Goal: Task Accomplishment & Management: Use online tool/utility

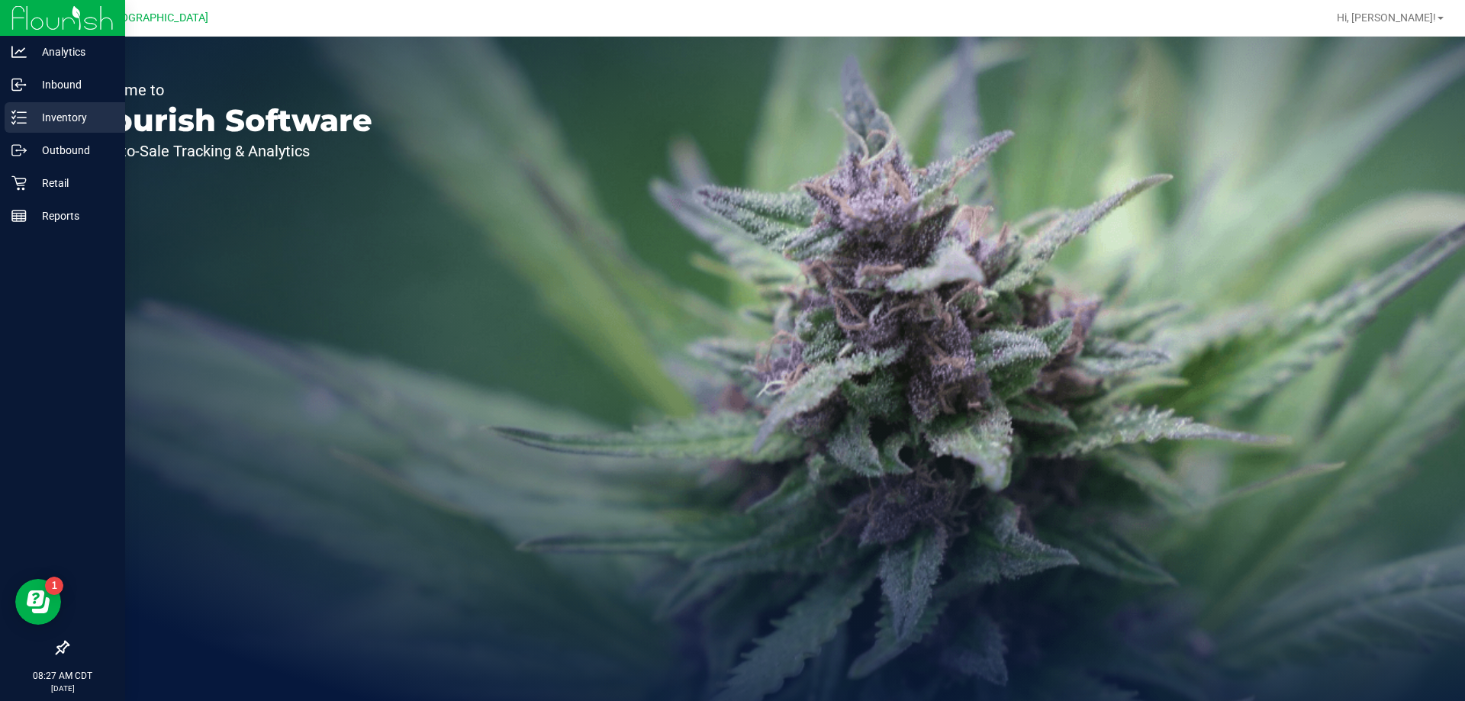
click at [74, 105] on div "Inventory" at bounding box center [65, 117] width 121 height 31
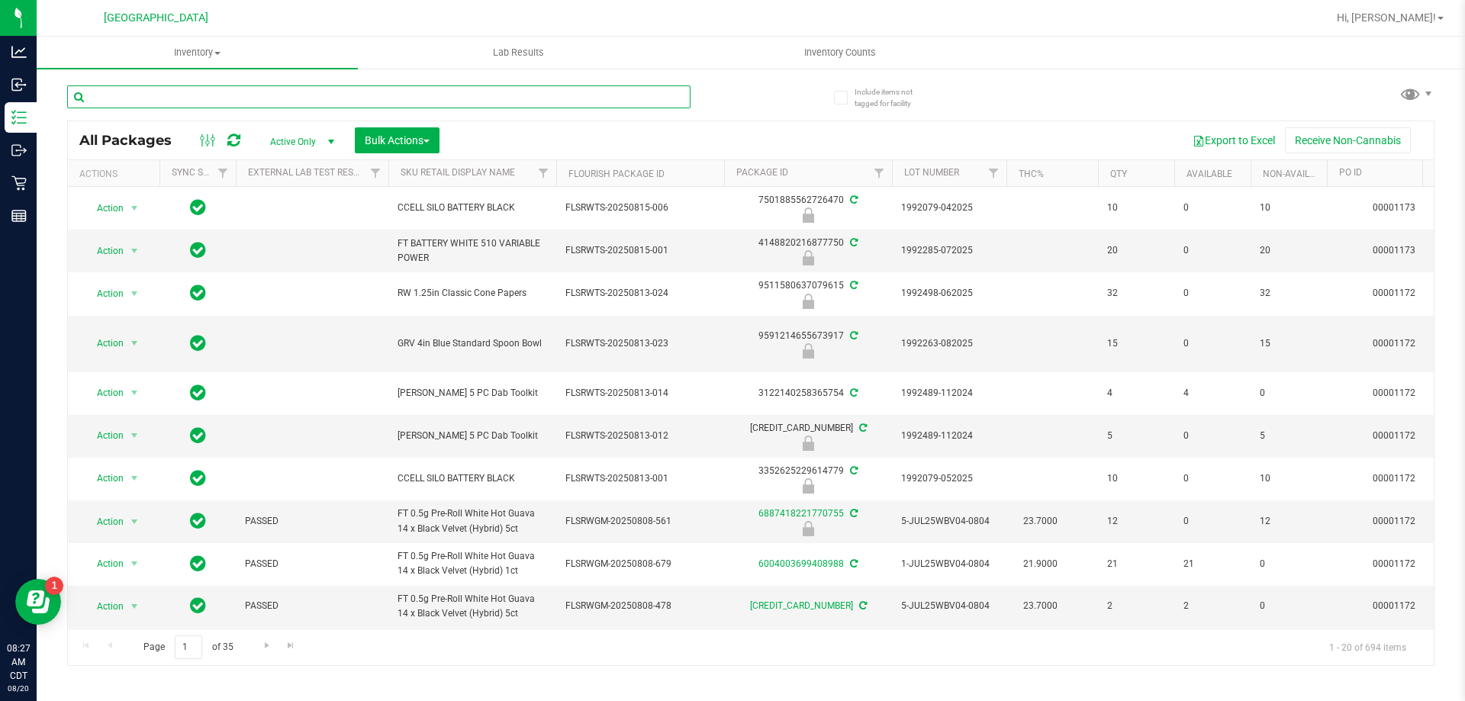
click at [238, 92] on input "text" at bounding box center [378, 96] width 623 height 23
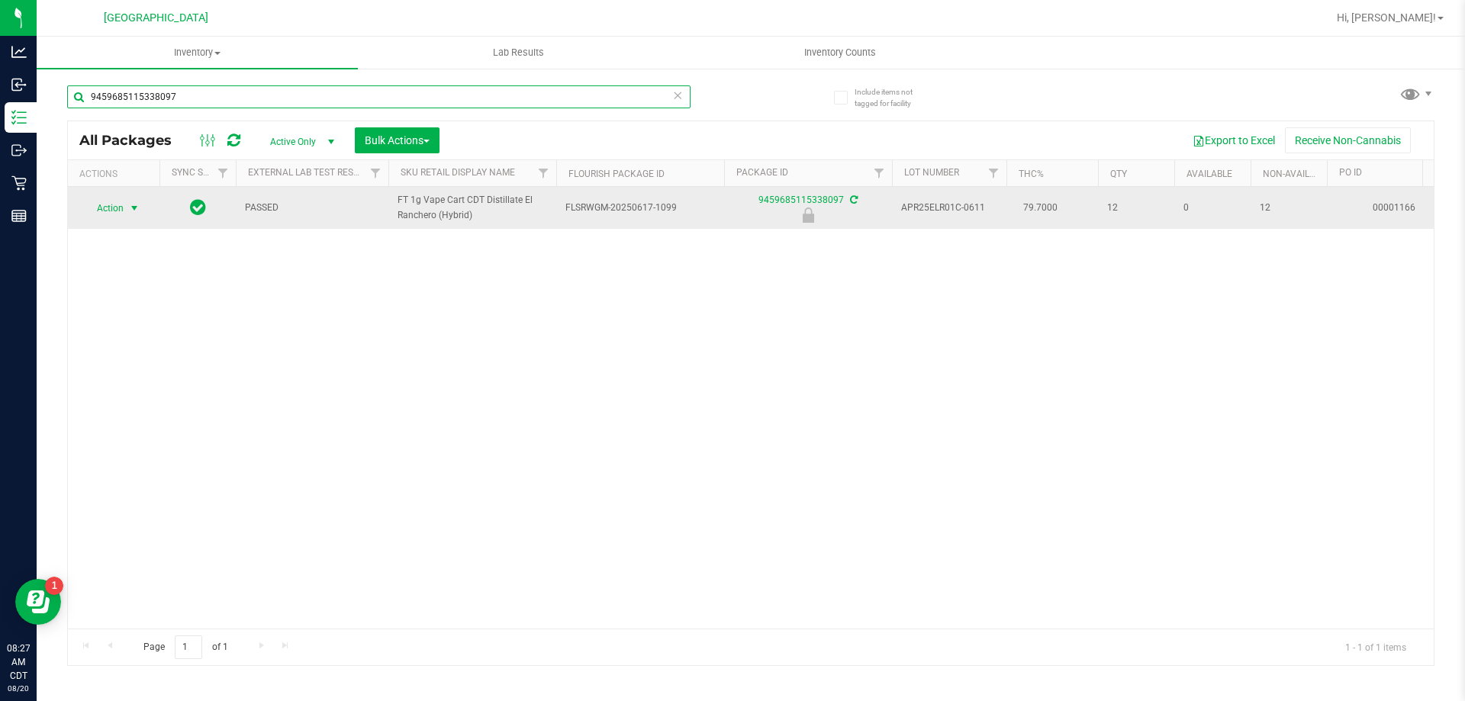
type input "9459685115338097"
click at [123, 199] on span "Action" at bounding box center [103, 208] width 41 height 21
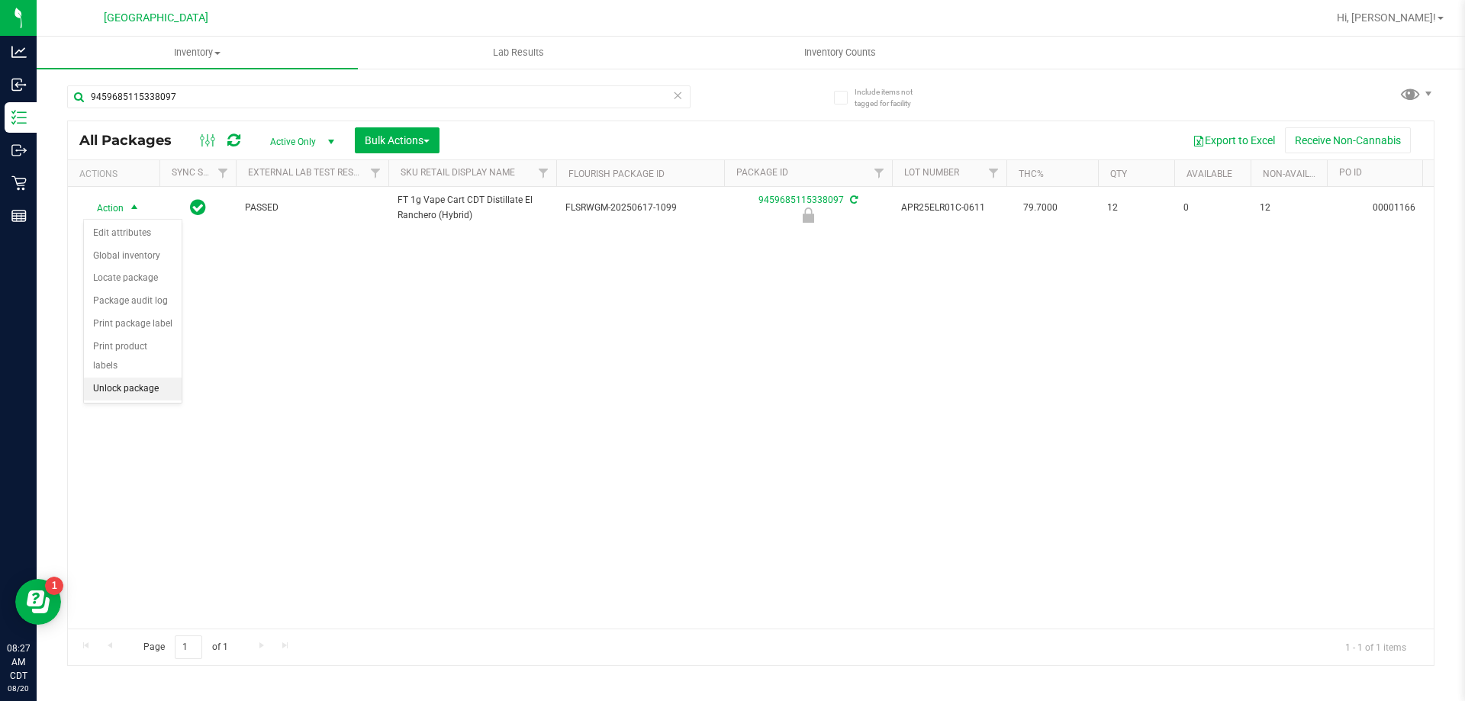
click at [142, 378] on li "Unlock package" at bounding box center [133, 389] width 98 height 23
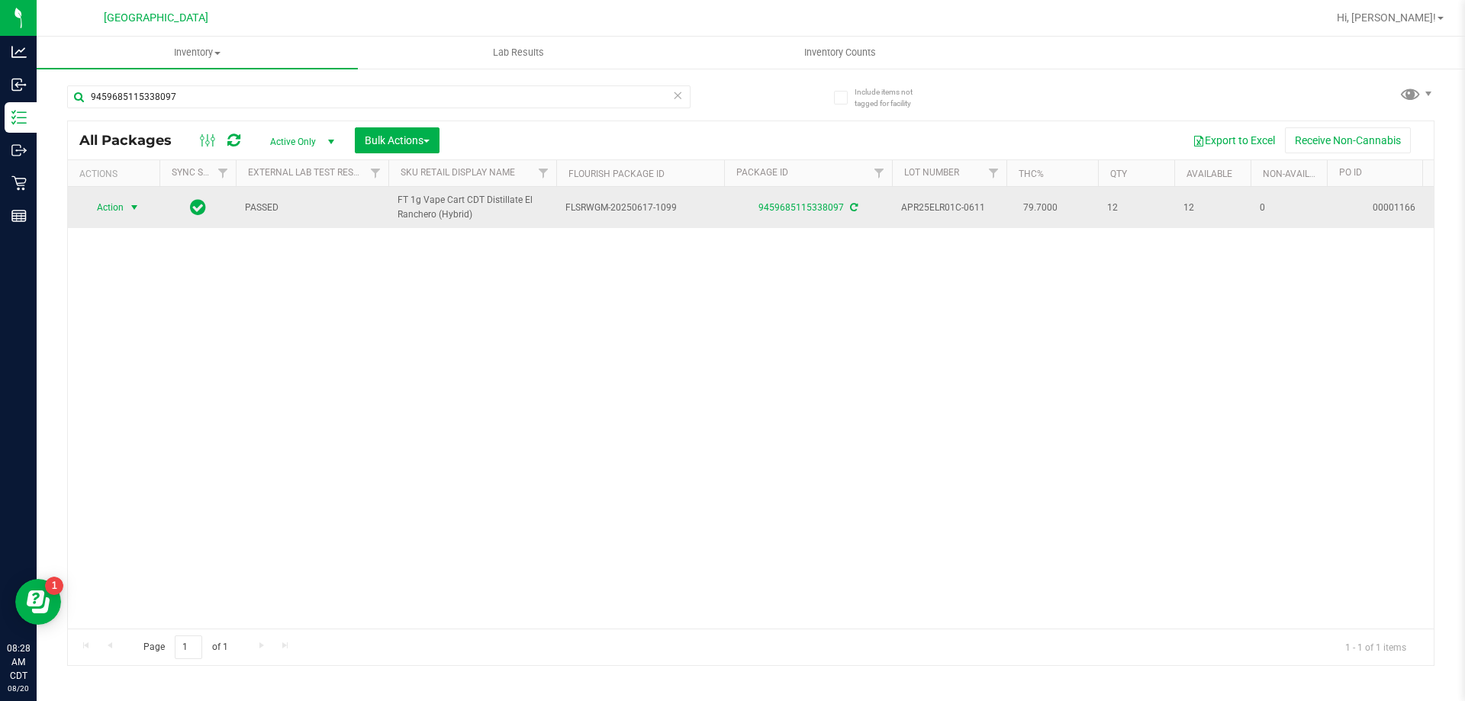
click at [125, 206] on span "select" at bounding box center [134, 207] width 19 height 21
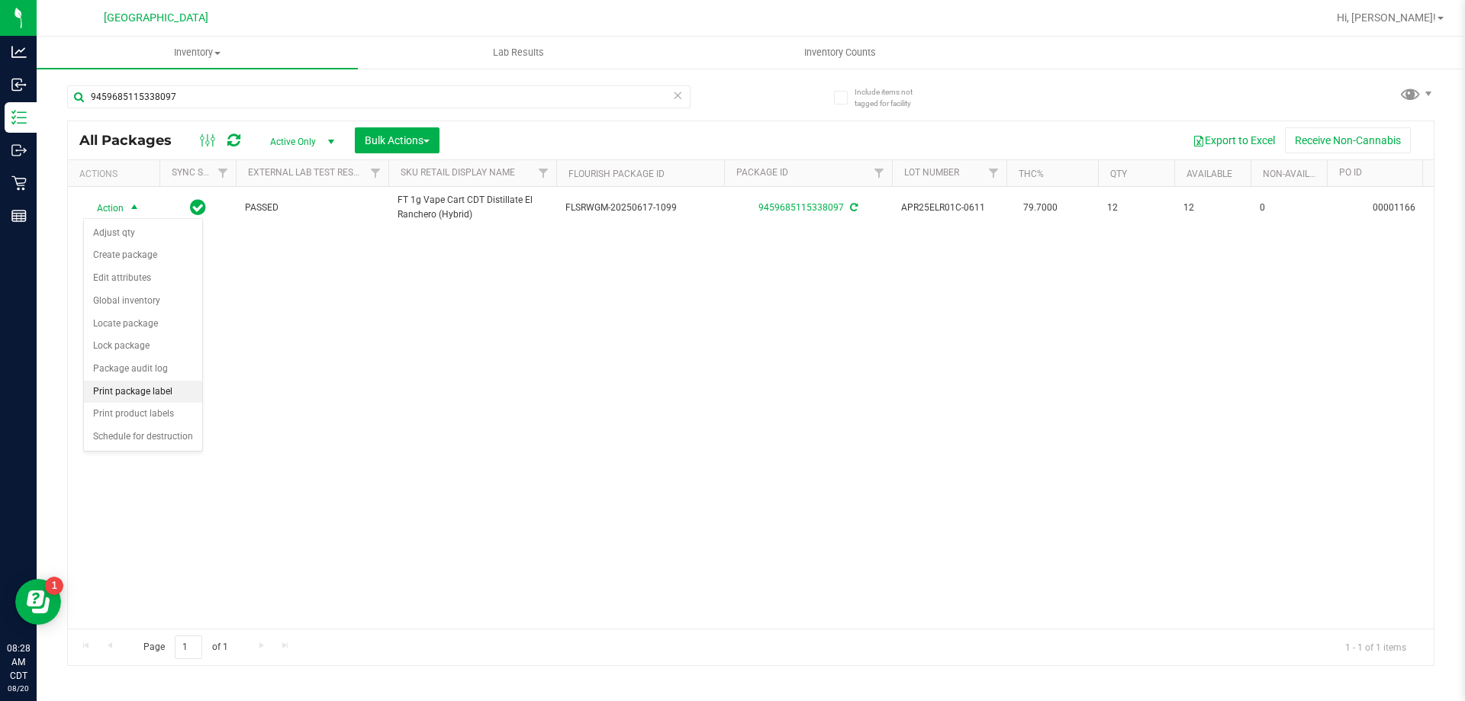
click at [181, 391] on li "Print package label" at bounding box center [143, 392] width 118 height 23
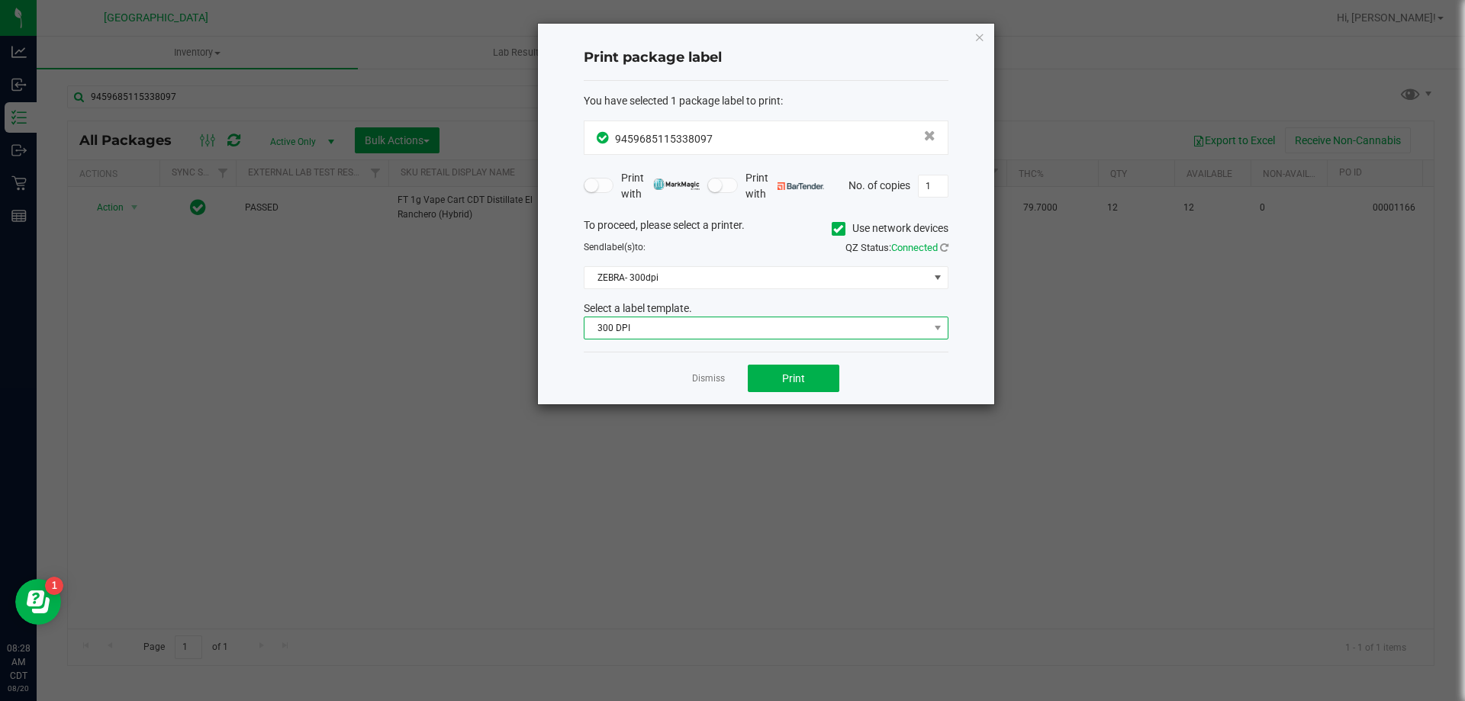
click at [766, 317] on span "300 DPI" at bounding box center [756, 327] width 344 height 21
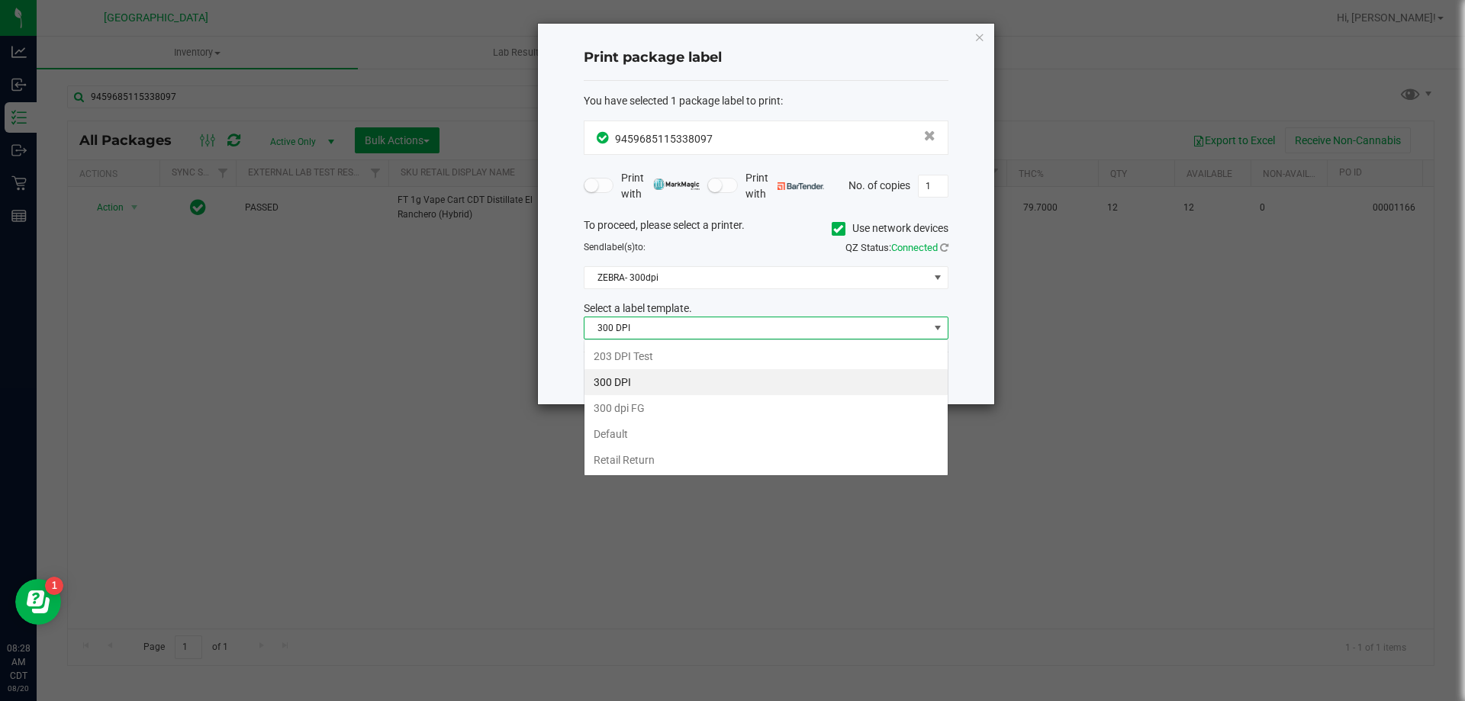
scroll to position [23, 365]
click at [694, 351] on li "203 DPI Test" at bounding box center [765, 356] width 363 height 26
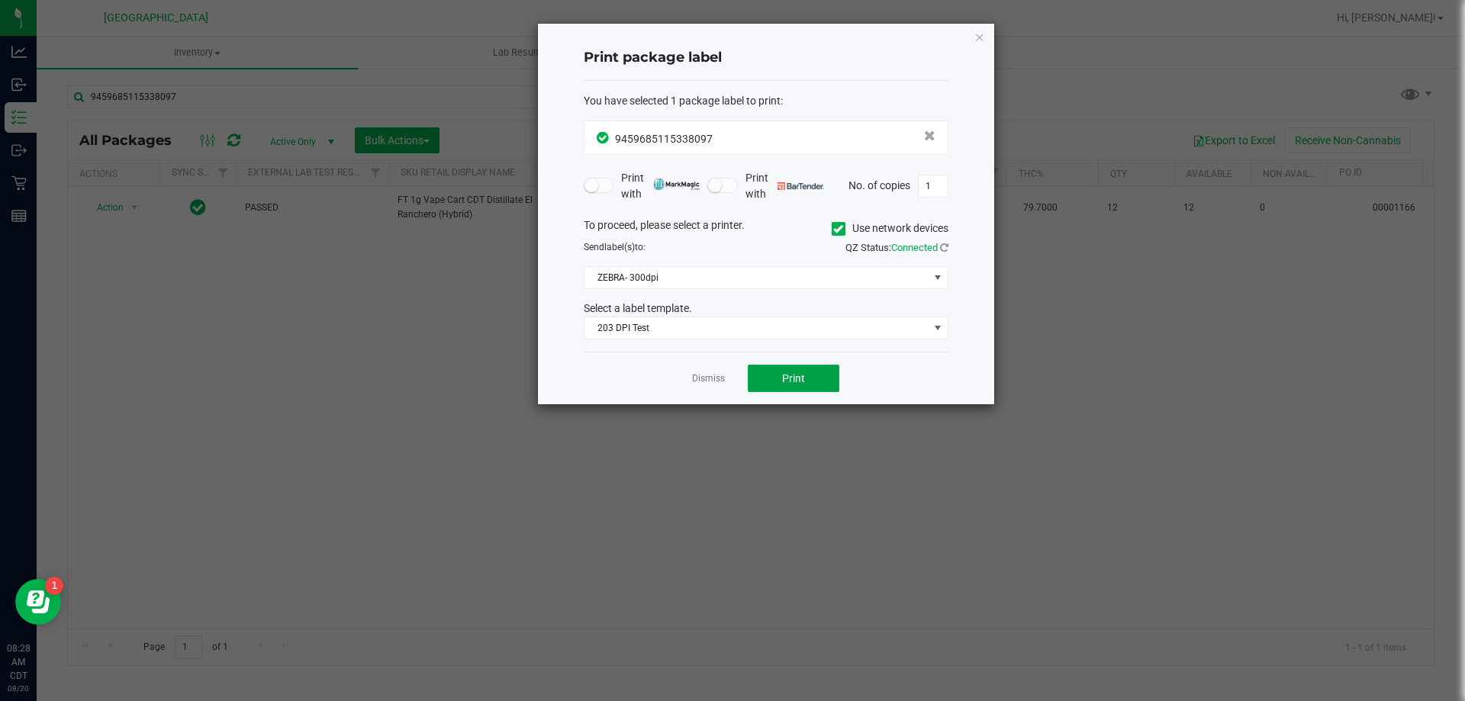
drag, startPoint x: 772, startPoint y: 384, endPoint x: 780, endPoint y: 301, distance: 83.6
click at [778, 304] on div "Print package label You have selected 1 package label to print : 94596851153380…" at bounding box center [766, 214] width 456 height 381
click at [785, 282] on span "ZEBRA- 300dpi" at bounding box center [756, 277] width 344 height 21
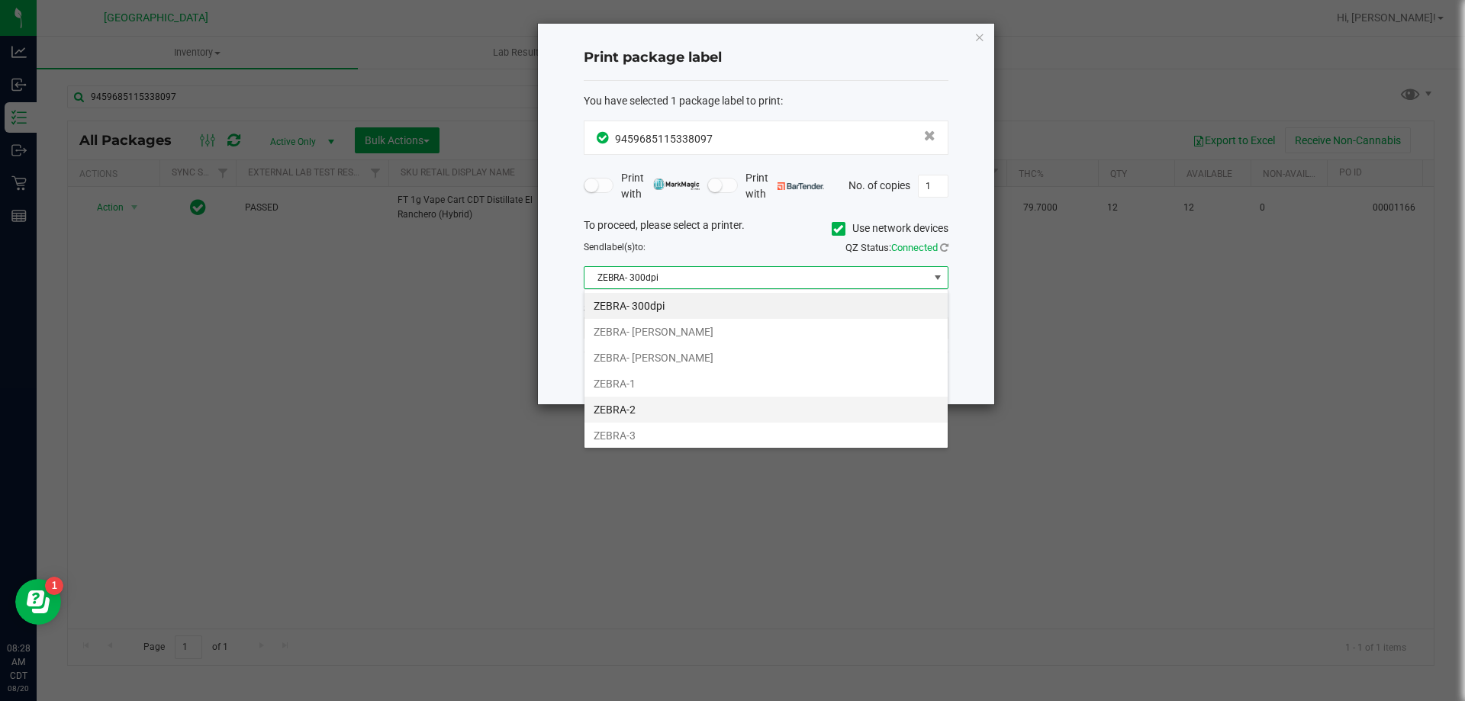
click at [684, 404] on li "ZEBRA-2" at bounding box center [765, 410] width 363 height 26
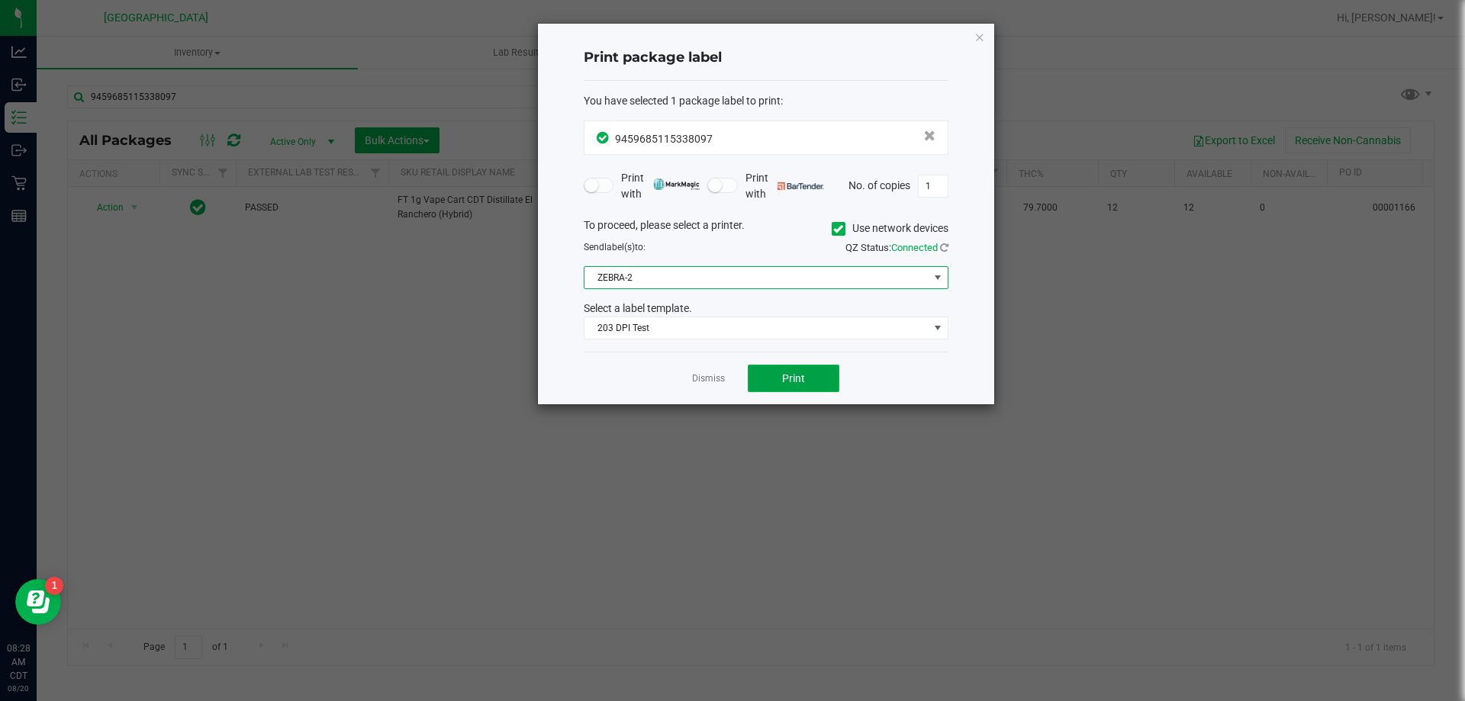
click at [779, 375] on button "Print" at bounding box center [794, 378] width 92 height 27
click at [647, 284] on span "ZEBRA-2" at bounding box center [756, 277] width 344 height 21
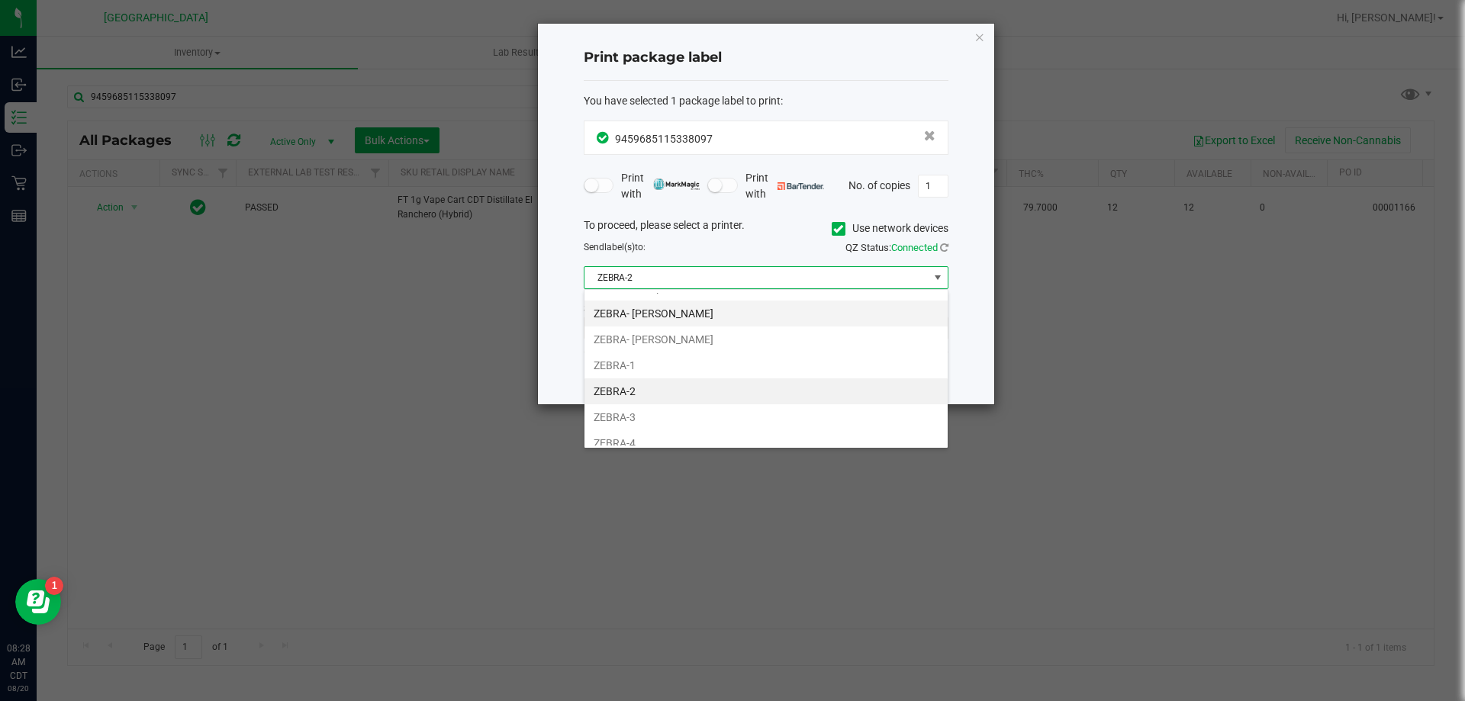
scroll to position [0, 0]
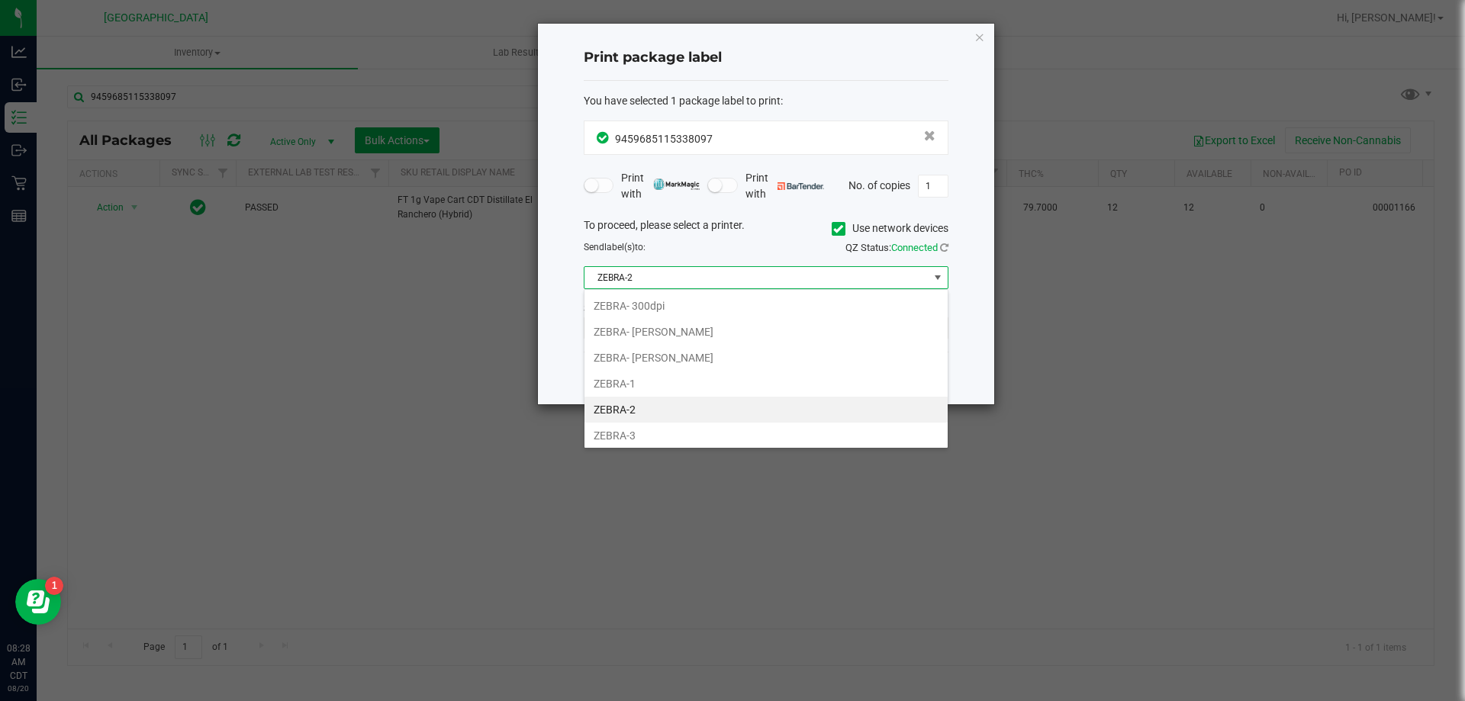
click at [667, 273] on span "ZEBRA-2" at bounding box center [756, 277] width 344 height 21
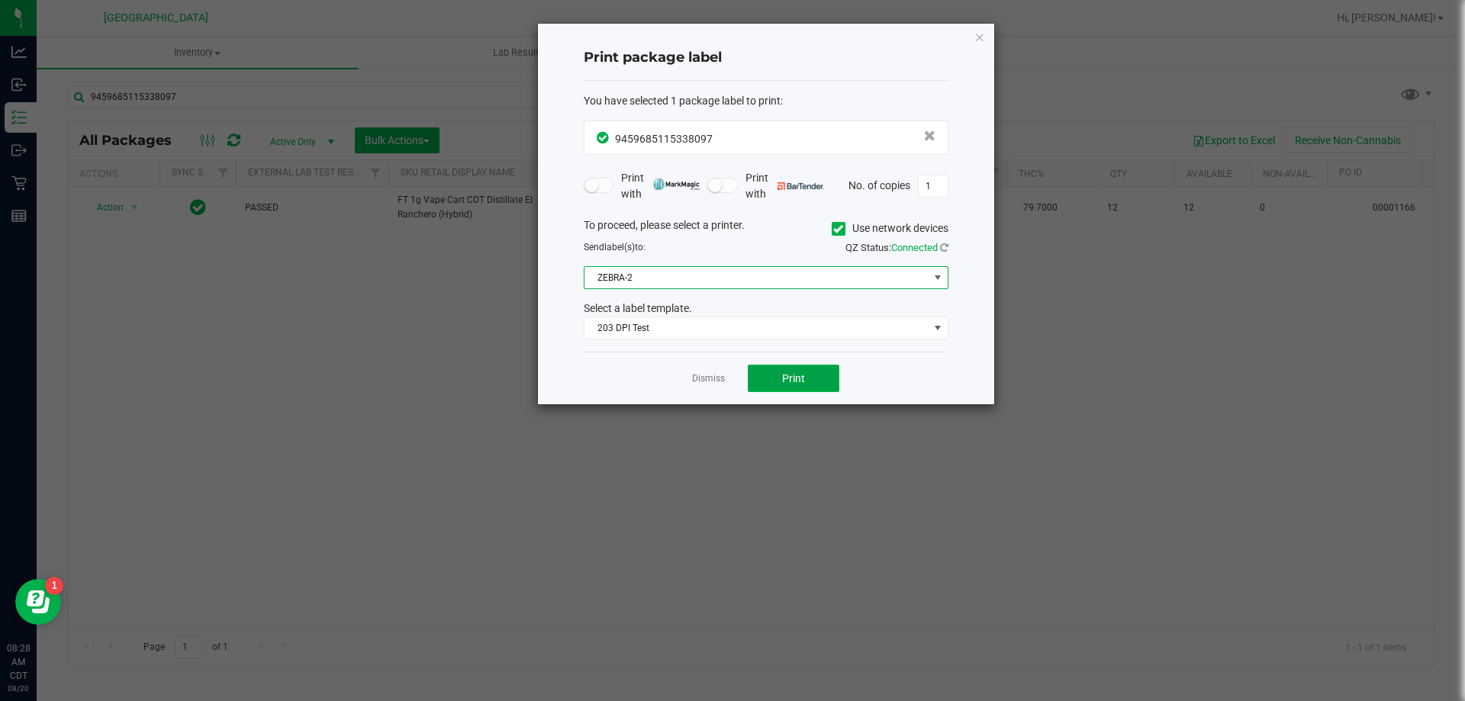
click at [819, 371] on button "Print" at bounding box center [794, 378] width 92 height 27
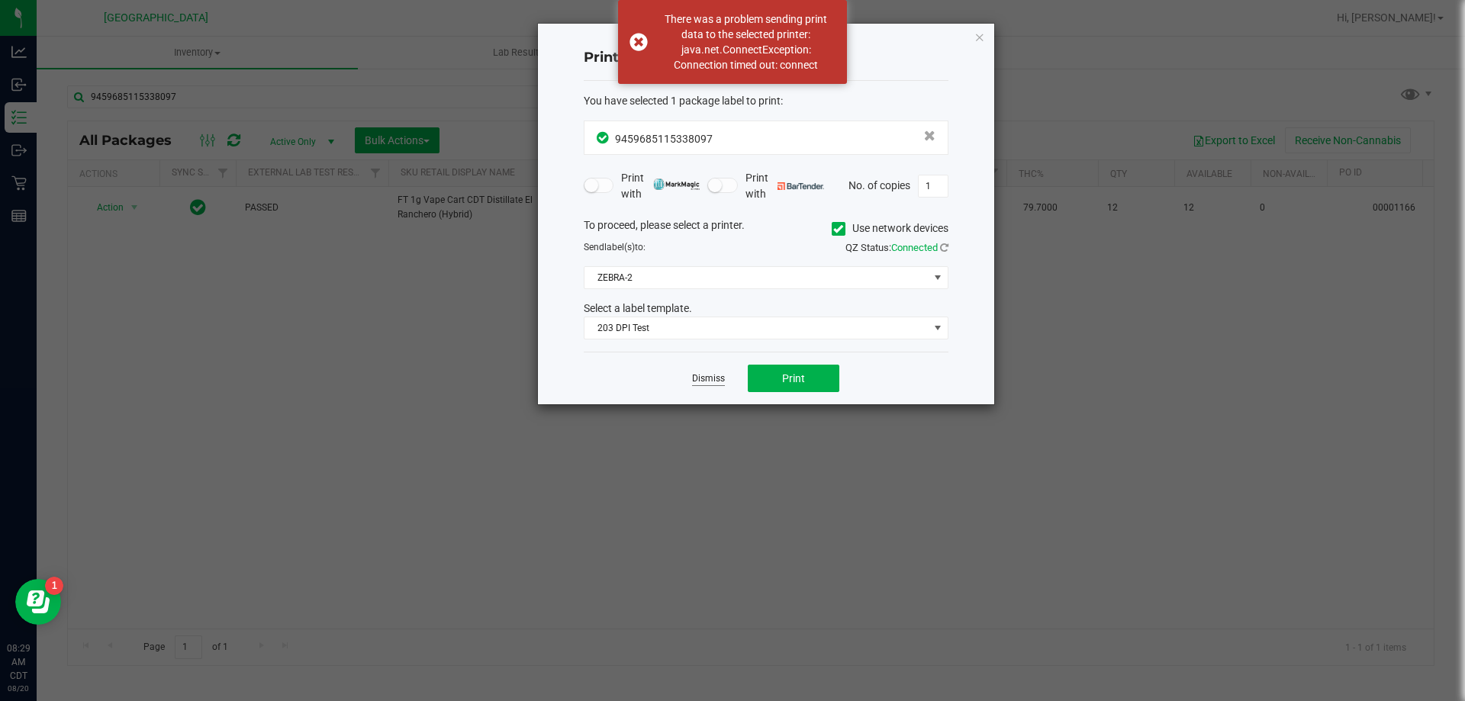
click at [717, 375] on link "Dismiss" at bounding box center [708, 378] width 33 height 13
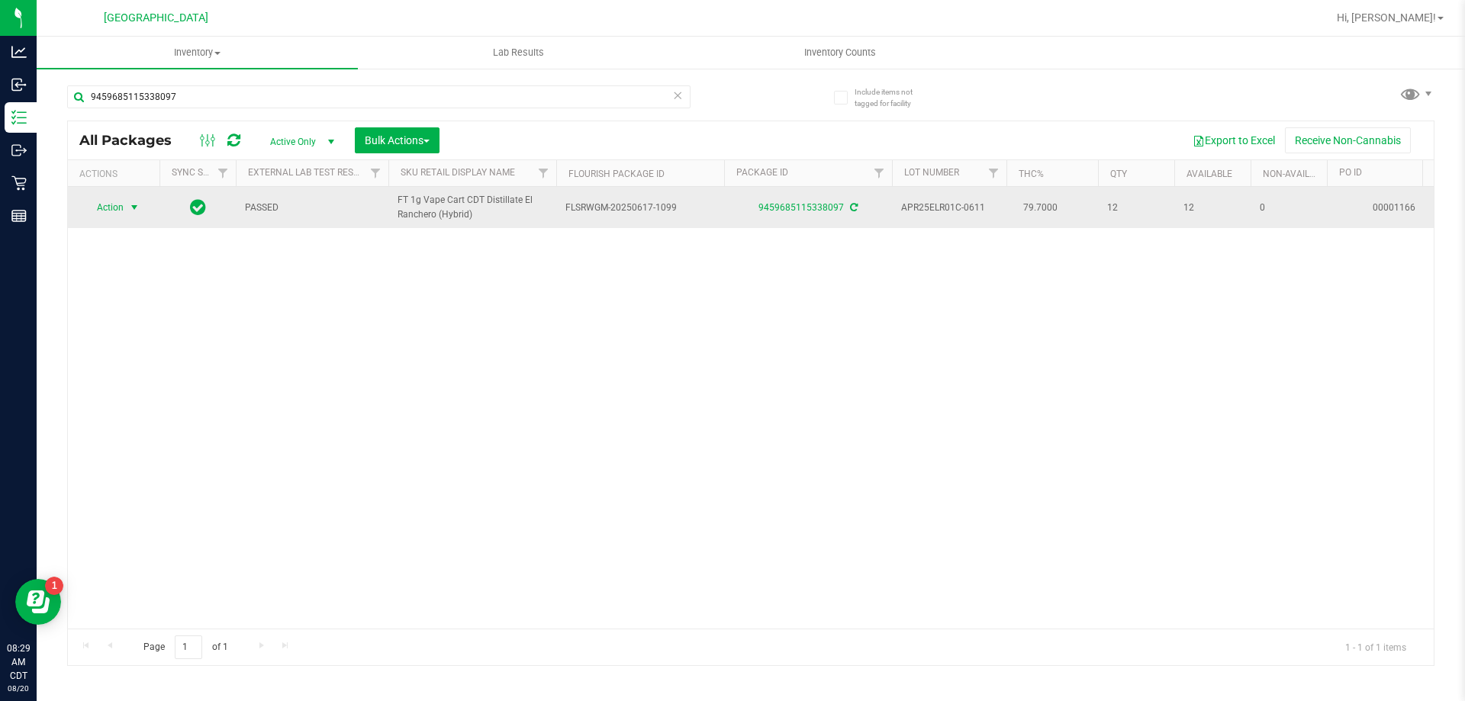
click at [110, 207] on span "Action" at bounding box center [103, 207] width 41 height 21
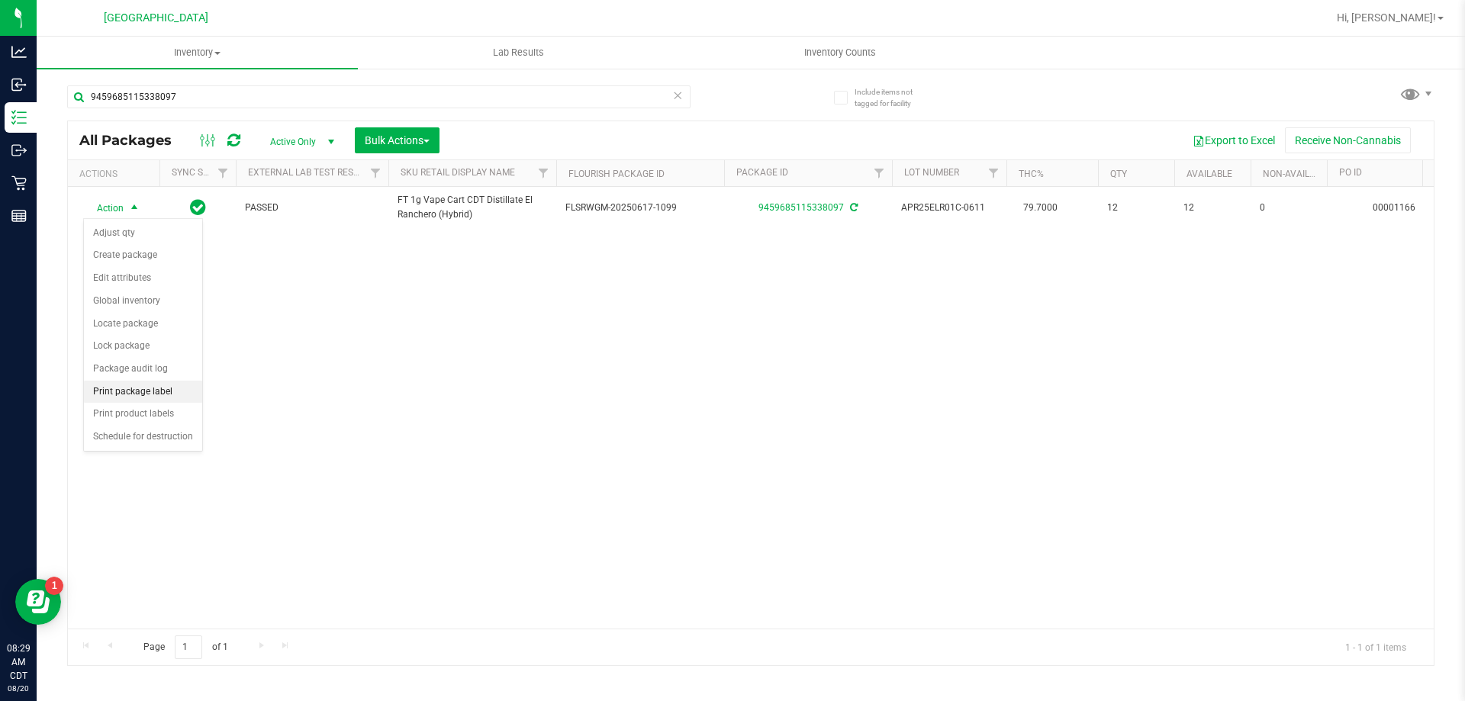
click at [162, 394] on li "Print package label" at bounding box center [143, 392] width 118 height 23
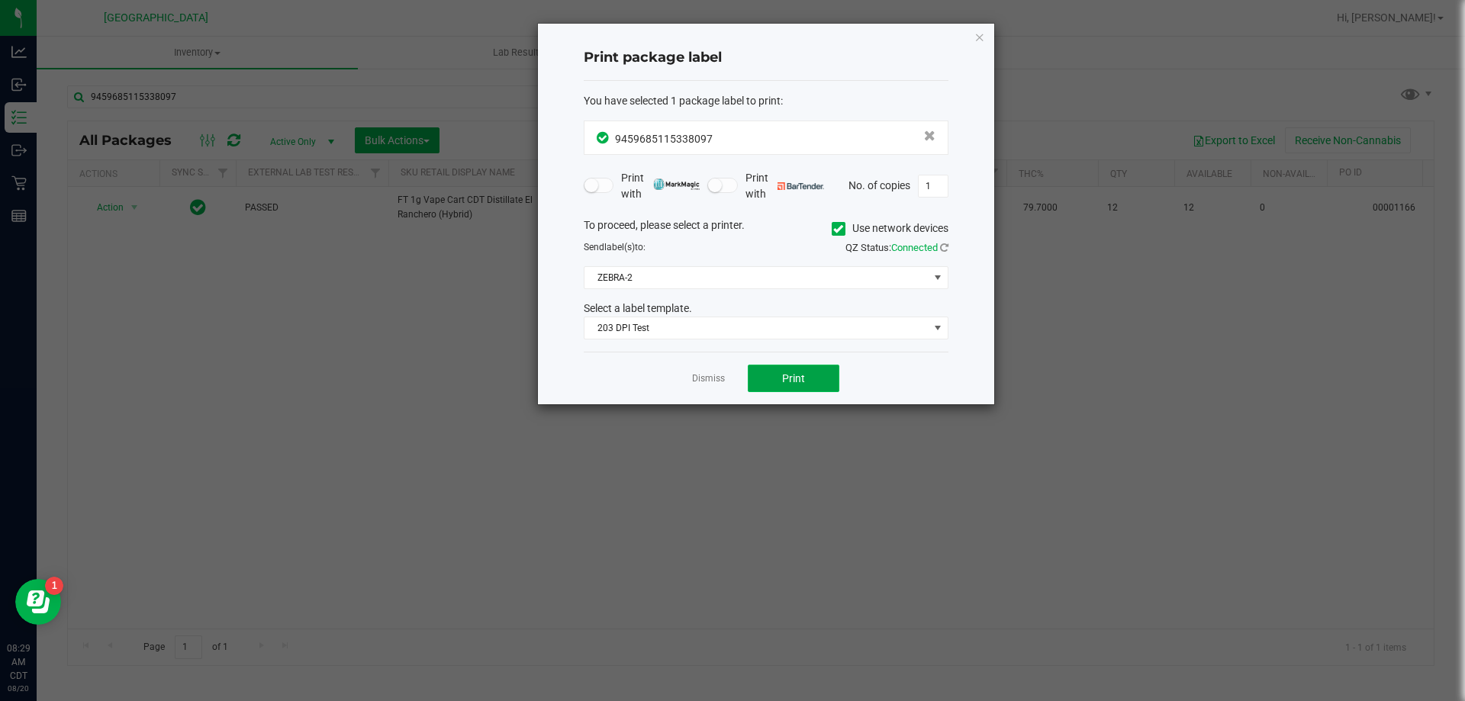
click at [814, 388] on button "Print" at bounding box center [794, 378] width 92 height 27
click at [825, 396] on div "Dismiss Print" at bounding box center [766, 378] width 365 height 53
click at [828, 366] on button "Print" at bounding box center [794, 378] width 92 height 27
click at [818, 386] on button "Print" at bounding box center [794, 378] width 92 height 27
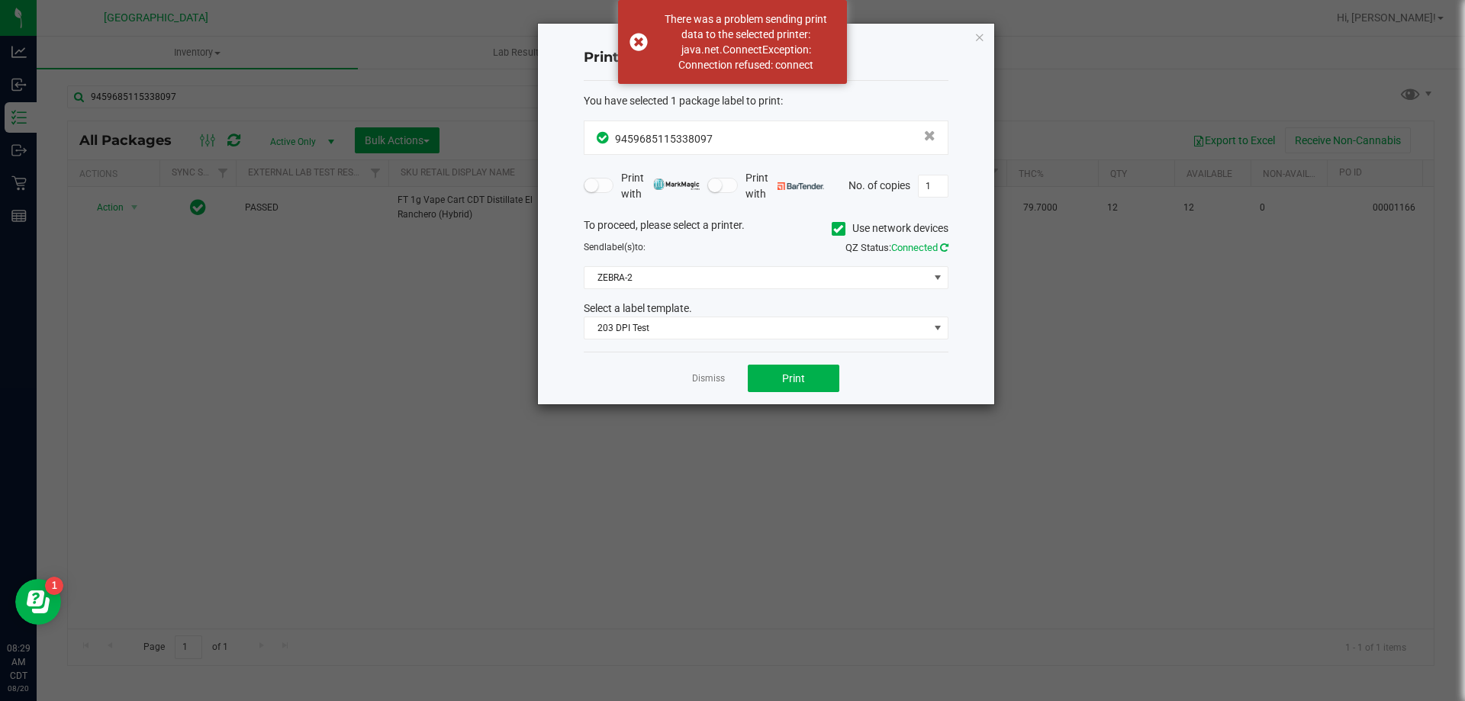
click at [944, 247] on icon at bounding box center [944, 248] width 8 height 10
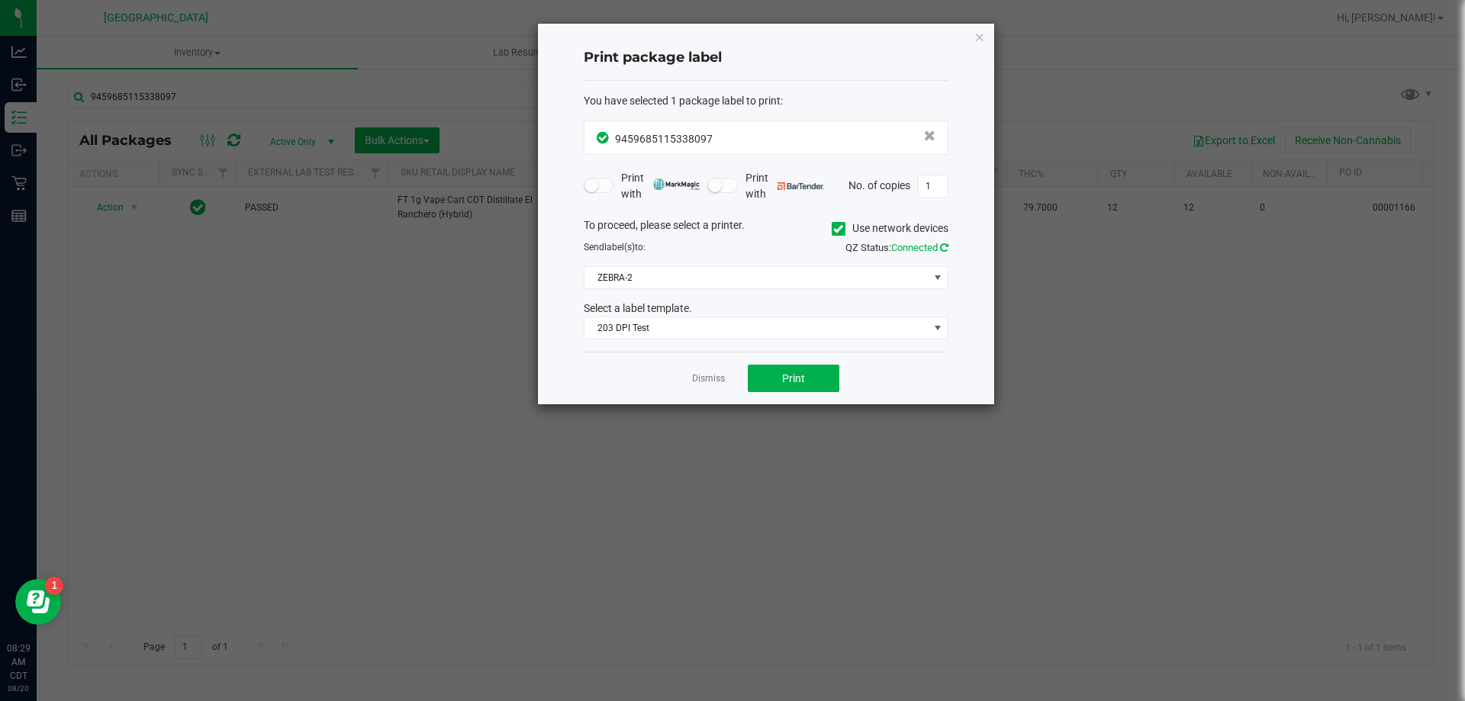
click at [944, 246] on icon at bounding box center [944, 248] width 8 height 10
click at [928, 272] on span at bounding box center [937, 277] width 19 height 21
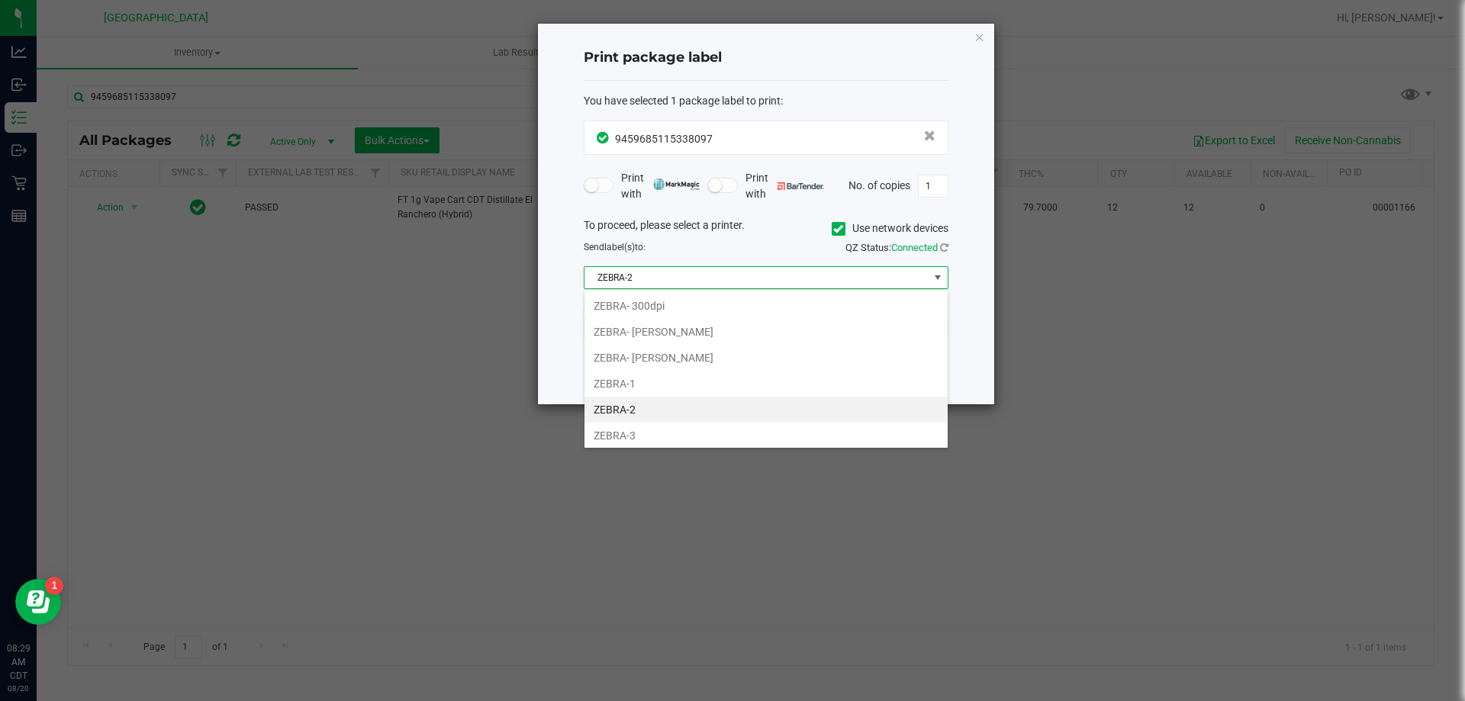
scroll to position [23, 365]
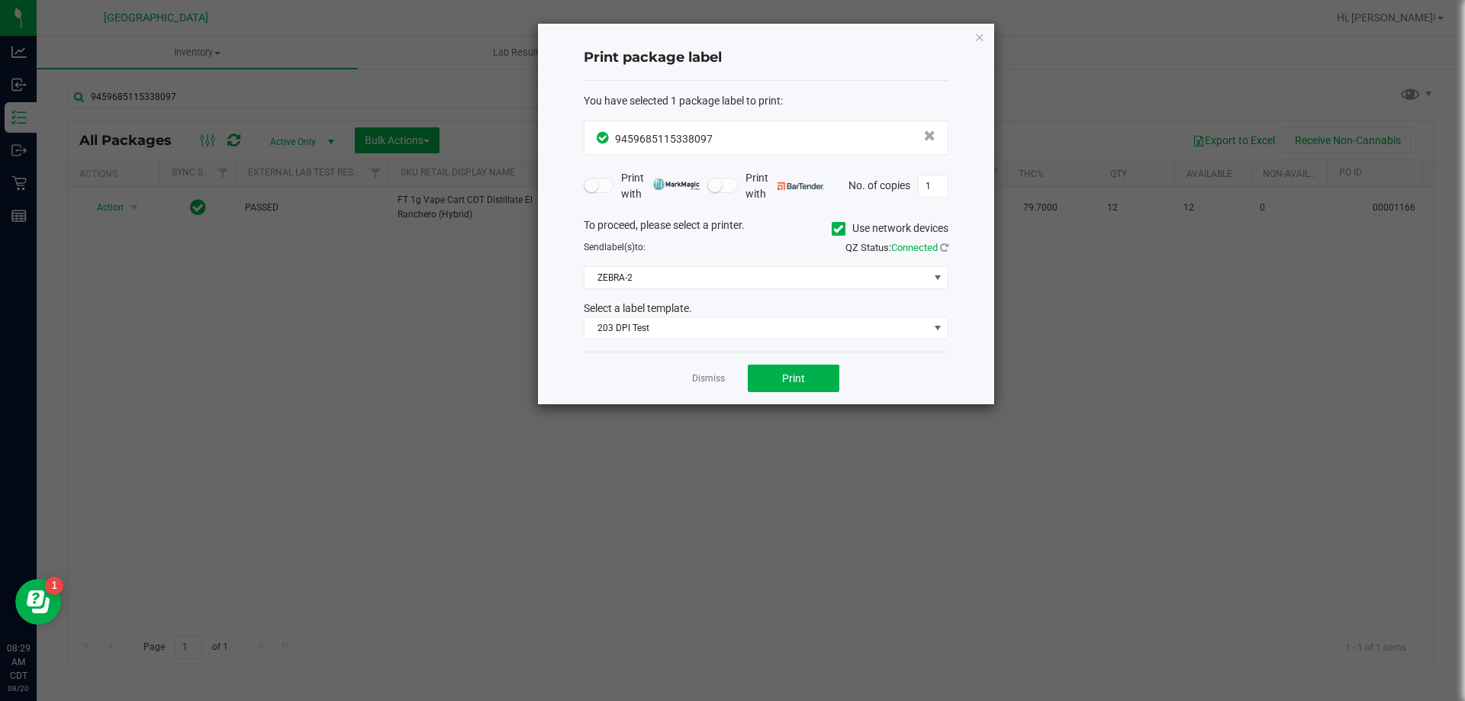
click at [935, 265] on div "To proceed, please select a printer. Use network devices Send label(s) to: QZ S…" at bounding box center [766, 278] width 365 height 123
click at [920, 330] on span "203 DPI Test" at bounding box center [756, 327] width 344 height 21
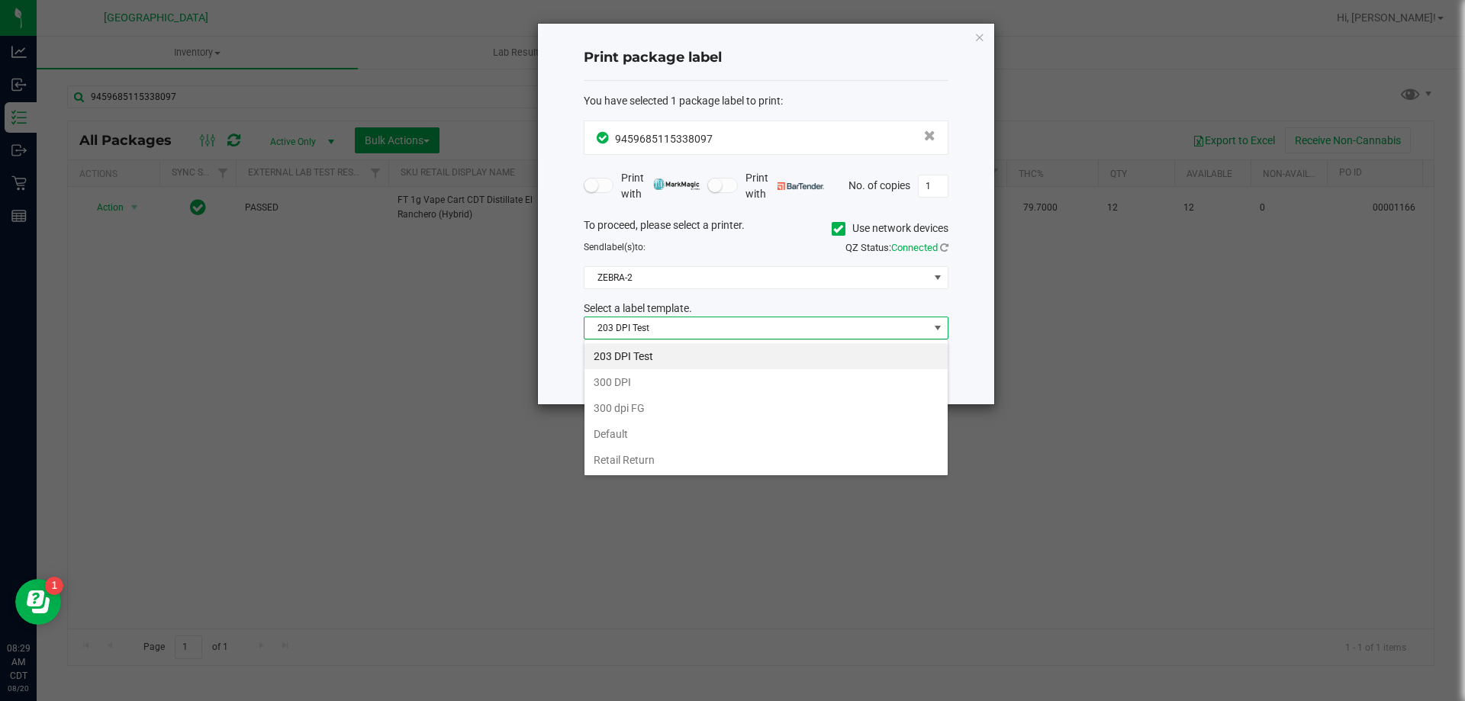
click at [920, 330] on span "203 DPI Test" at bounding box center [756, 327] width 344 height 21
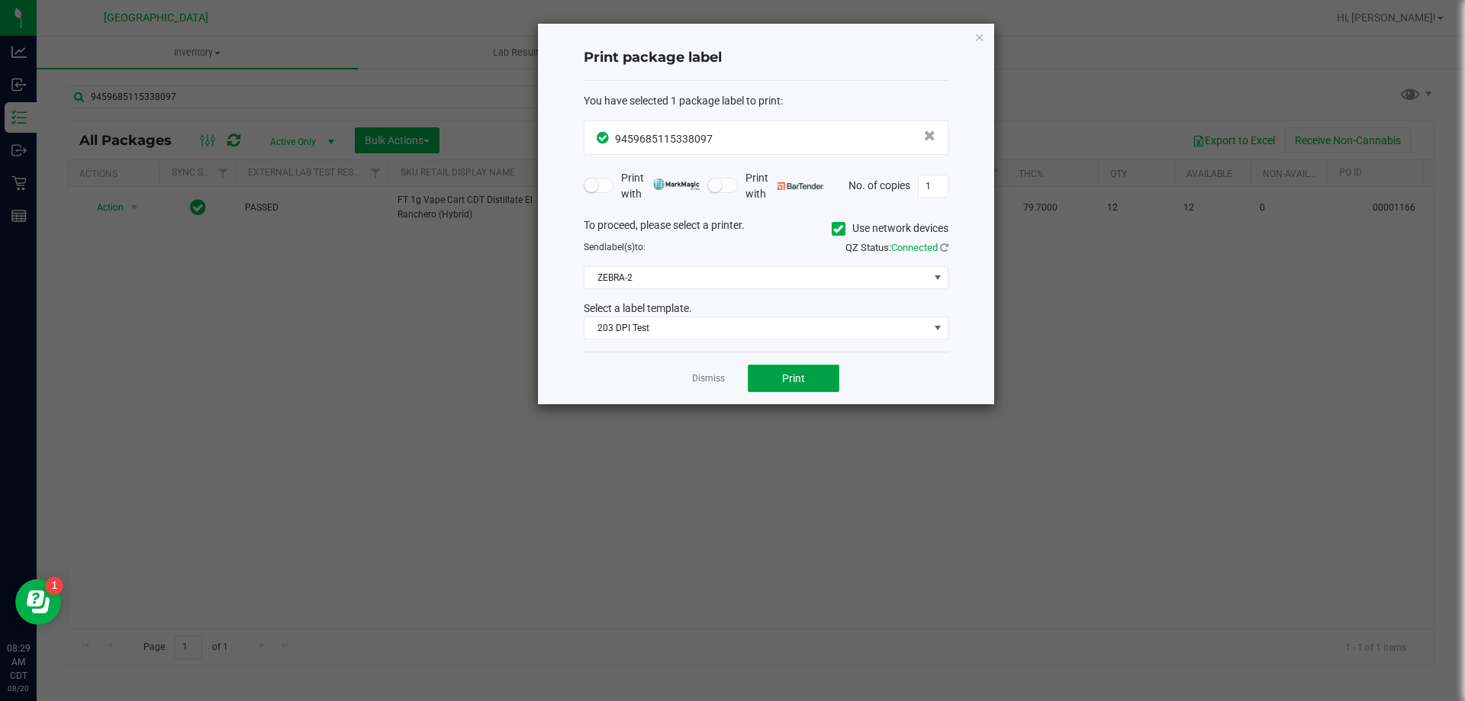
click at [801, 365] on button "Print" at bounding box center [794, 378] width 92 height 27
click at [696, 371] on app-cancel-button "Dismiss" at bounding box center [708, 379] width 33 height 16
click at [698, 378] on link "Dismiss" at bounding box center [708, 378] width 33 height 13
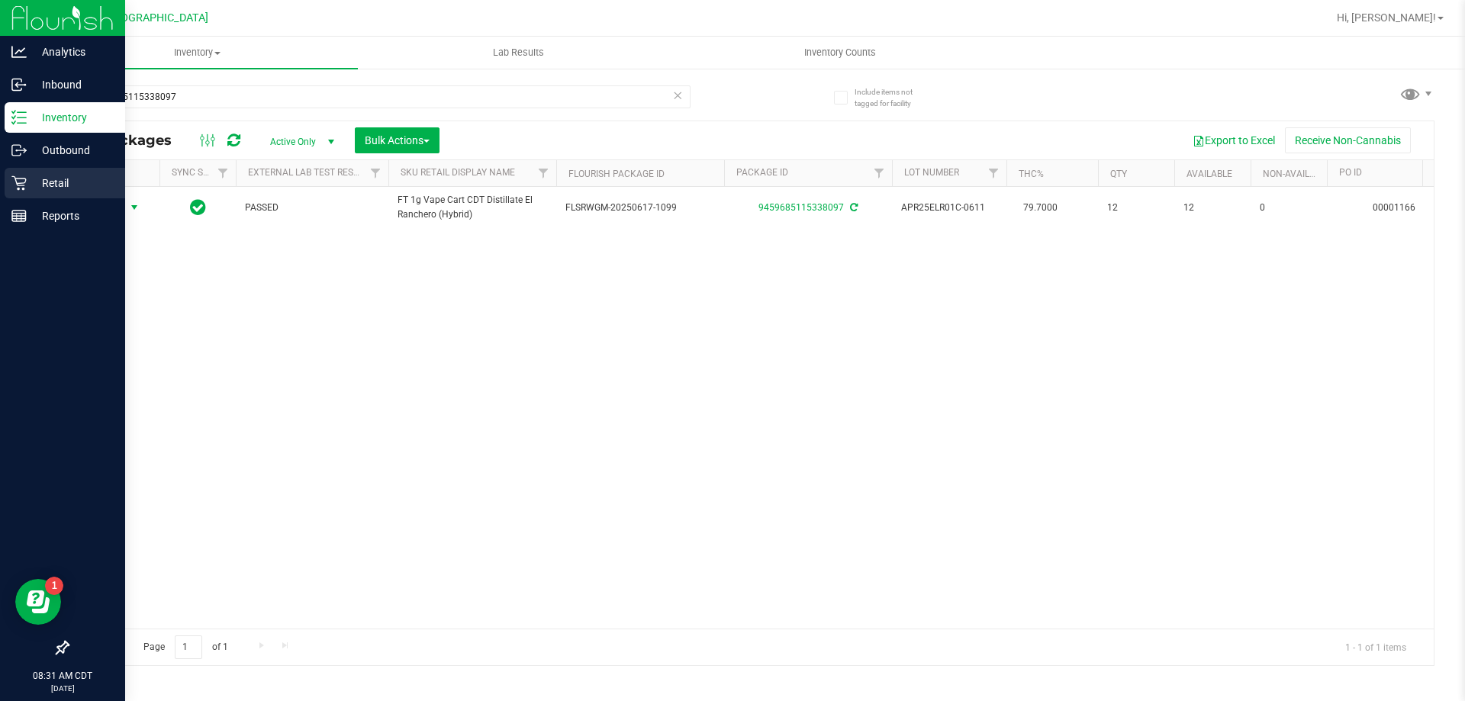
click at [56, 173] on div "Retail" at bounding box center [65, 183] width 121 height 31
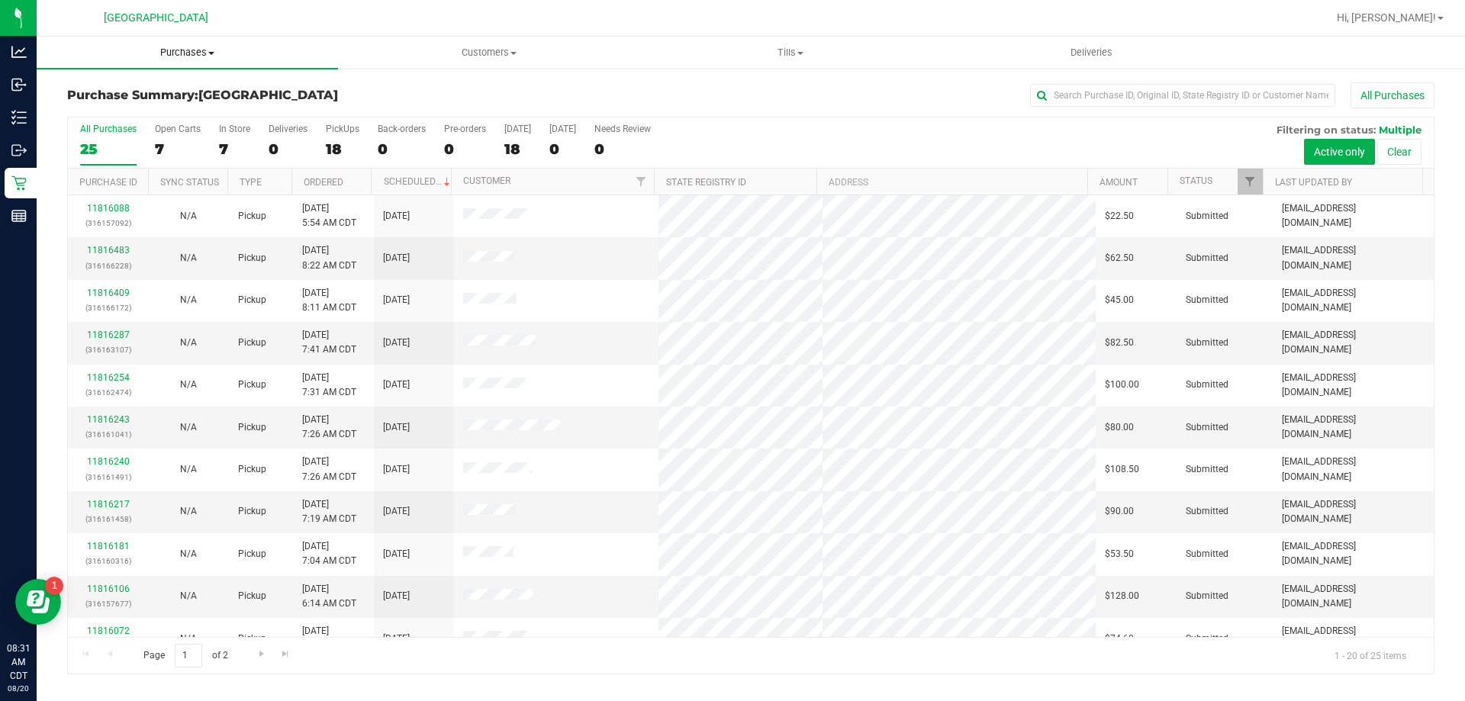
click at [212, 59] on span "Purchases" at bounding box center [187, 53] width 301 height 14
click at [166, 105] on li "Fulfillment" at bounding box center [187, 110] width 301 height 18
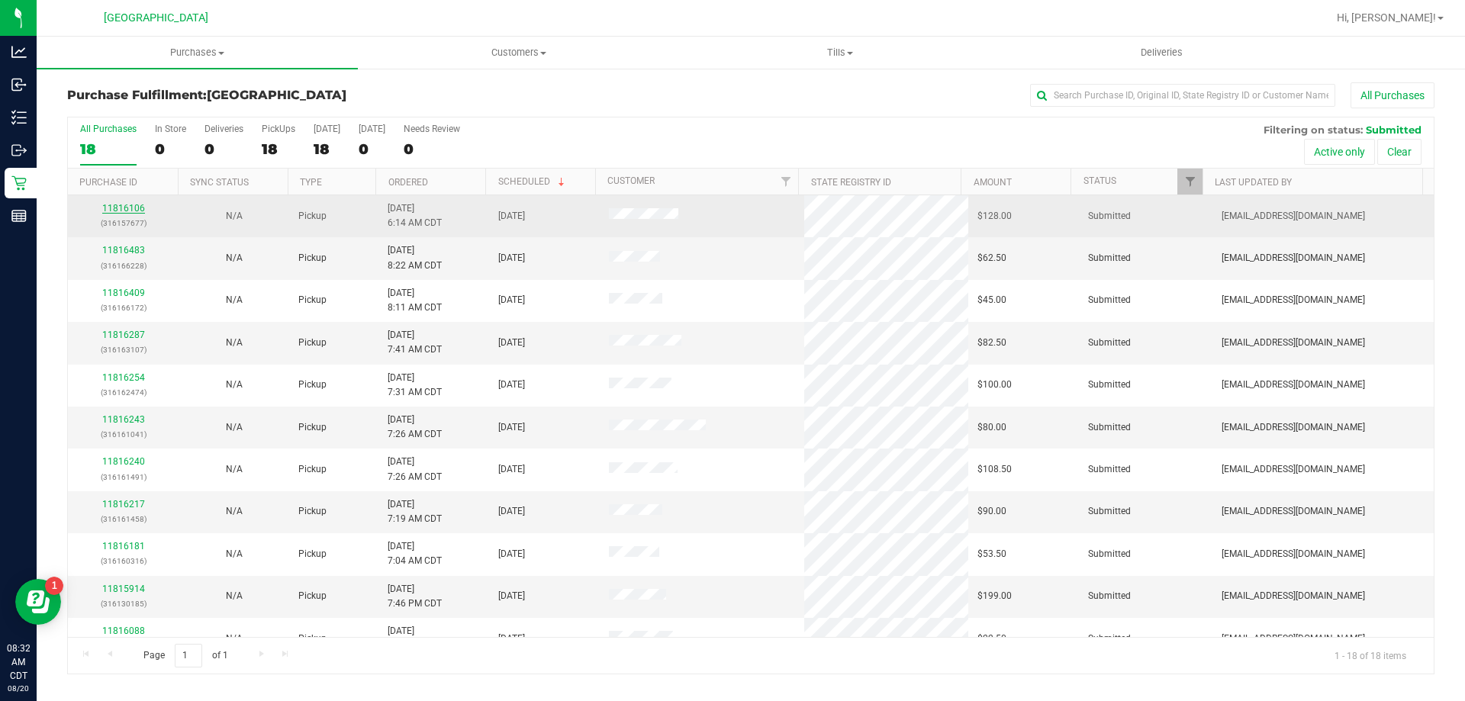
click at [129, 208] on link "11816106" at bounding box center [123, 208] width 43 height 11
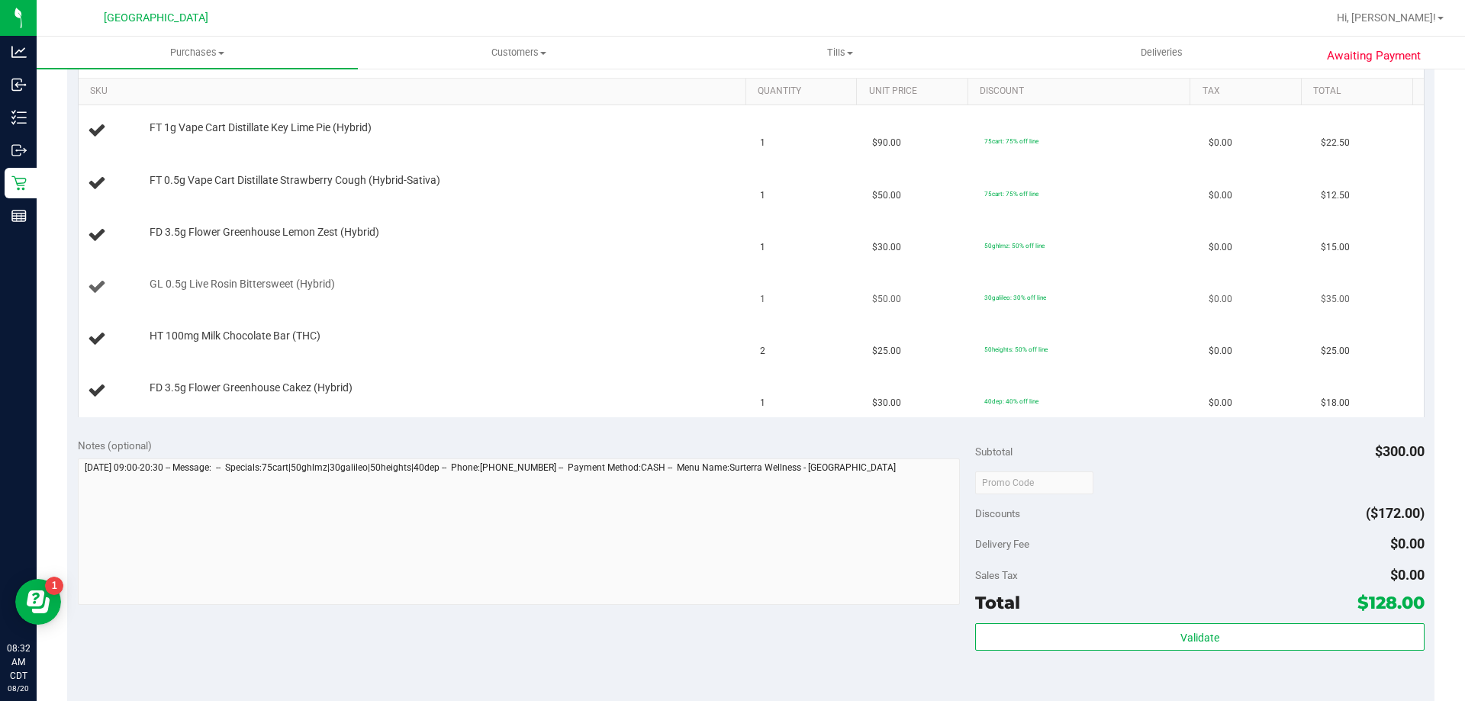
scroll to position [229, 0]
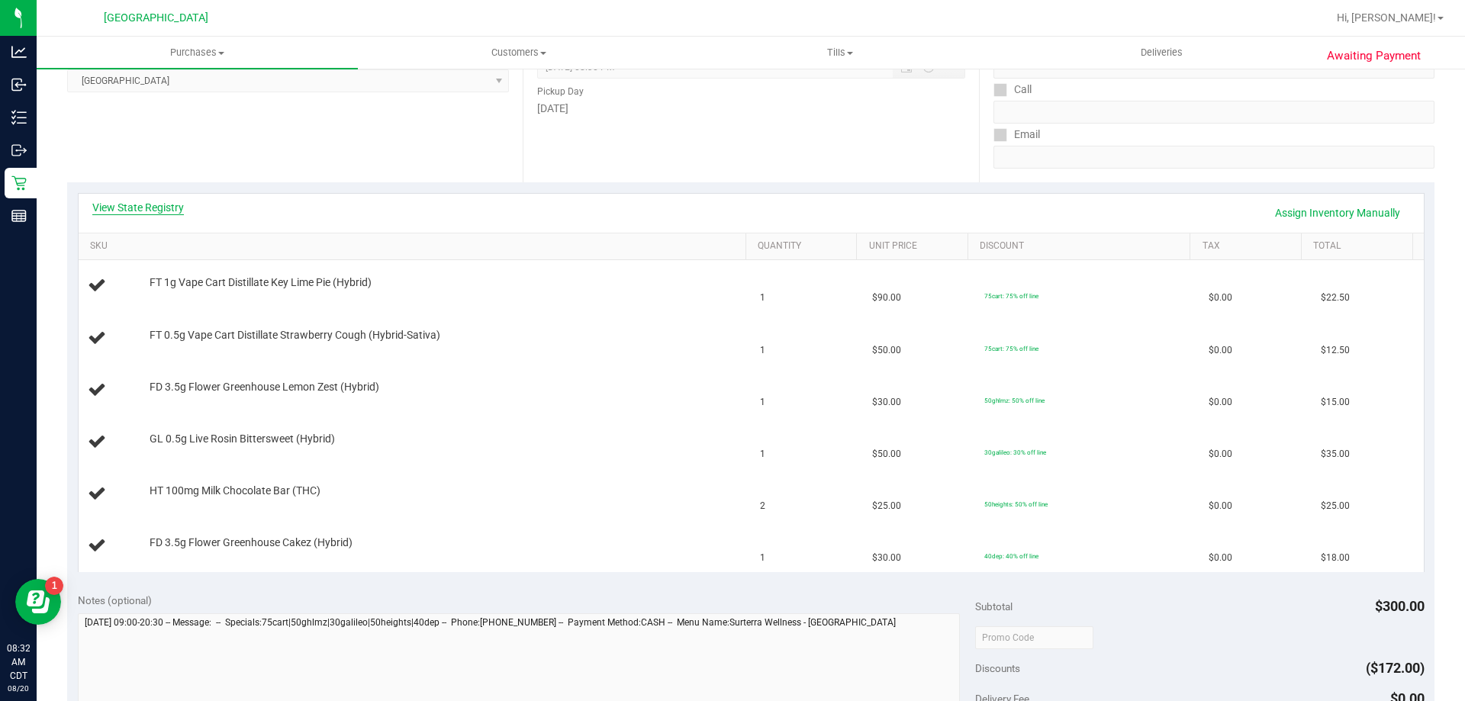
click at [169, 209] on link "View State Registry" at bounding box center [138, 207] width 92 height 15
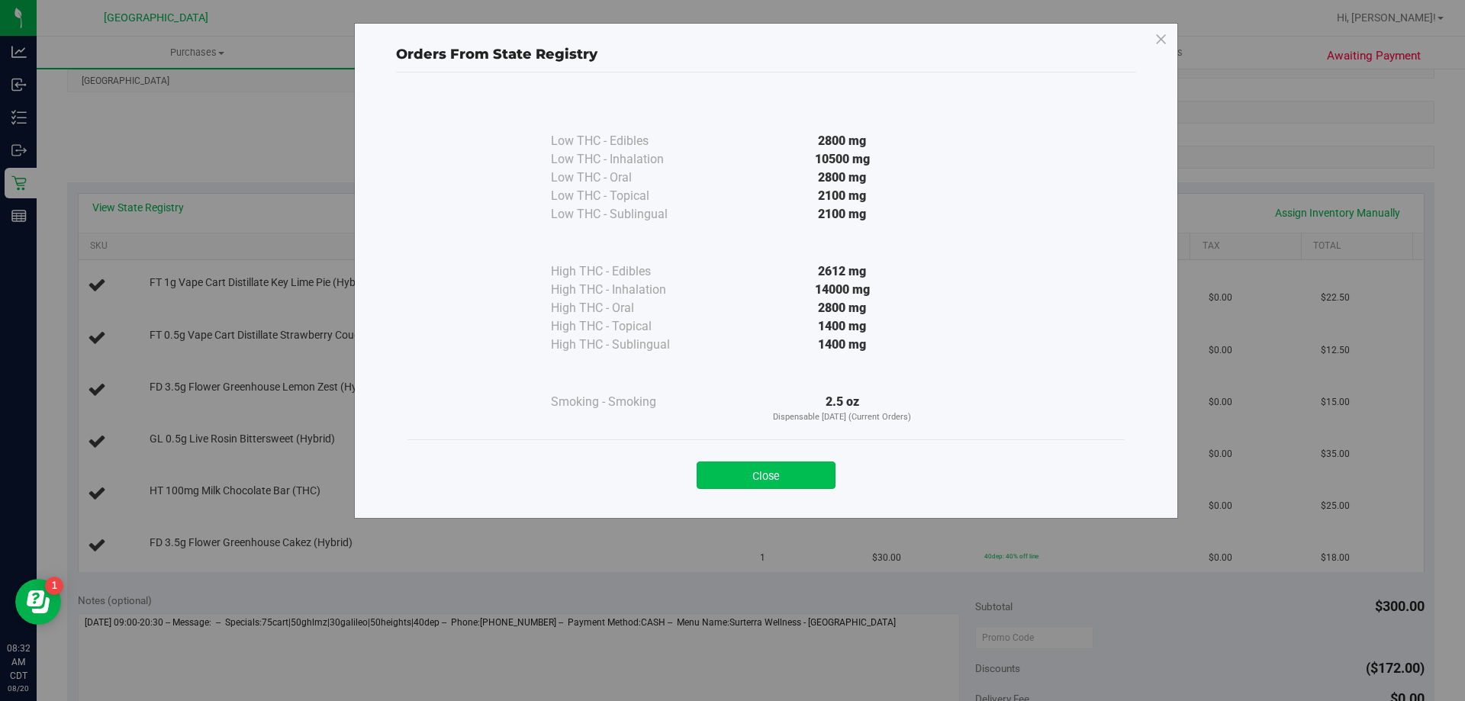
click at [827, 479] on button "Close" at bounding box center [766, 475] width 139 height 27
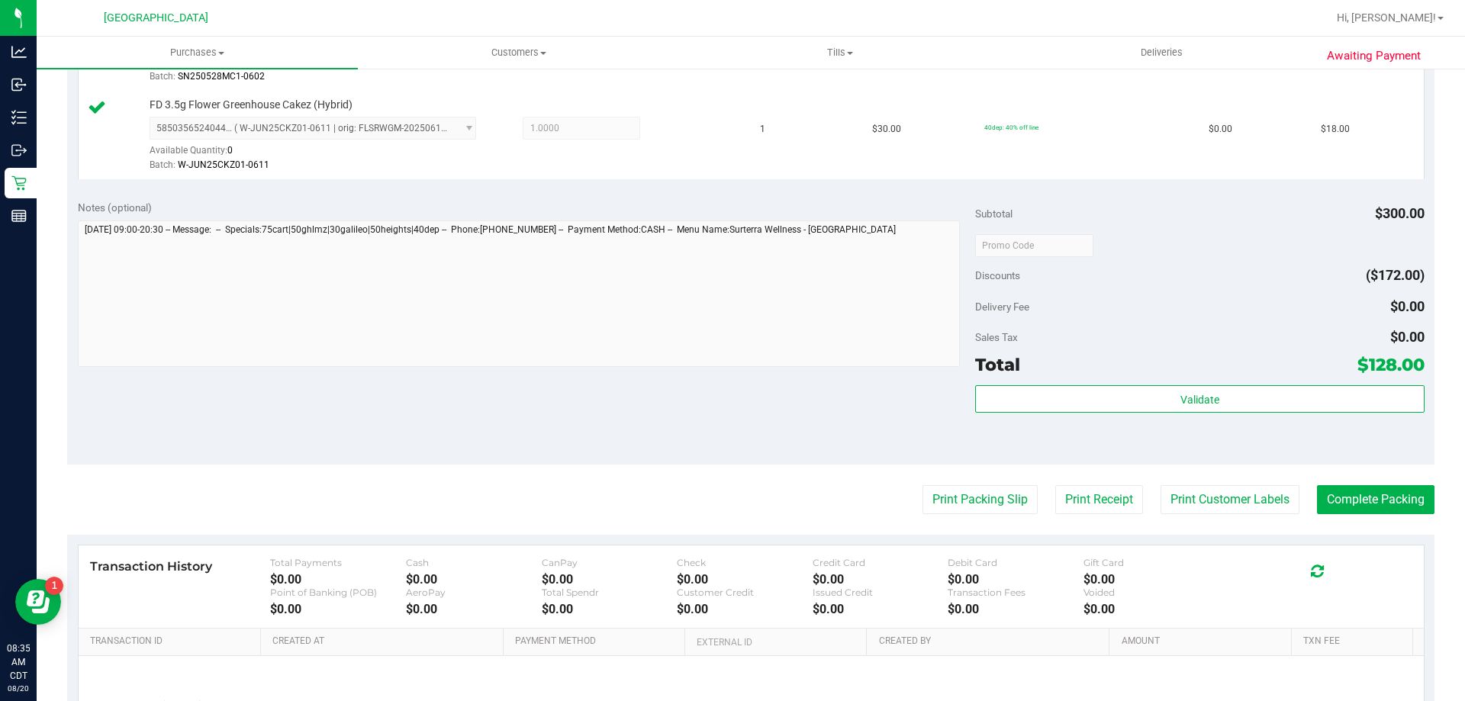
scroll to position [839, 0]
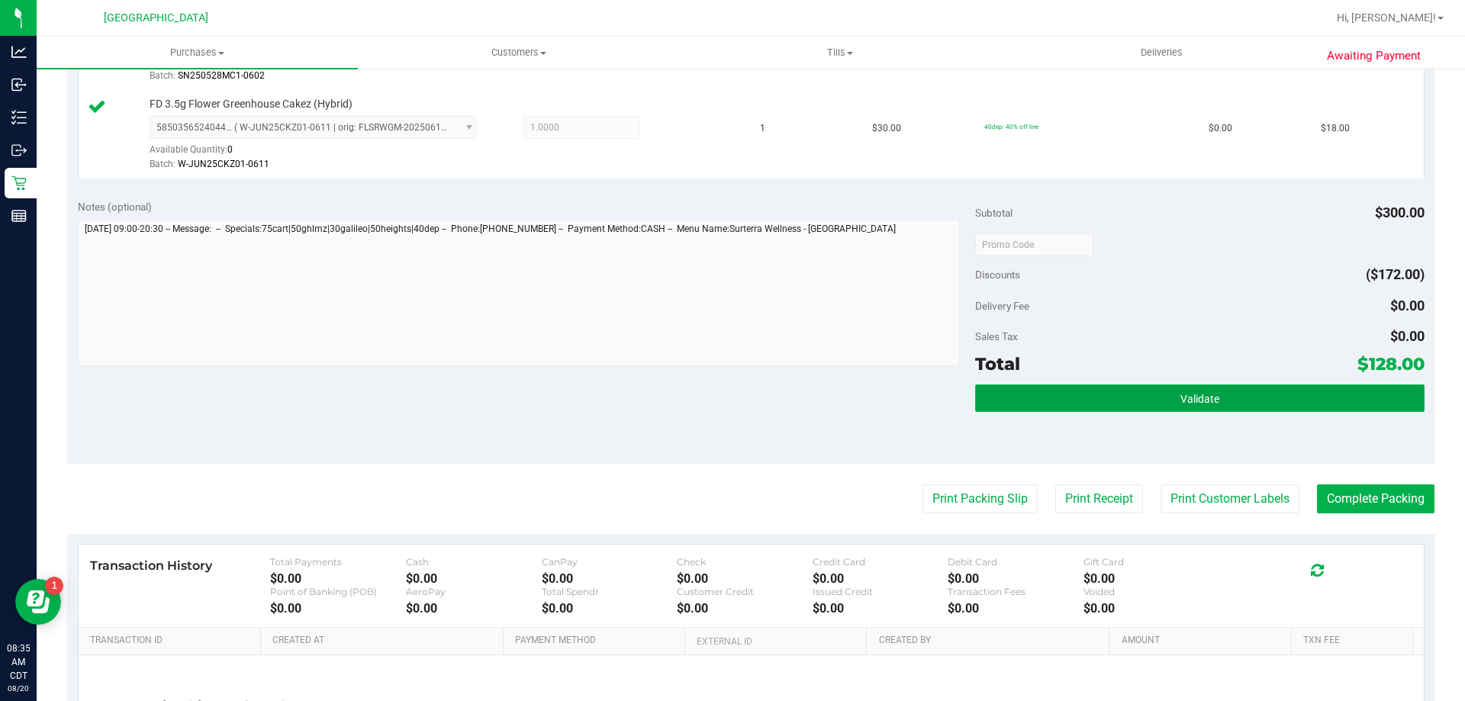
click at [1181, 397] on span "Validate" at bounding box center [1199, 399] width 39 height 12
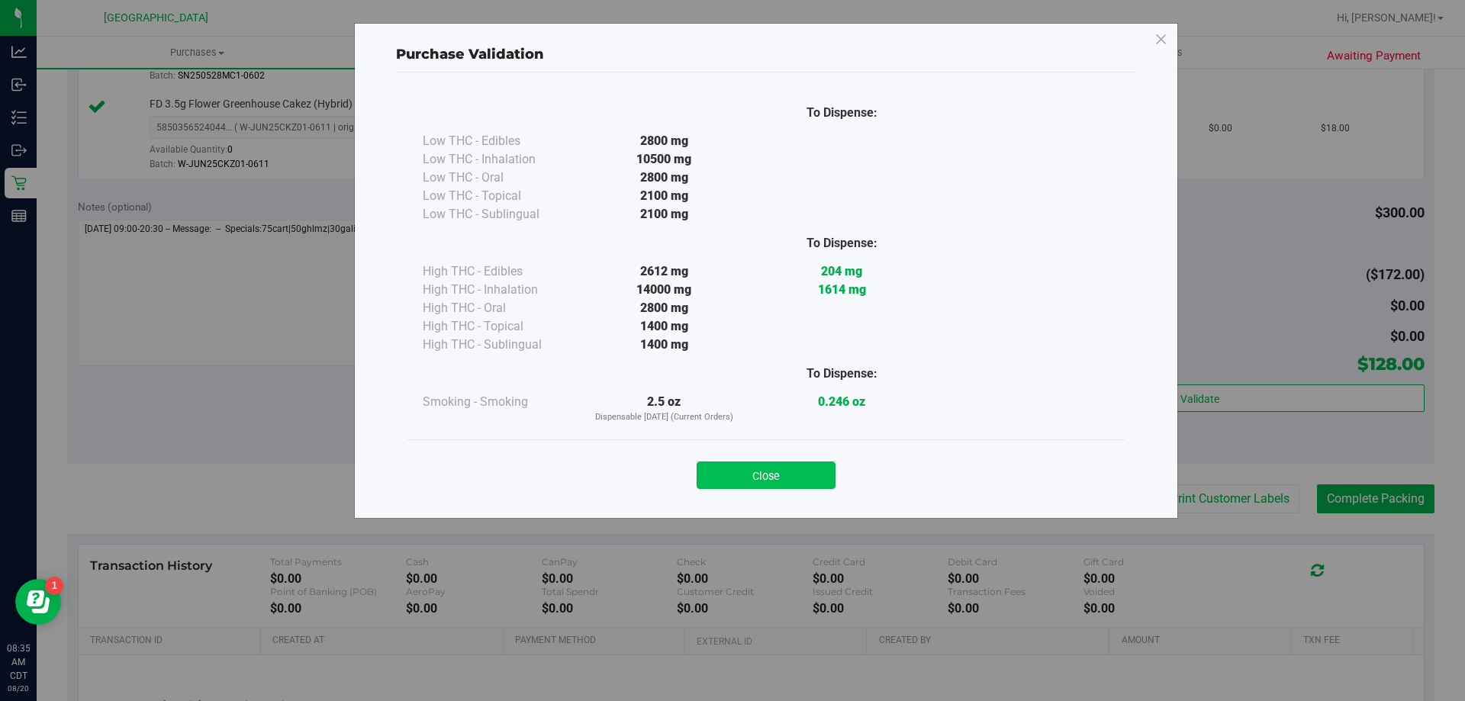
click at [814, 468] on button "Close" at bounding box center [766, 475] width 139 height 27
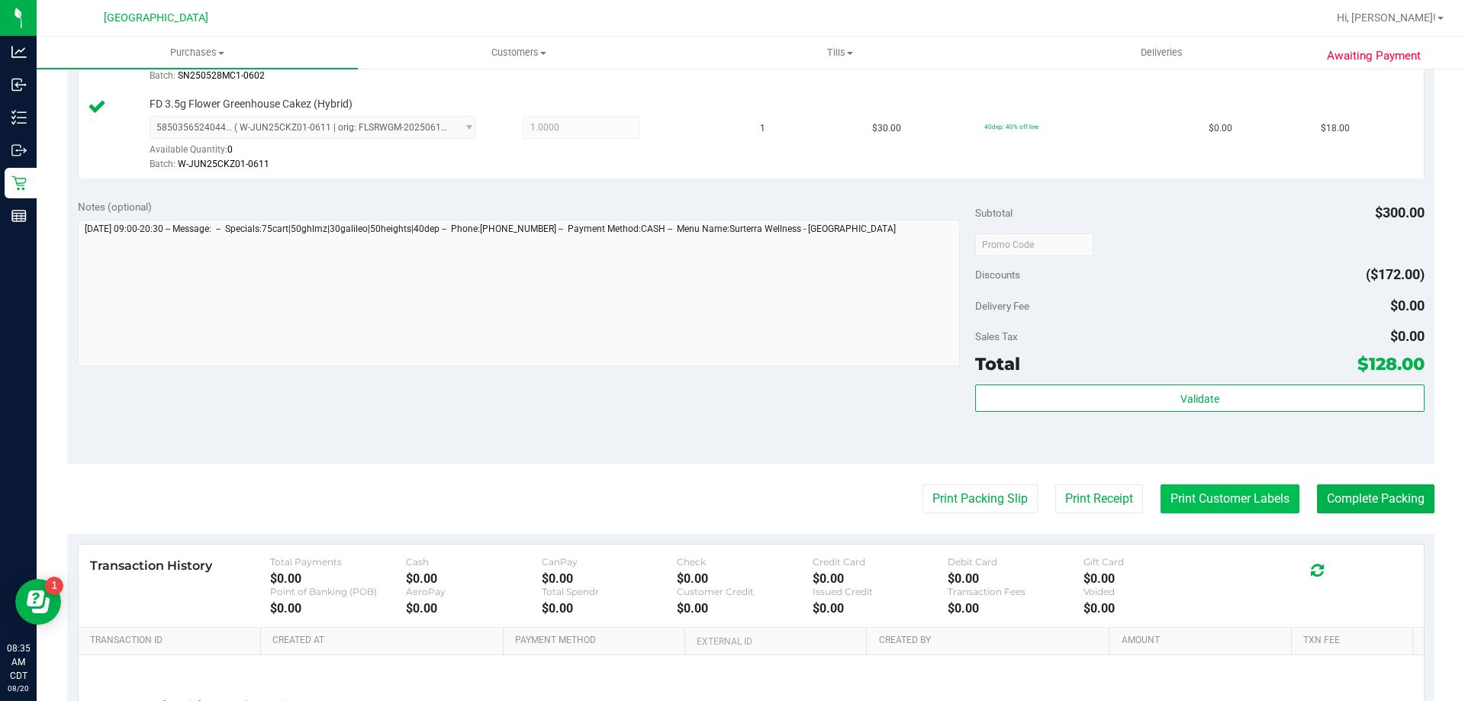
click at [1186, 492] on button "Print Customer Labels" at bounding box center [1229, 498] width 139 height 29
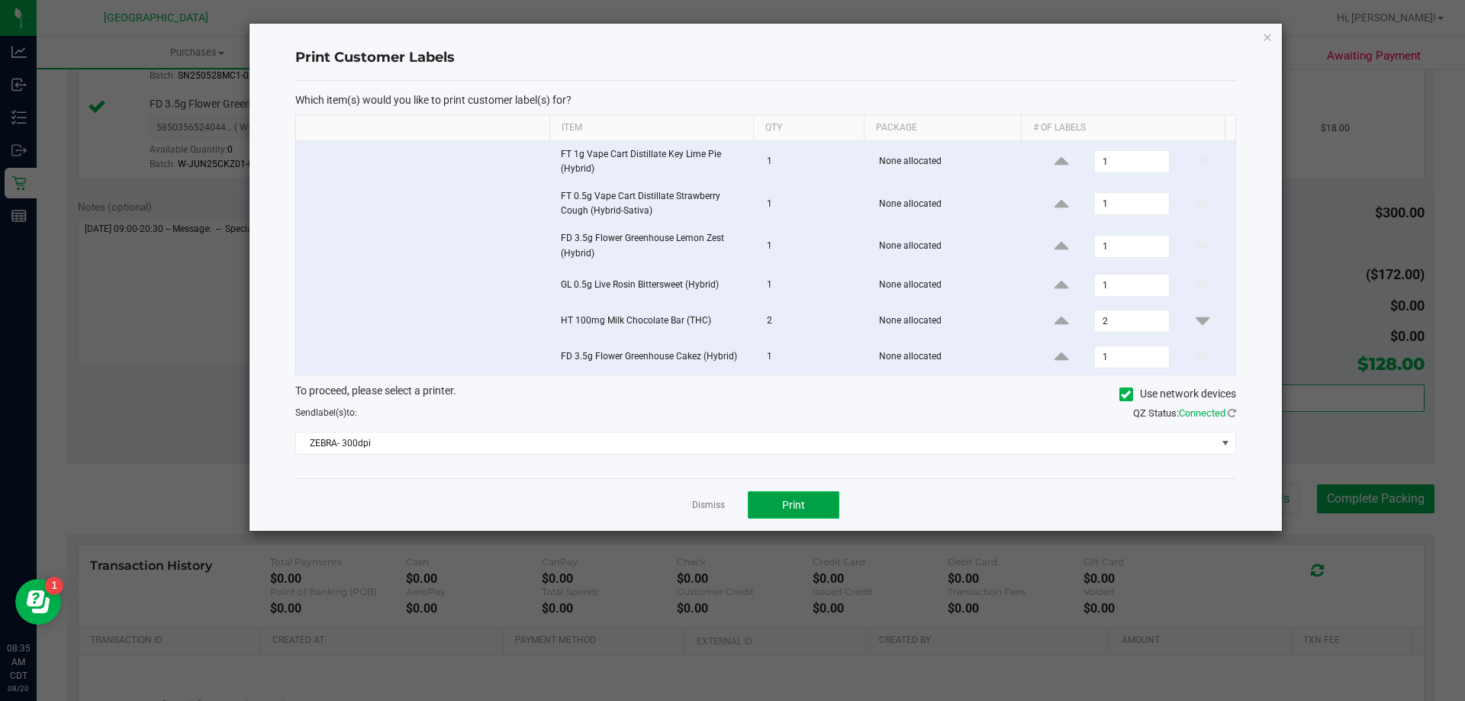
click at [828, 507] on button "Print" at bounding box center [794, 504] width 92 height 27
click at [835, 442] on span "ZEBRA- 300dpi" at bounding box center [756, 443] width 920 height 21
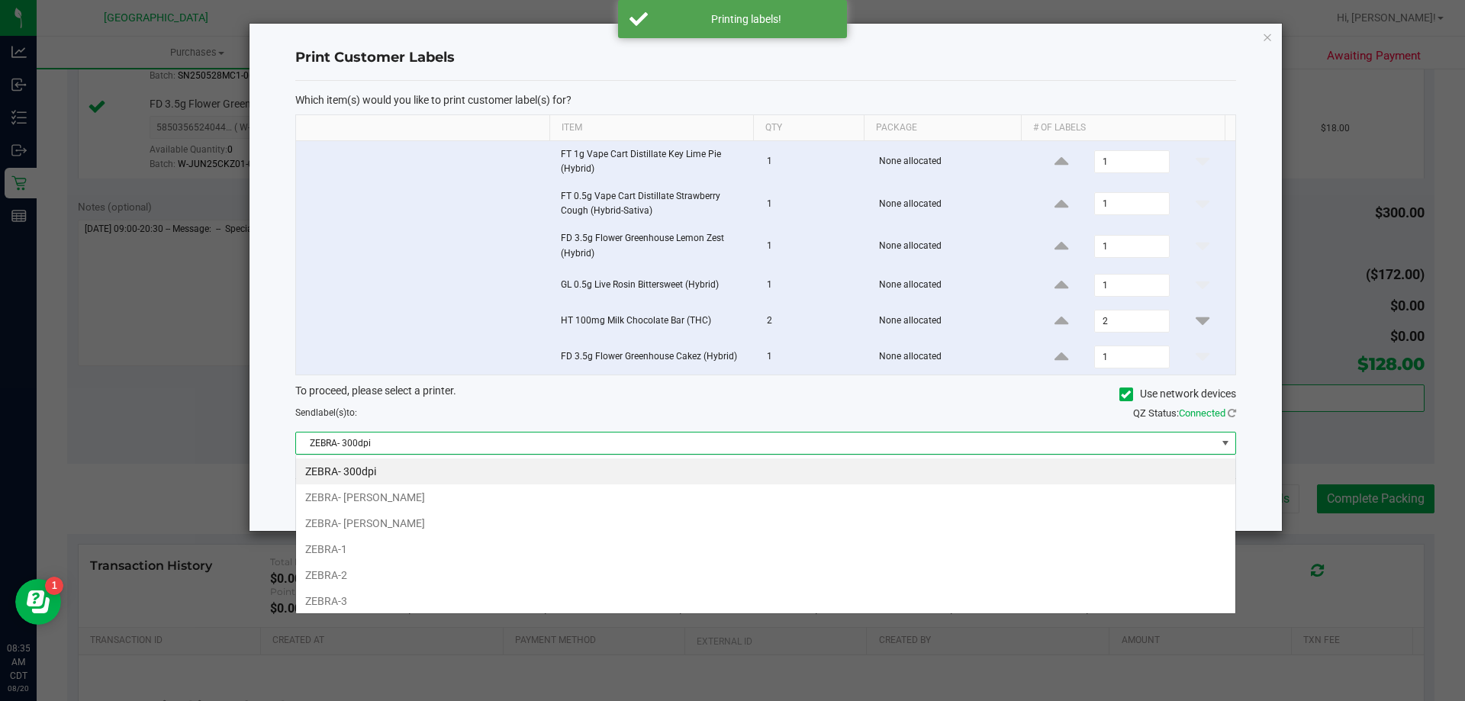
scroll to position [23, 940]
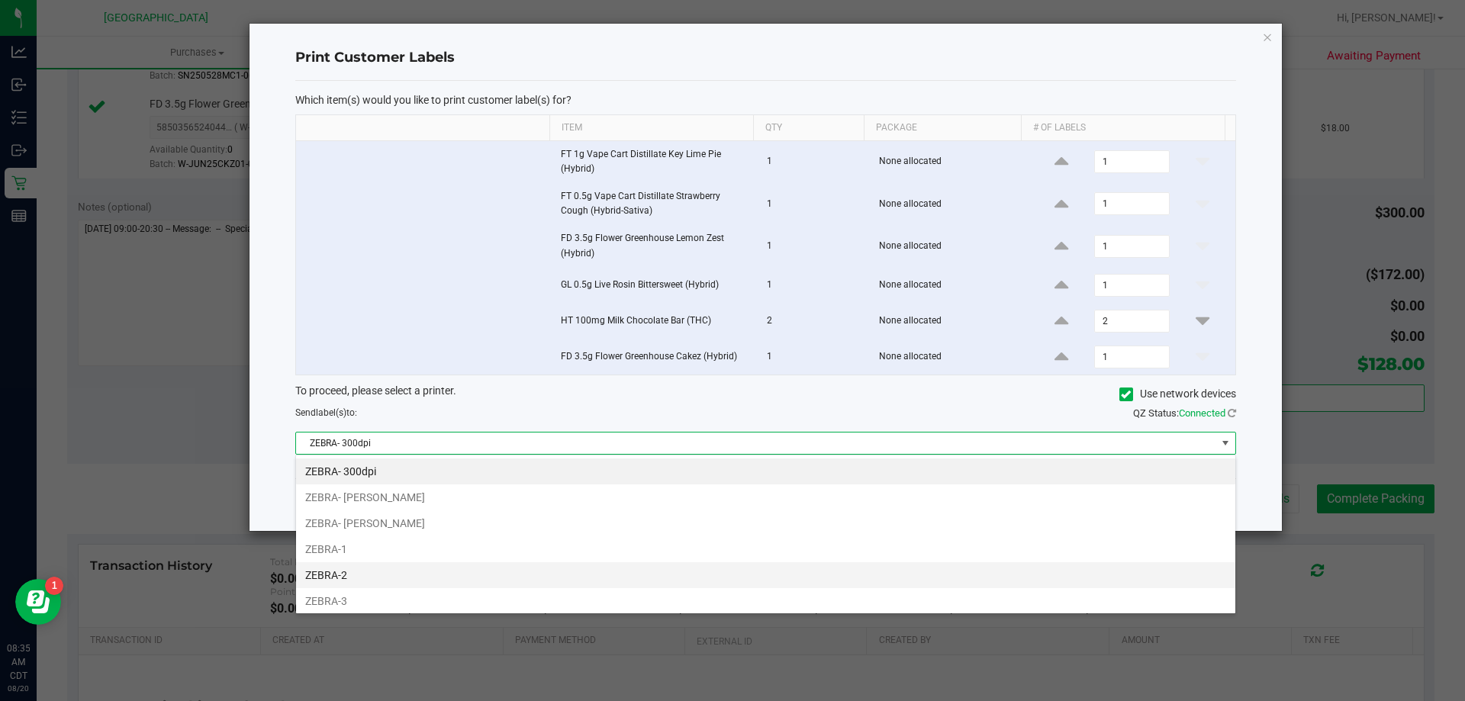
click at [360, 579] on li "ZEBRA-2" at bounding box center [765, 575] width 939 height 26
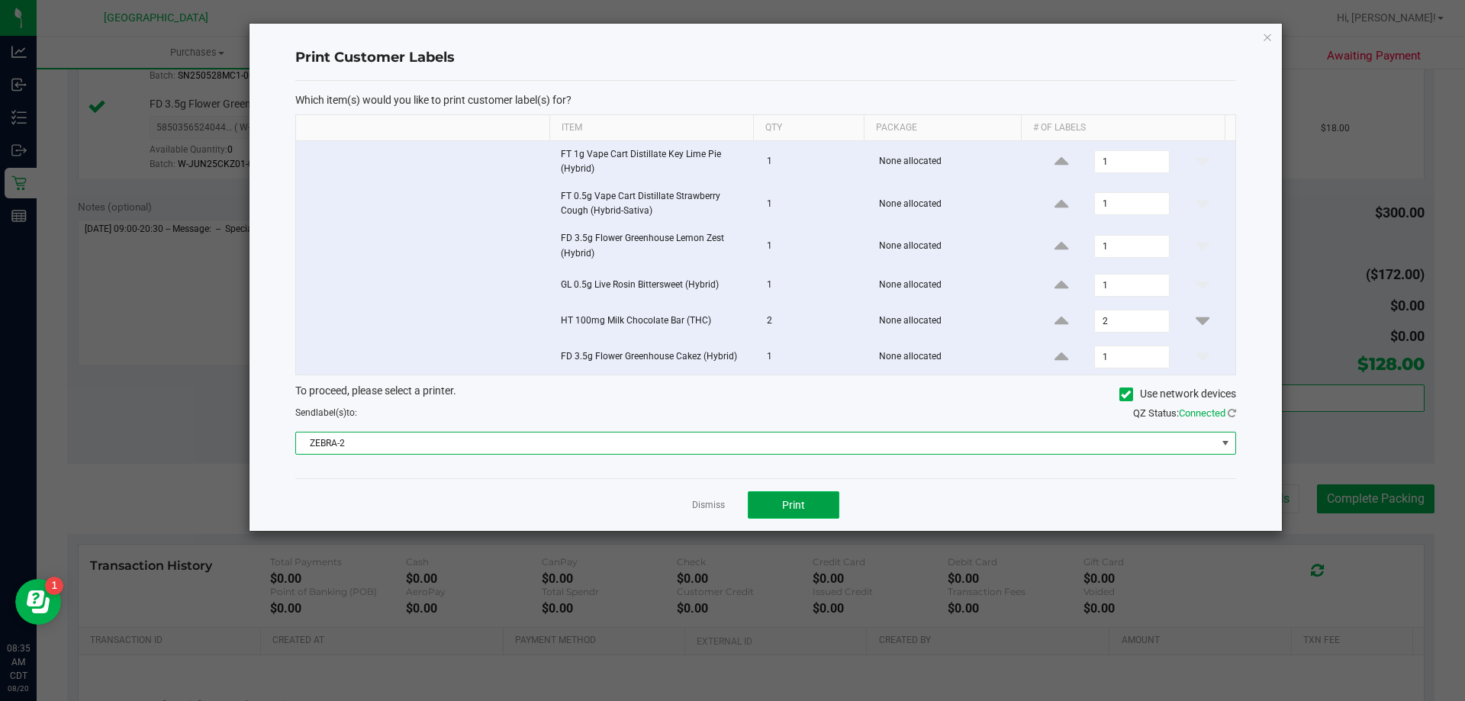
click at [829, 505] on button "Print" at bounding box center [794, 504] width 92 height 27
click at [699, 507] on link "Dismiss" at bounding box center [708, 505] width 33 height 13
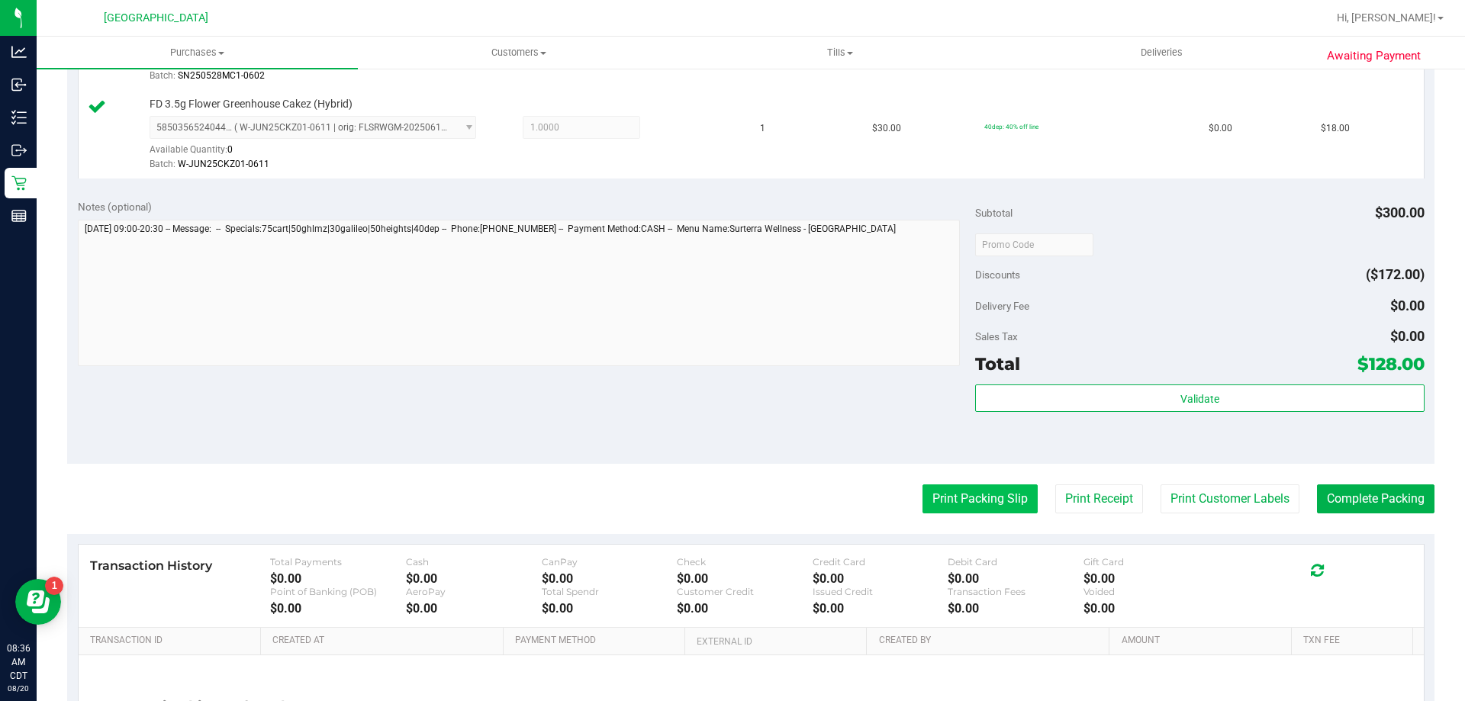
click at [1005, 498] on button "Print Packing Slip" at bounding box center [979, 498] width 115 height 29
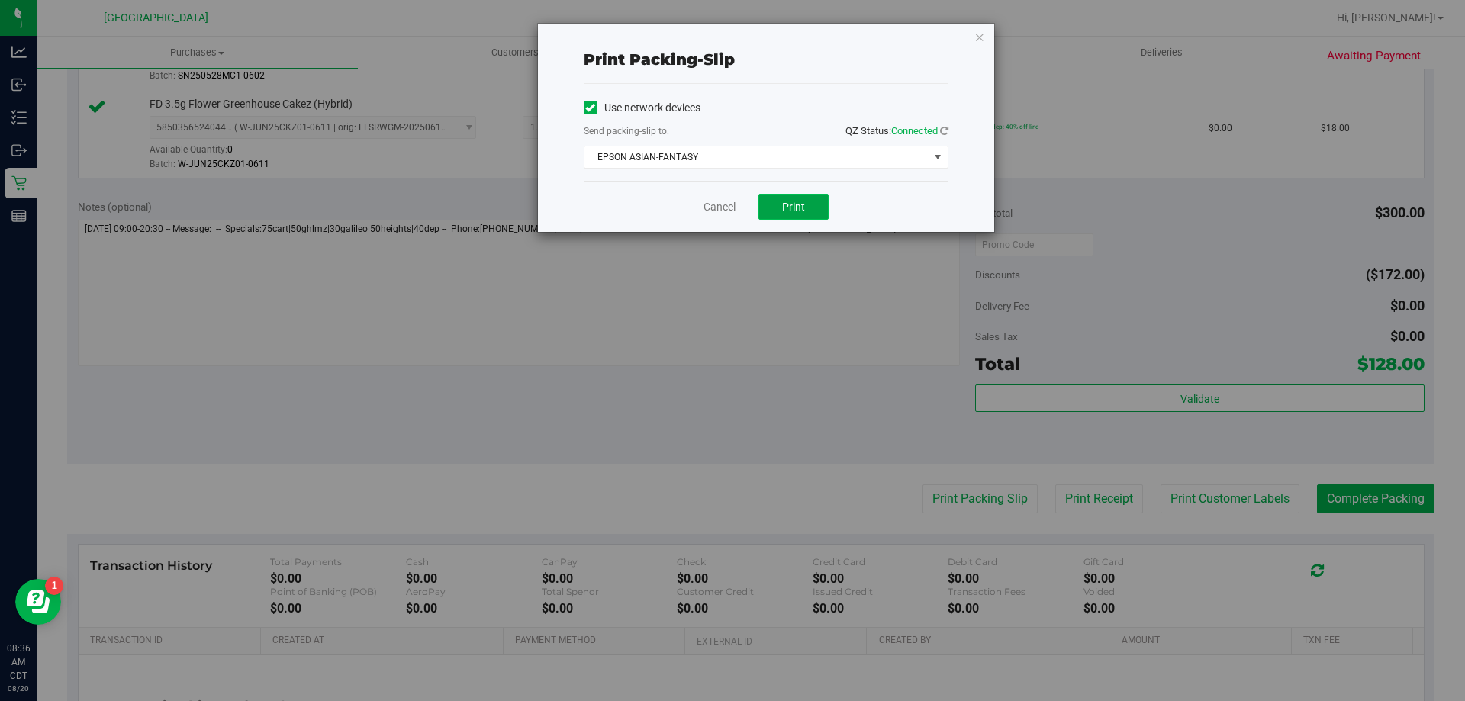
click at [785, 210] on span "Print" at bounding box center [793, 207] width 23 height 12
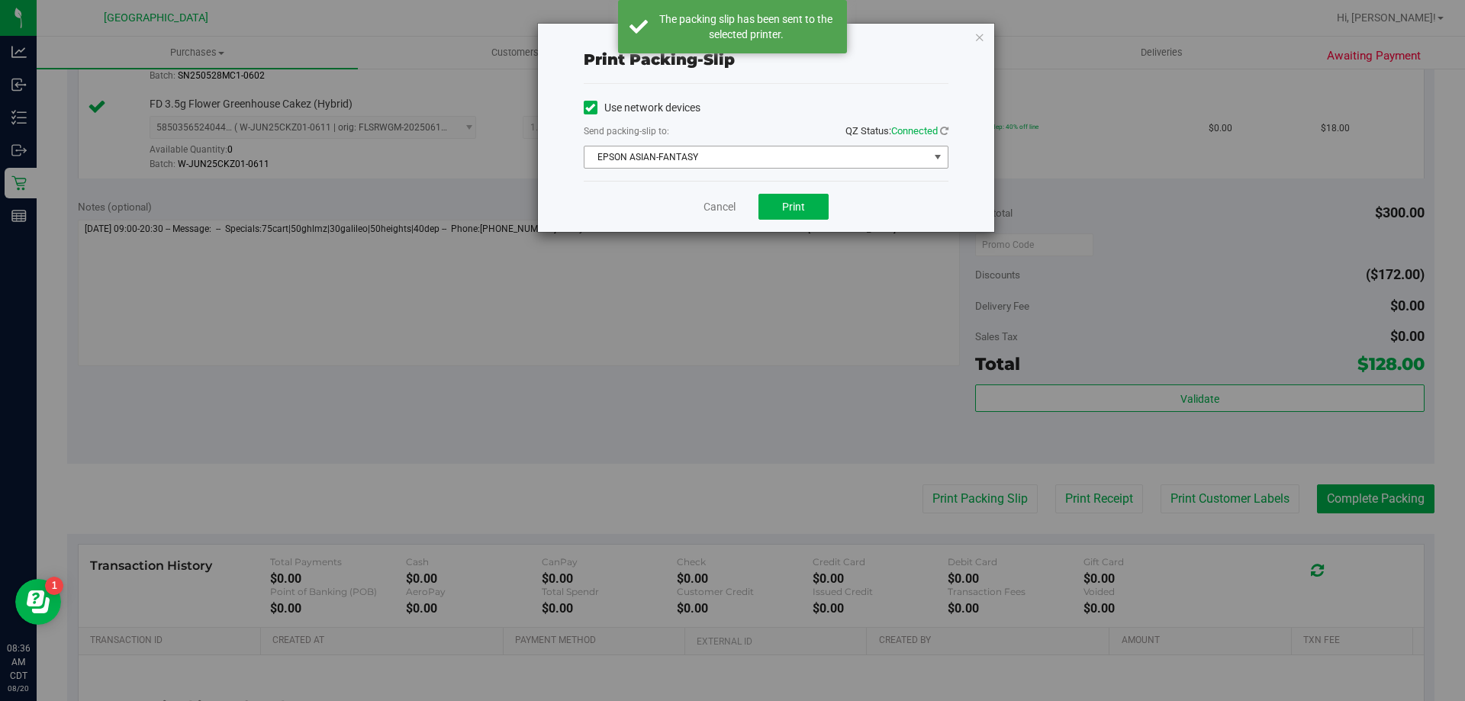
click at [745, 163] on span "EPSON ASIAN-FANTASY" at bounding box center [756, 156] width 344 height 21
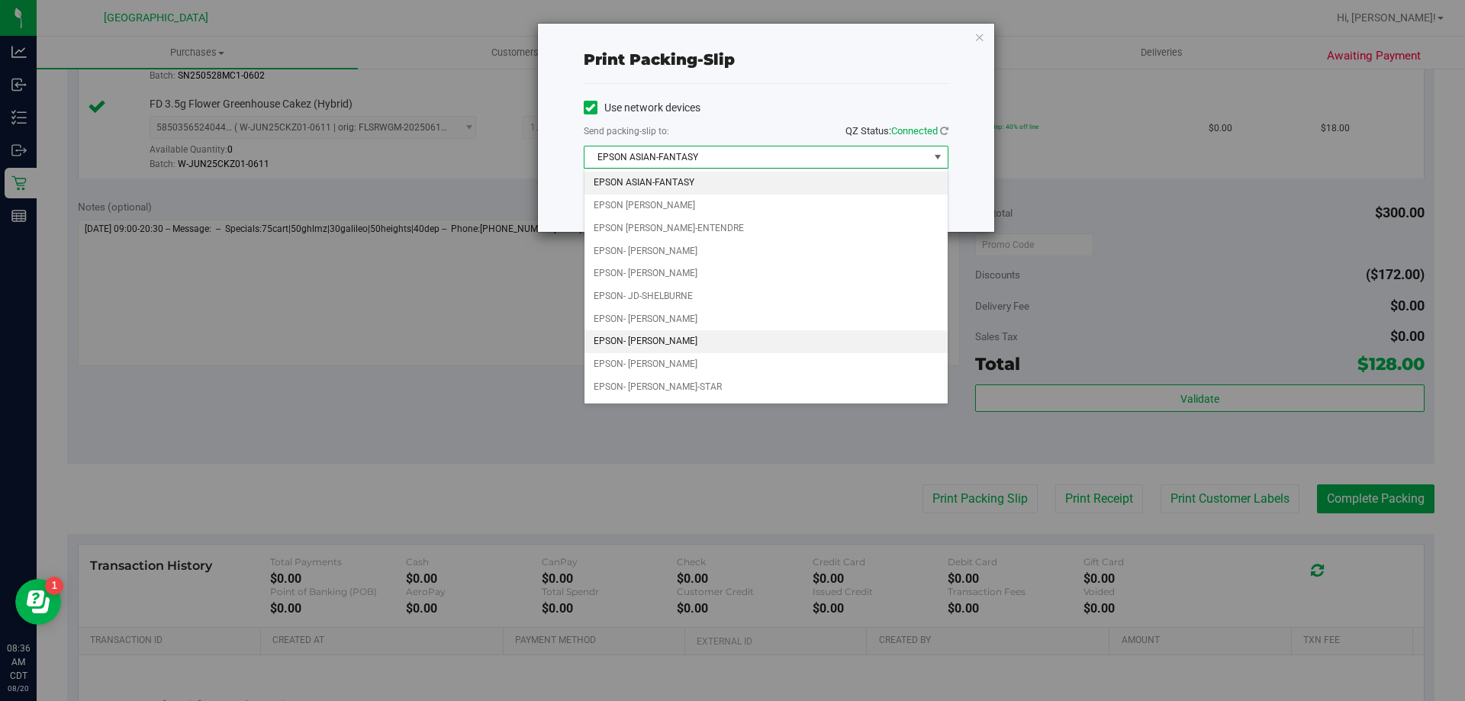
click at [684, 343] on li "EPSON- [PERSON_NAME]" at bounding box center [765, 341] width 363 height 23
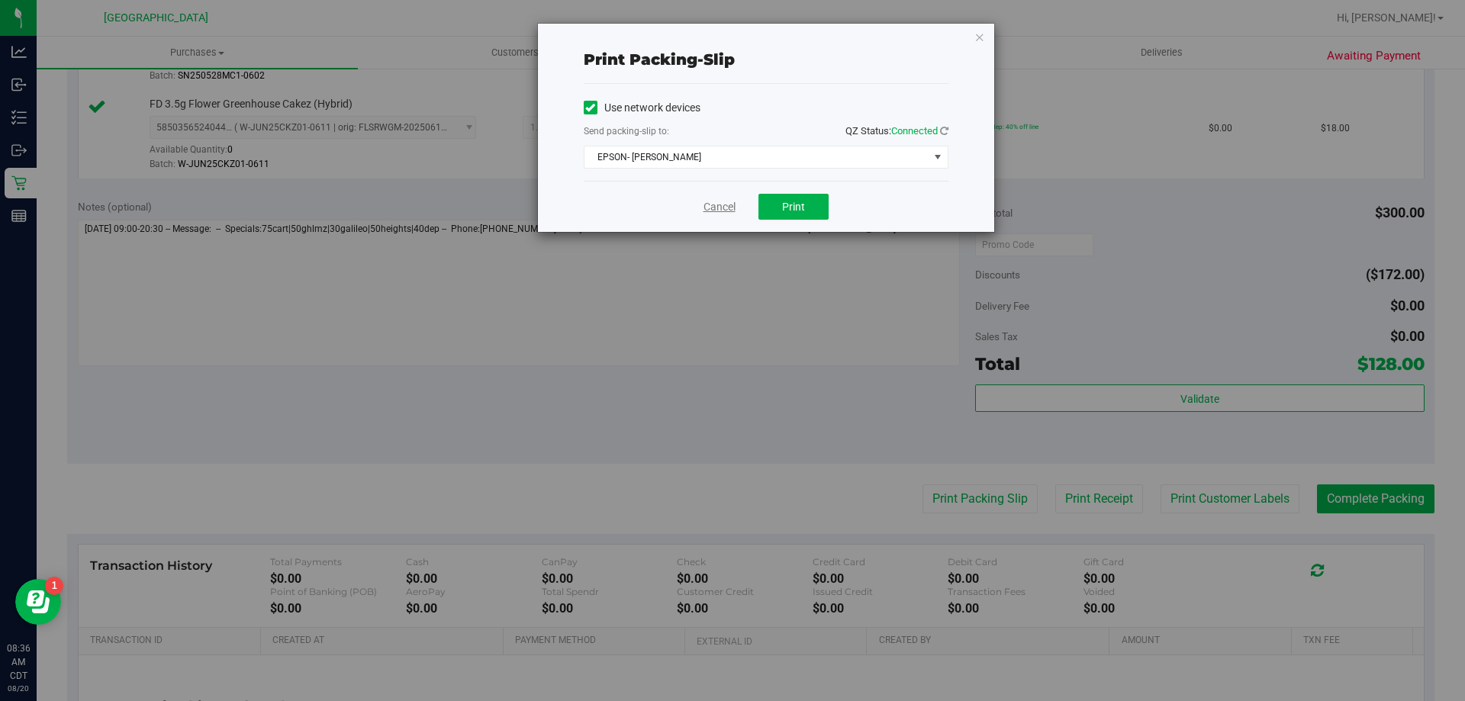
click at [729, 211] on link "Cancel" at bounding box center [719, 207] width 32 height 16
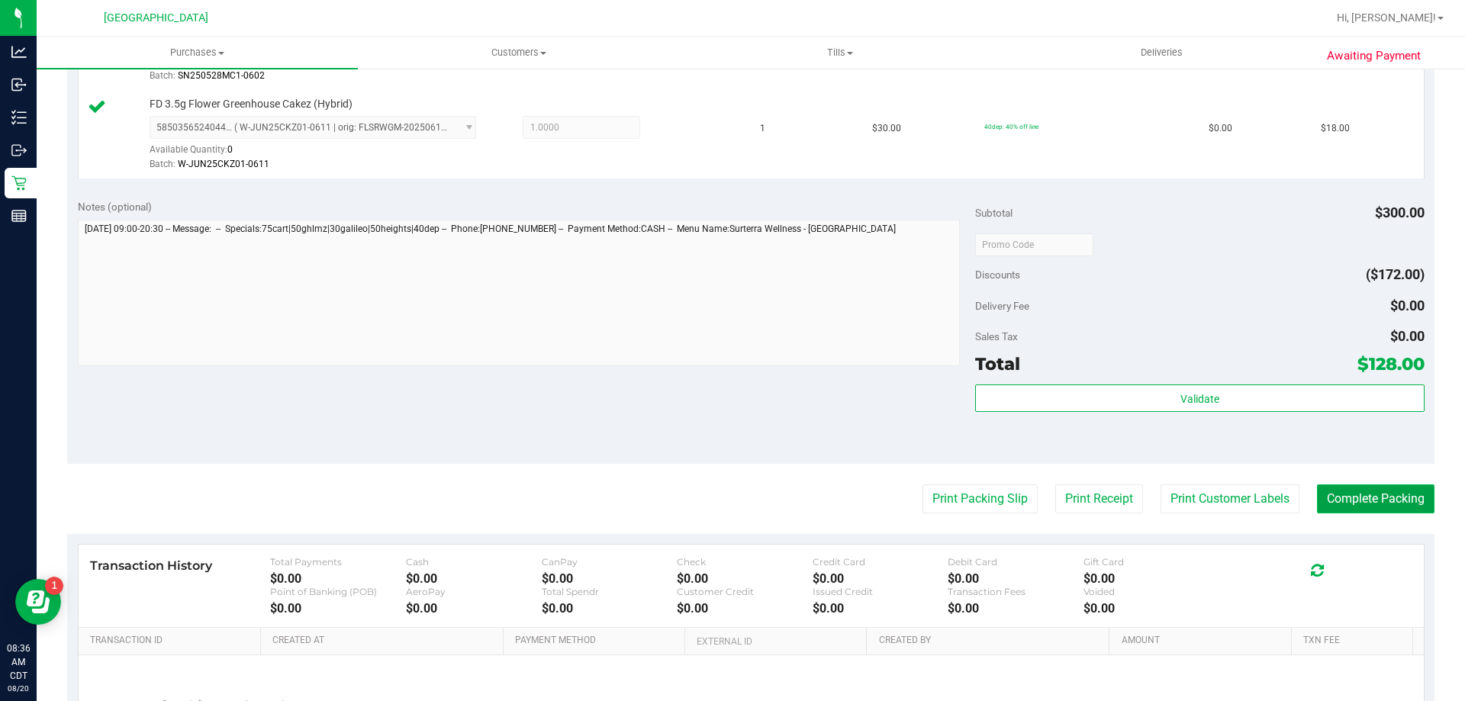
click at [1385, 503] on button "Complete Packing" at bounding box center [1375, 498] width 117 height 29
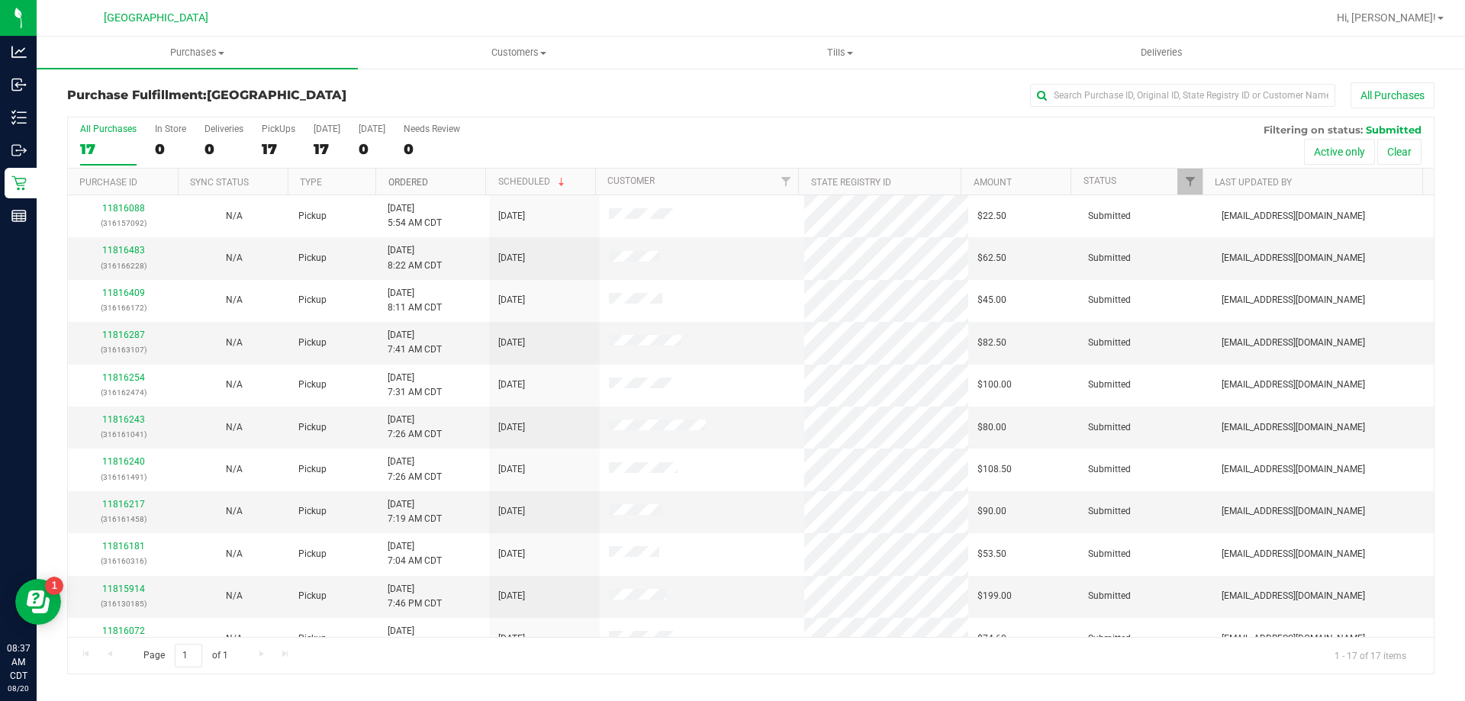
click at [415, 183] on link "Ordered" at bounding box center [408, 182] width 40 height 11
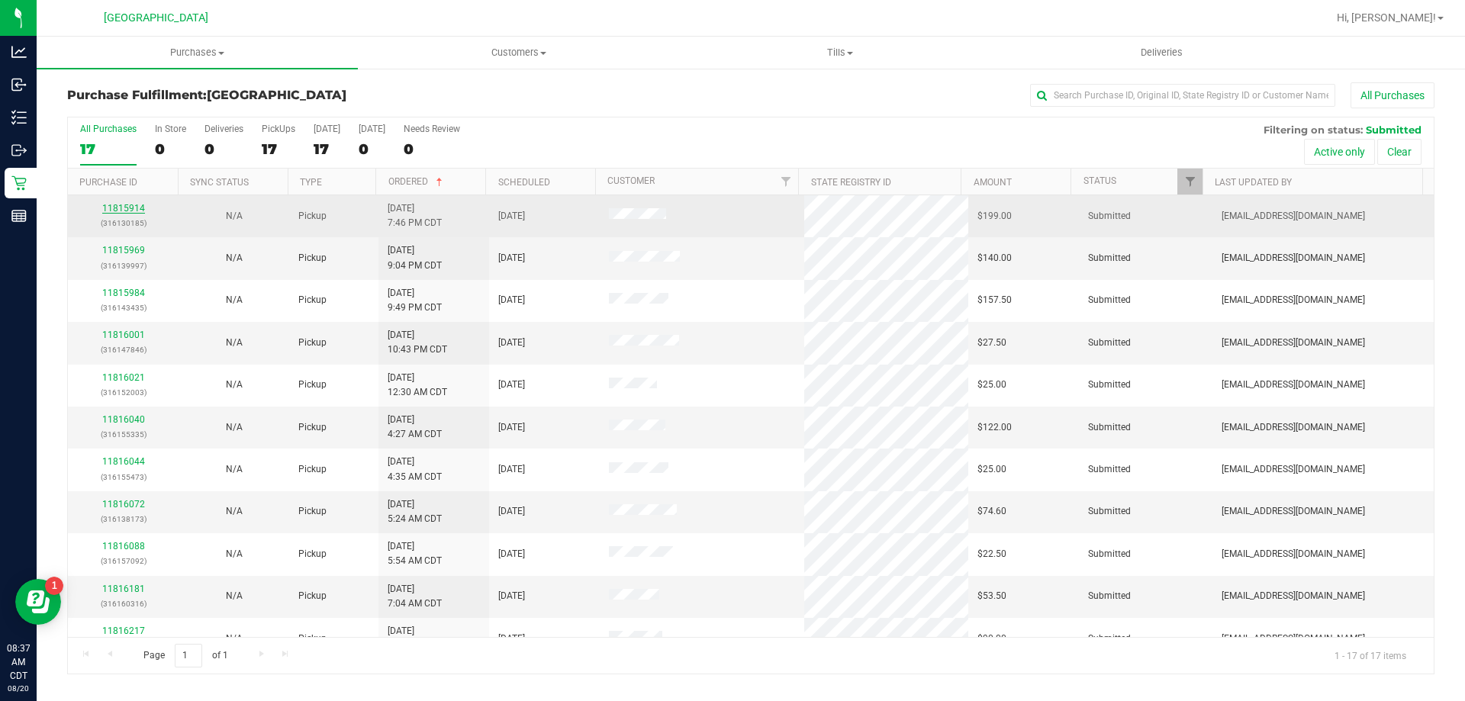
click at [124, 211] on link "11815914" at bounding box center [123, 208] width 43 height 11
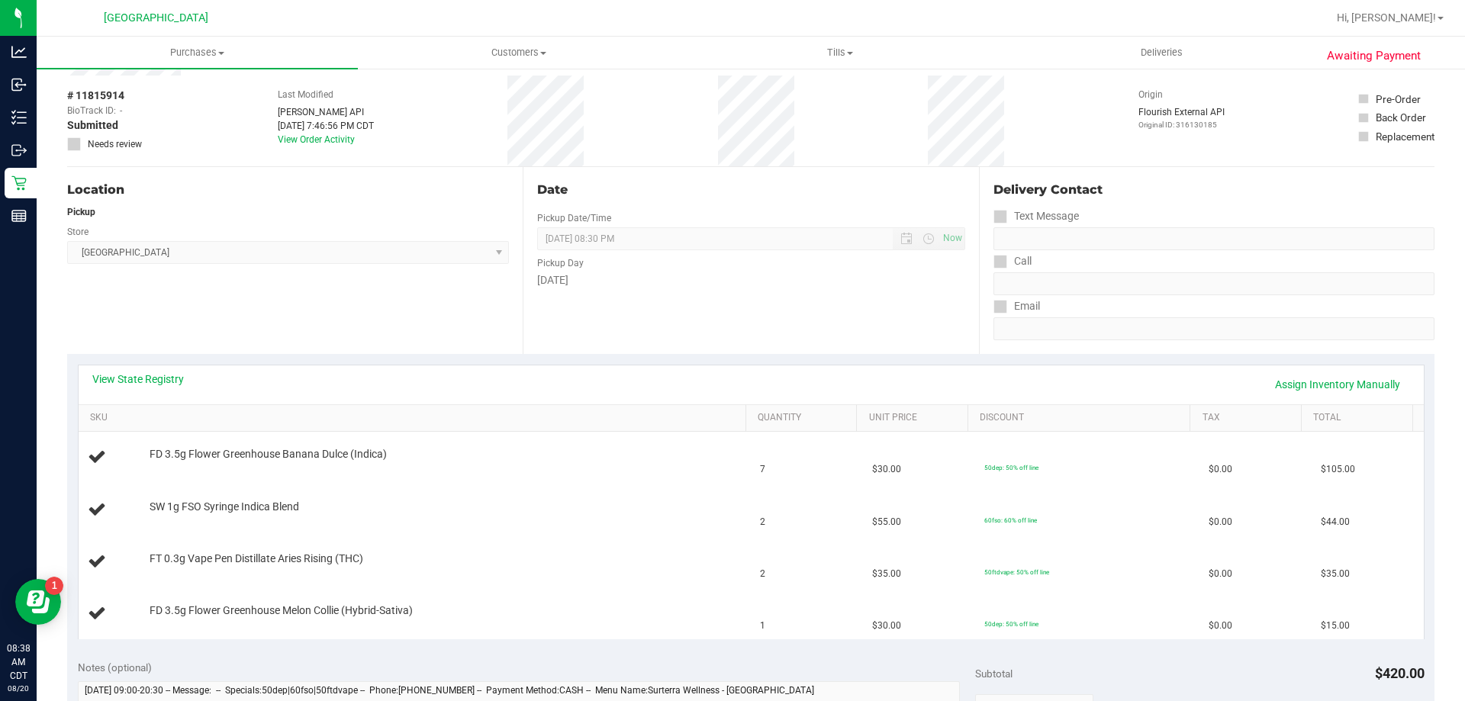
scroll to position [153, 0]
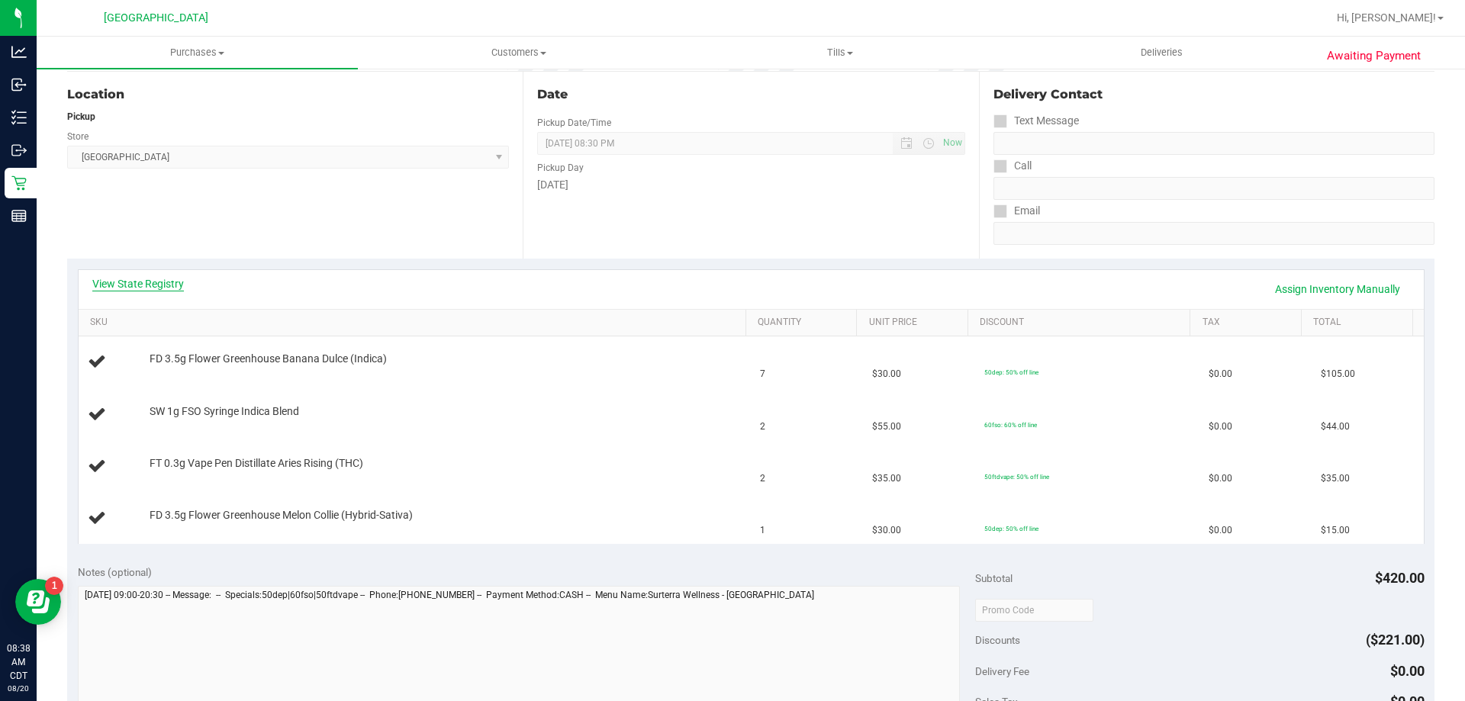
click at [169, 285] on link "View State Registry" at bounding box center [138, 283] width 92 height 15
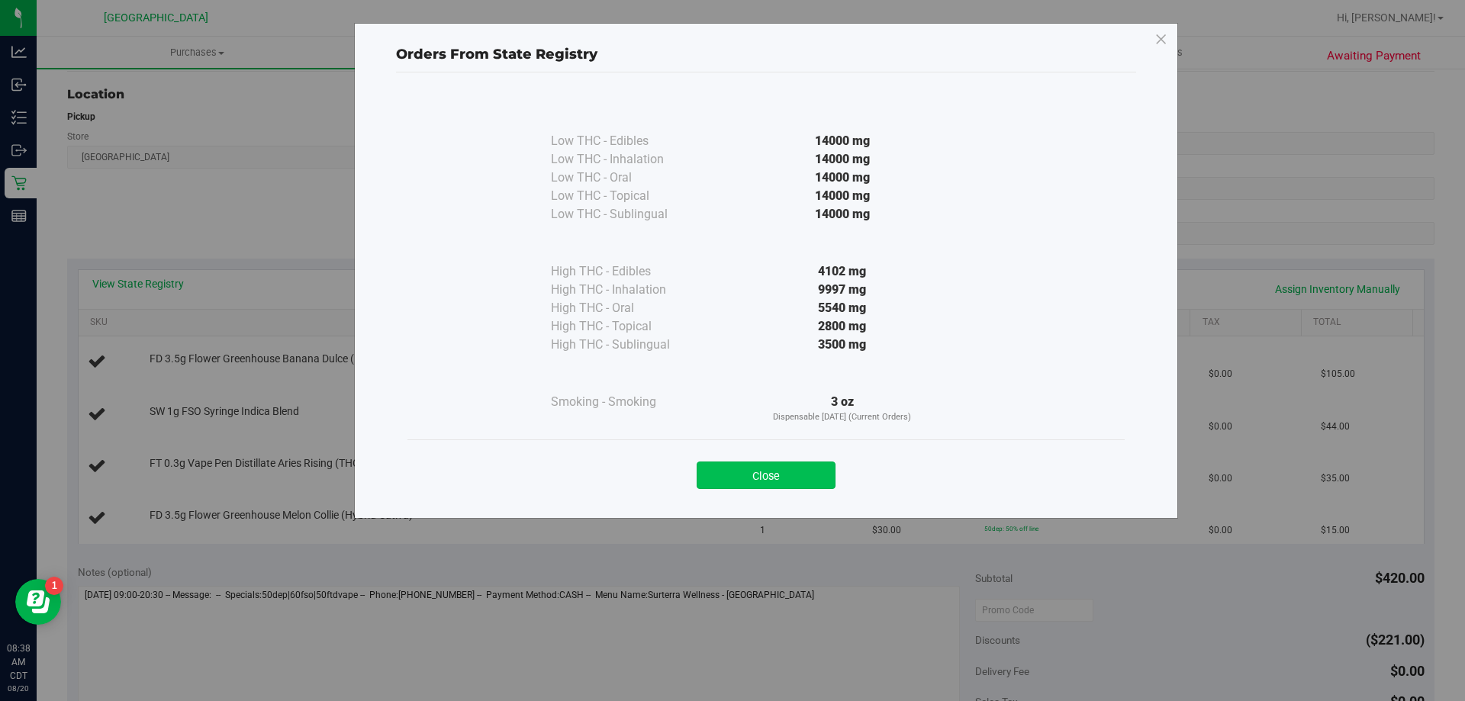
click at [822, 473] on button "Close" at bounding box center [766, 475] width 139 height 27
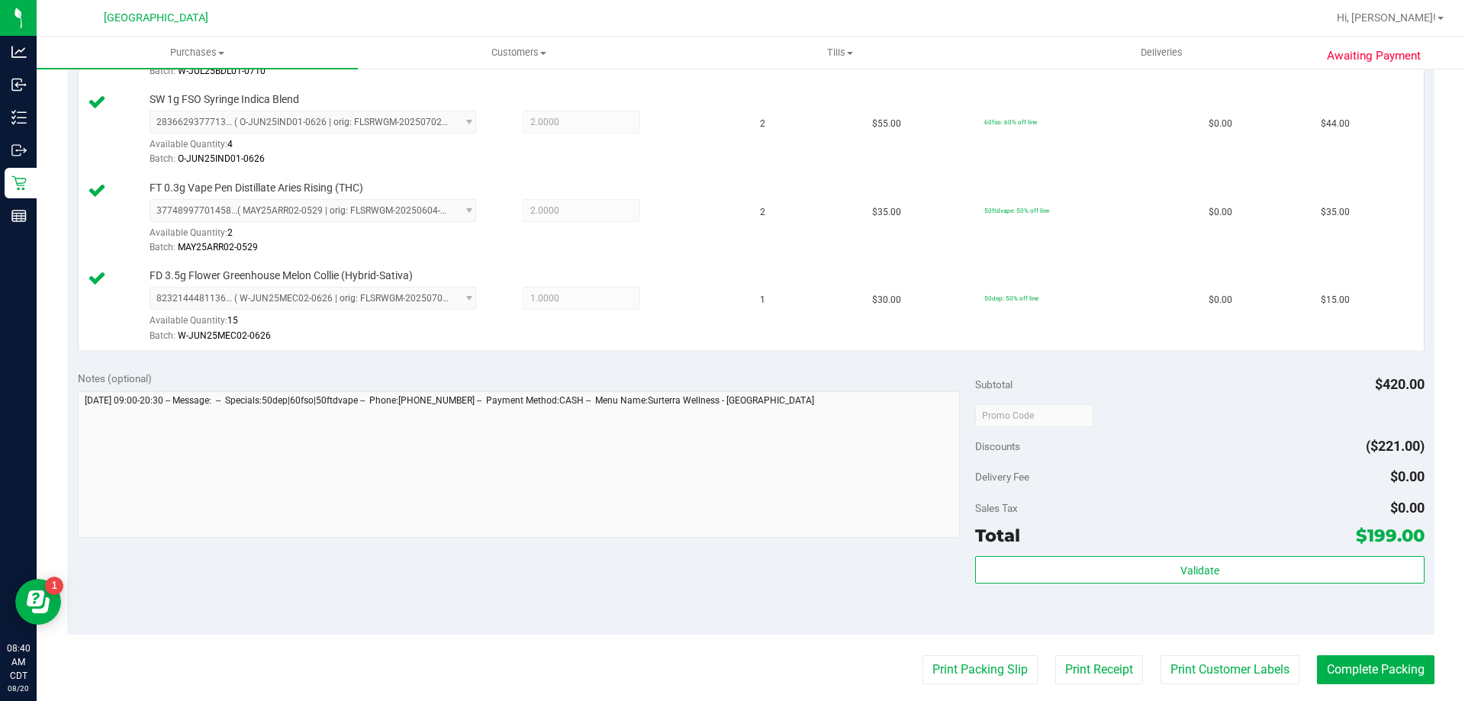
scroll to position [534, 0]
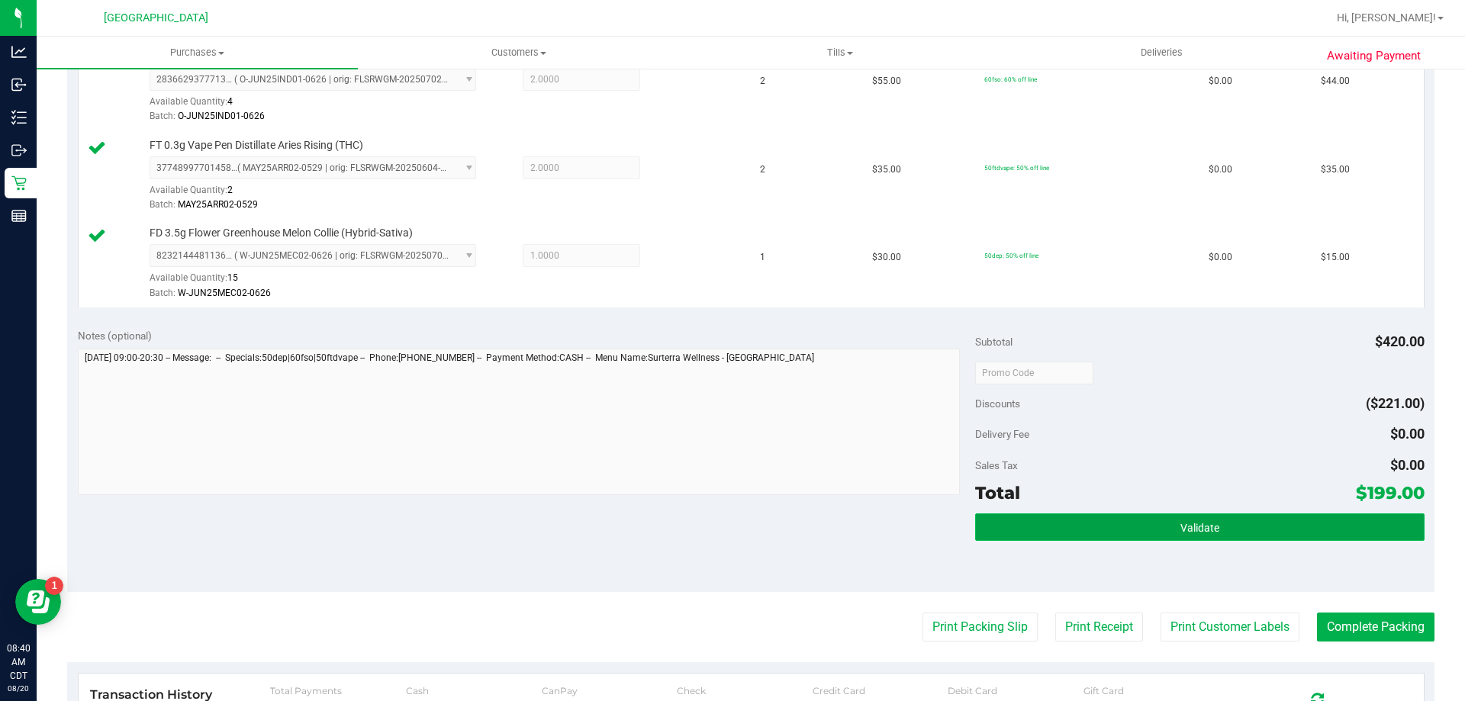
click at [1188, 532] on span "Validate" at bounding box center [1199, 528] width 39 height 12
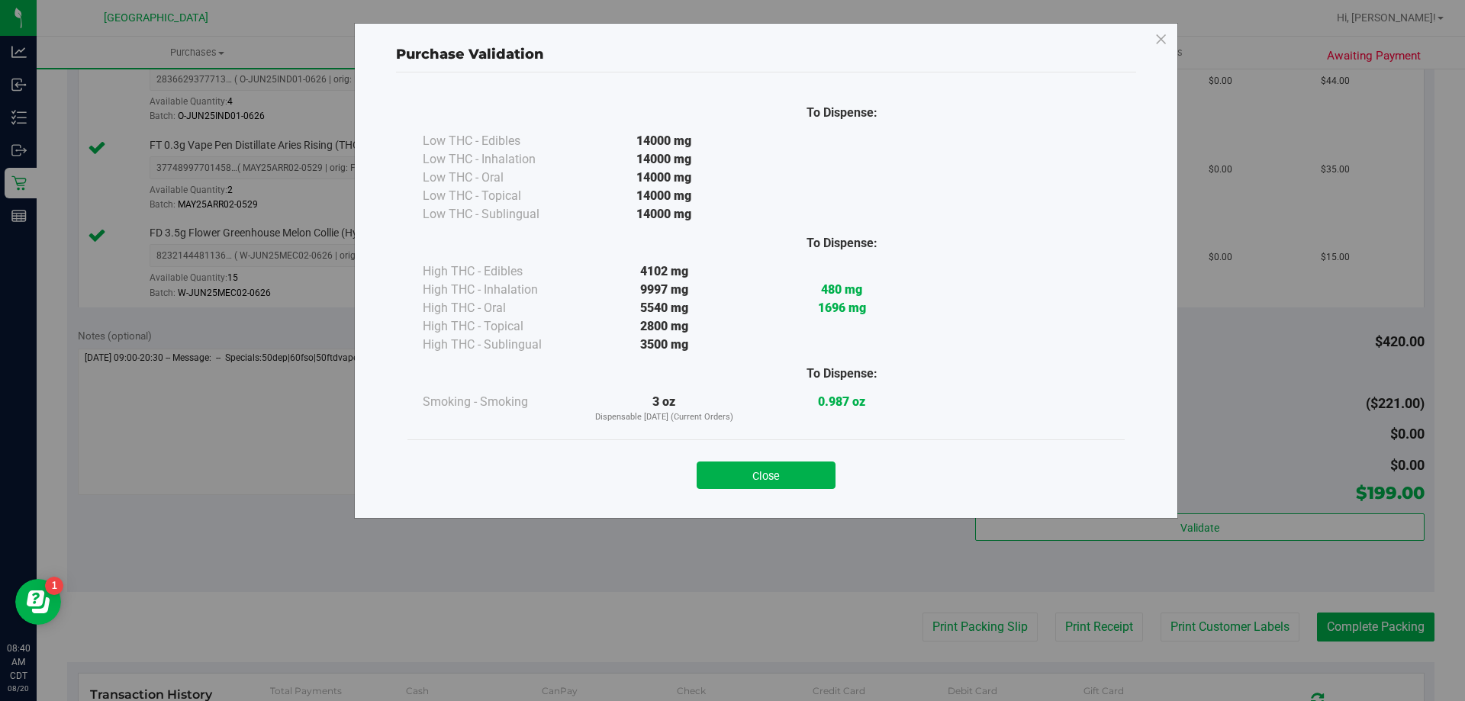
click at [776, 465] on button "Close" at bounding box center [766, 475] width 139 height 27
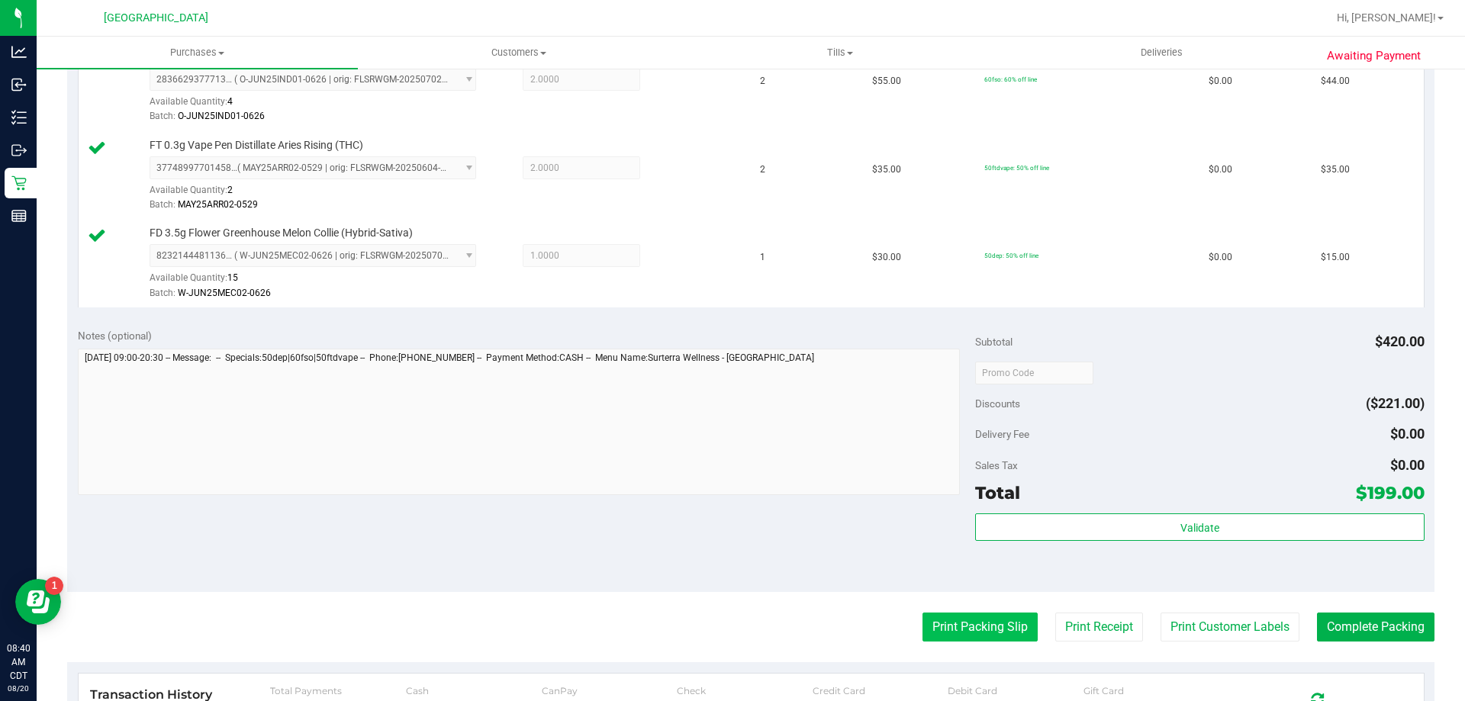
click at [957, 630] on button "Print Packing Slip" at bounding box center [979, 627] width 115 height 29
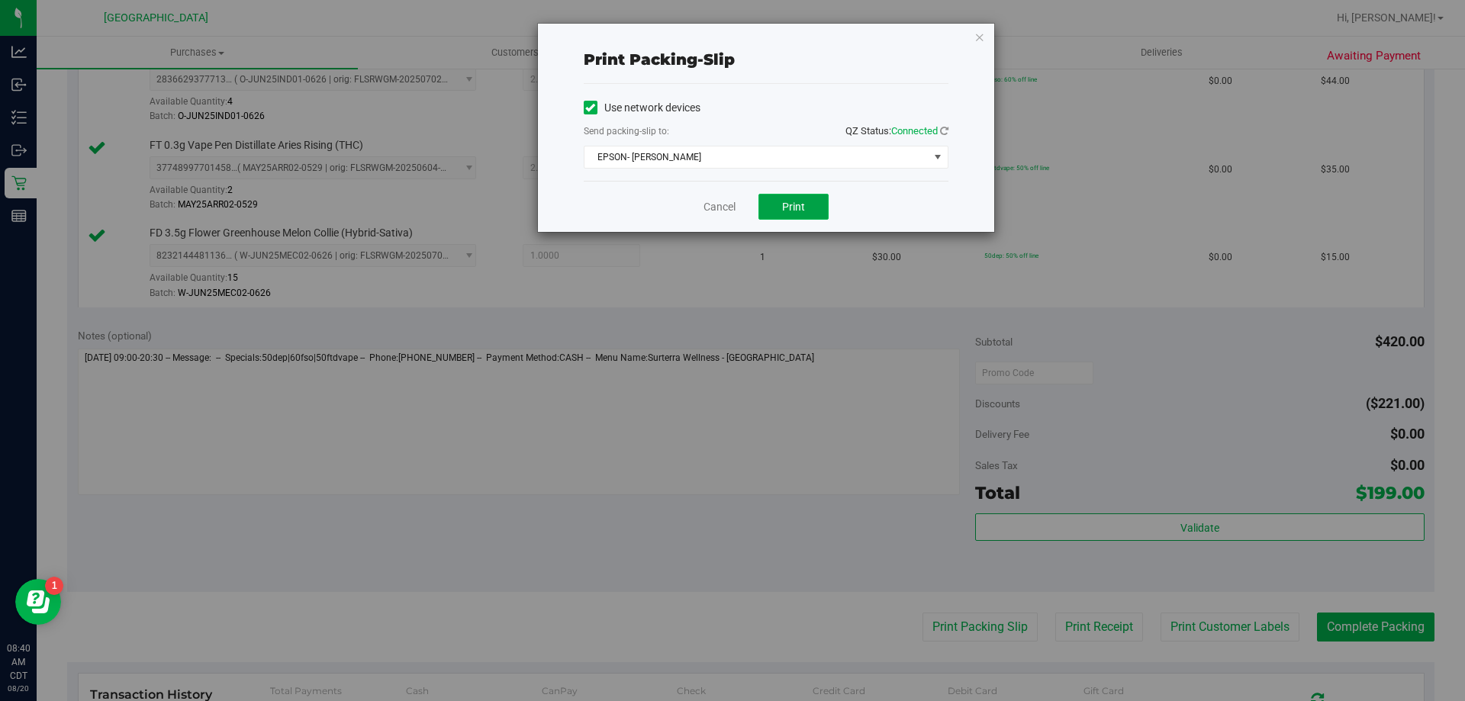
click at [787, 198] on button "Print" at bounding box center [793, 207] width 70 height 26
click at [802, 217] on button "Print" at bounding box center [793, 207] width 70 height 26
click at [781, 210] on button "Print" at bounding box center [793, 207] width 70 height 26
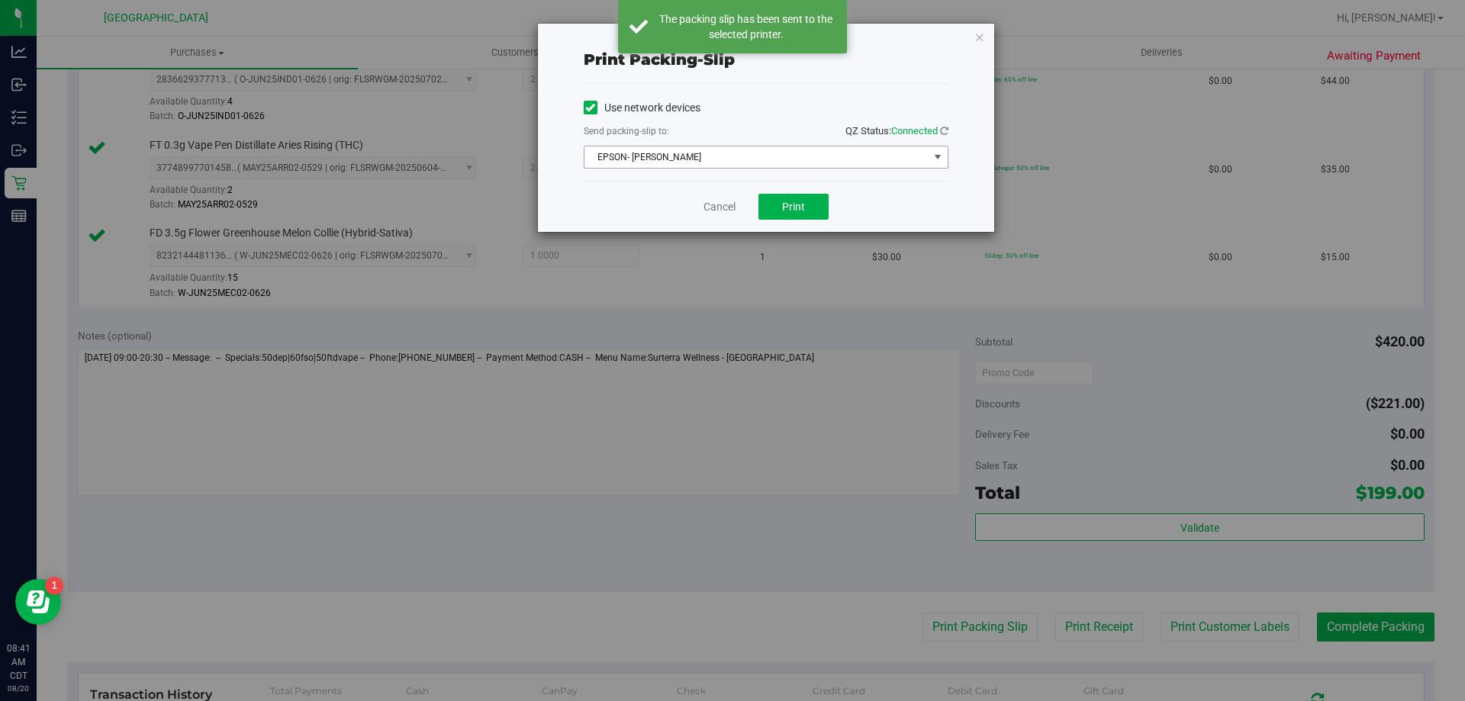
click at [808, 158] on span "EPSON- [PERSON_NAME]" at bounding box center [756, 156] width 344 height 21
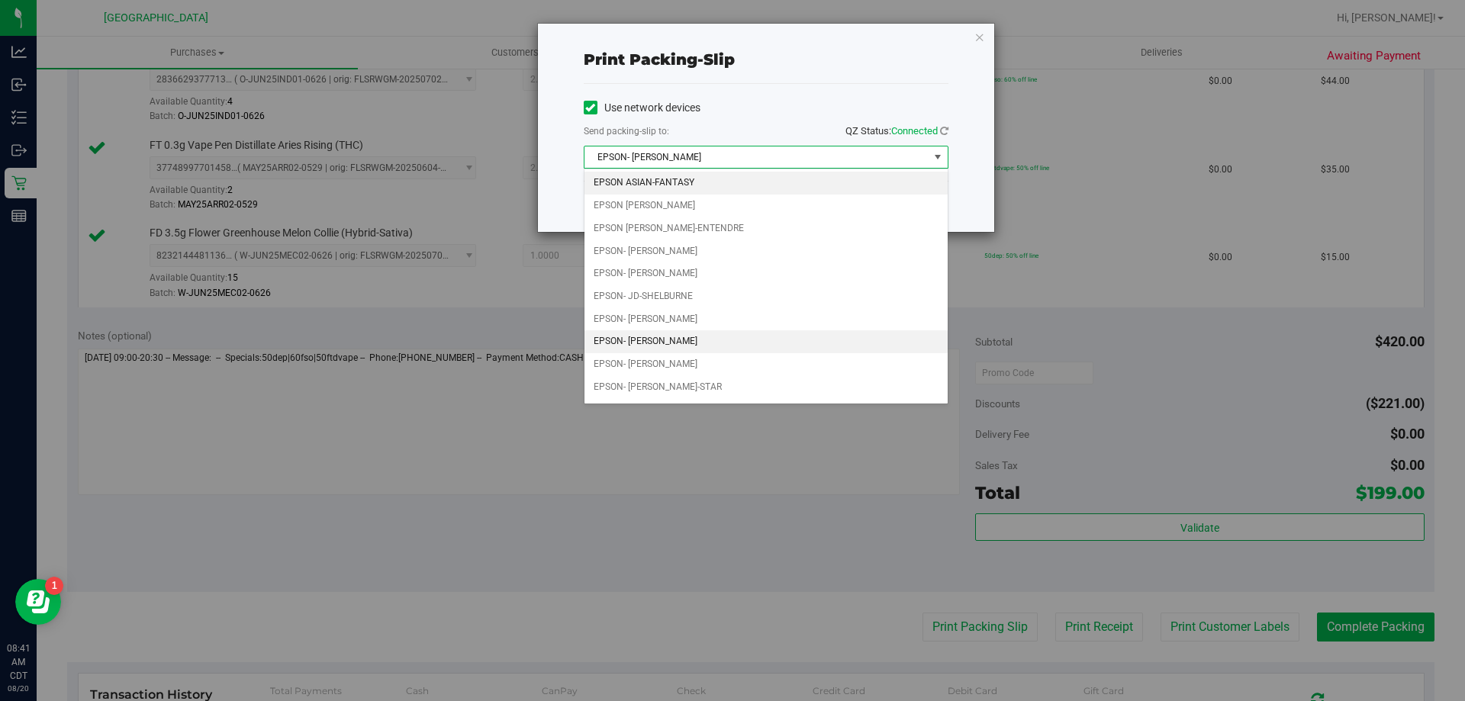
click at [729, 185] on li "EPSON ASIAN-FANTASY" at bounding box center [765, 183] width 363 height 23
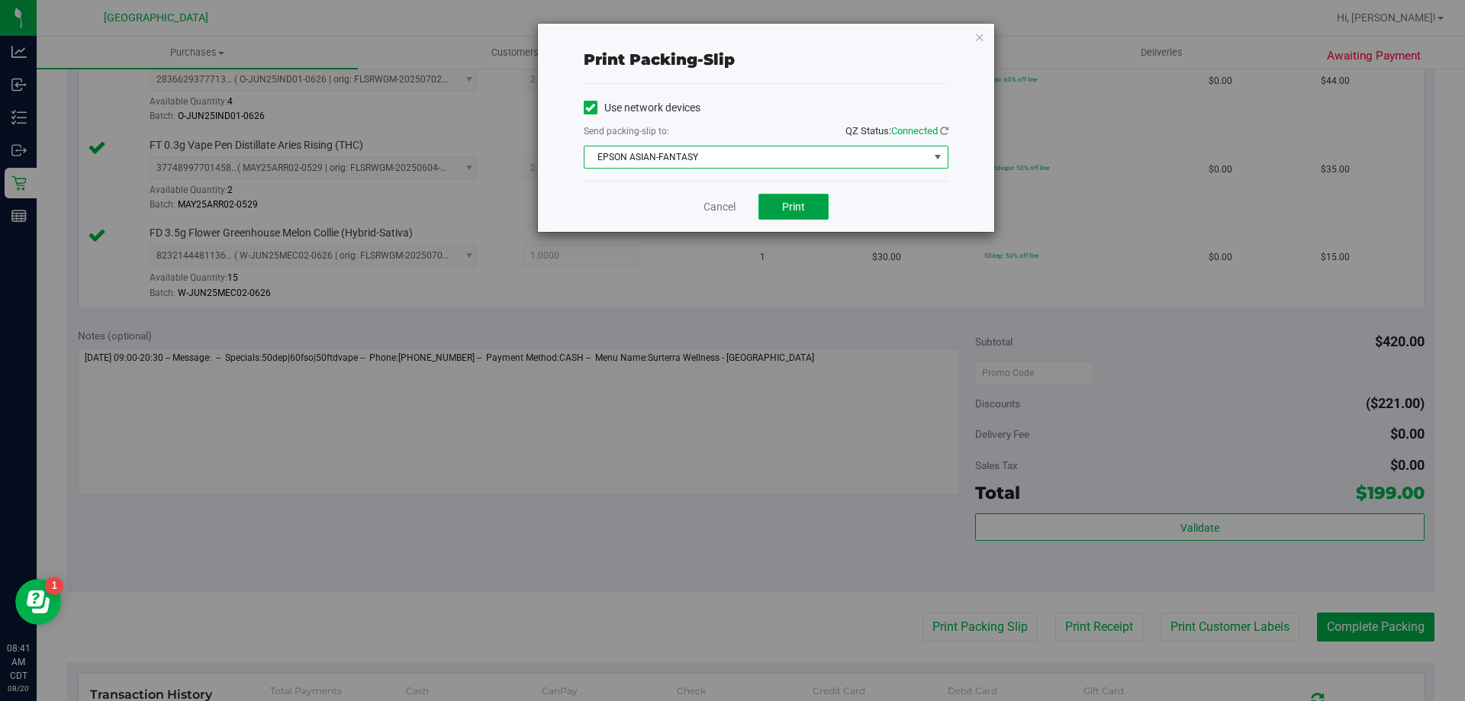
click at [789, 212] on span "Print" at bounding box center [793, 207] width 23 height 12
click at [732, 207] on link "Cancel" at bounding box center [719, 207] width 32 height 16
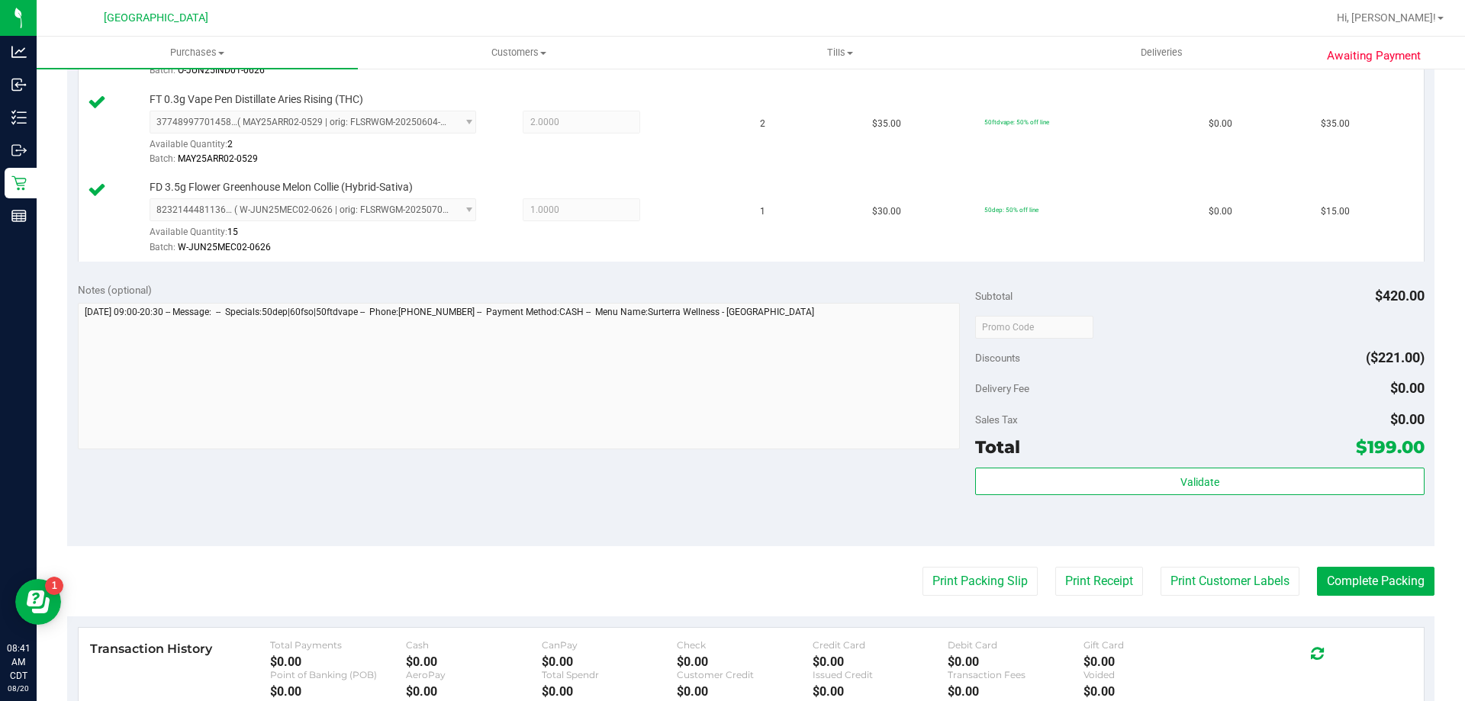
scroll to position [610, 0]
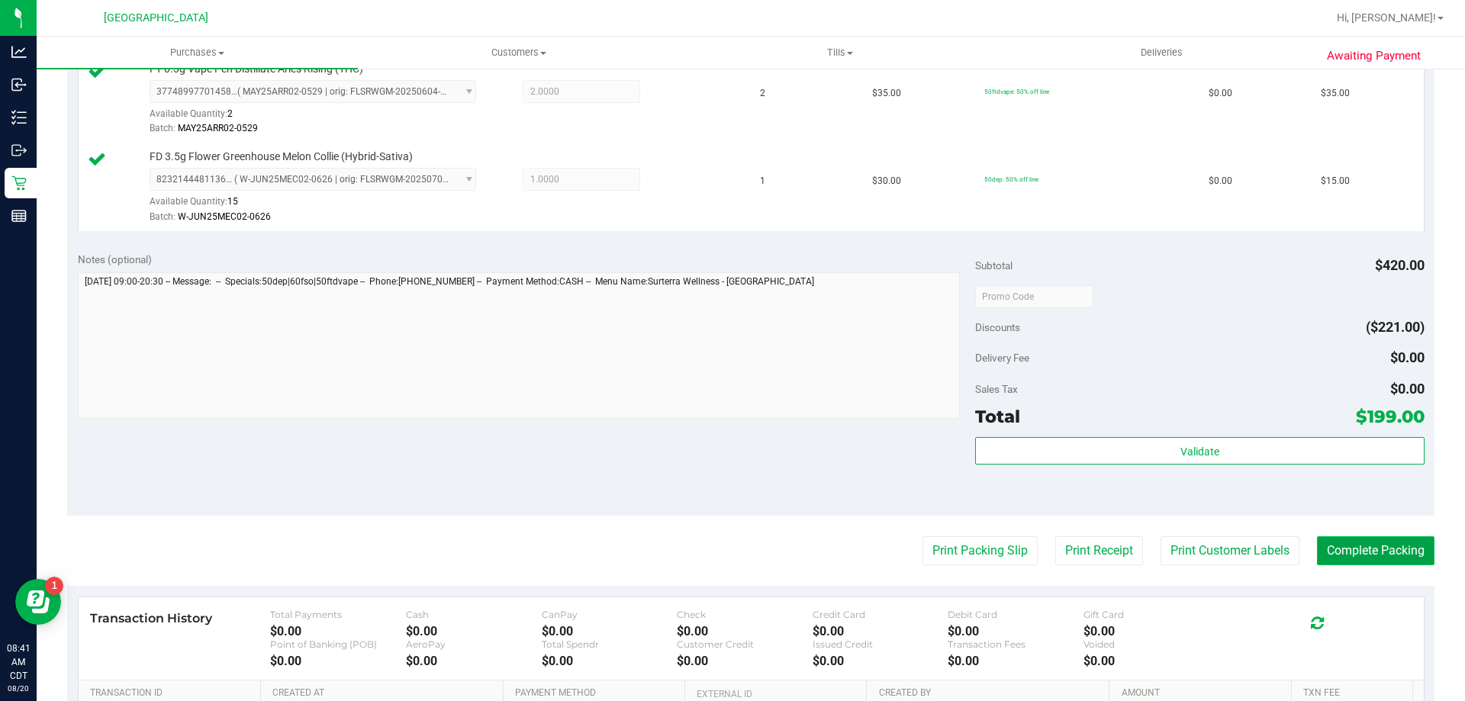
click at [1359, 548] on button "Complete Packing" at bounding box center [1375, 550] width 117 height 29
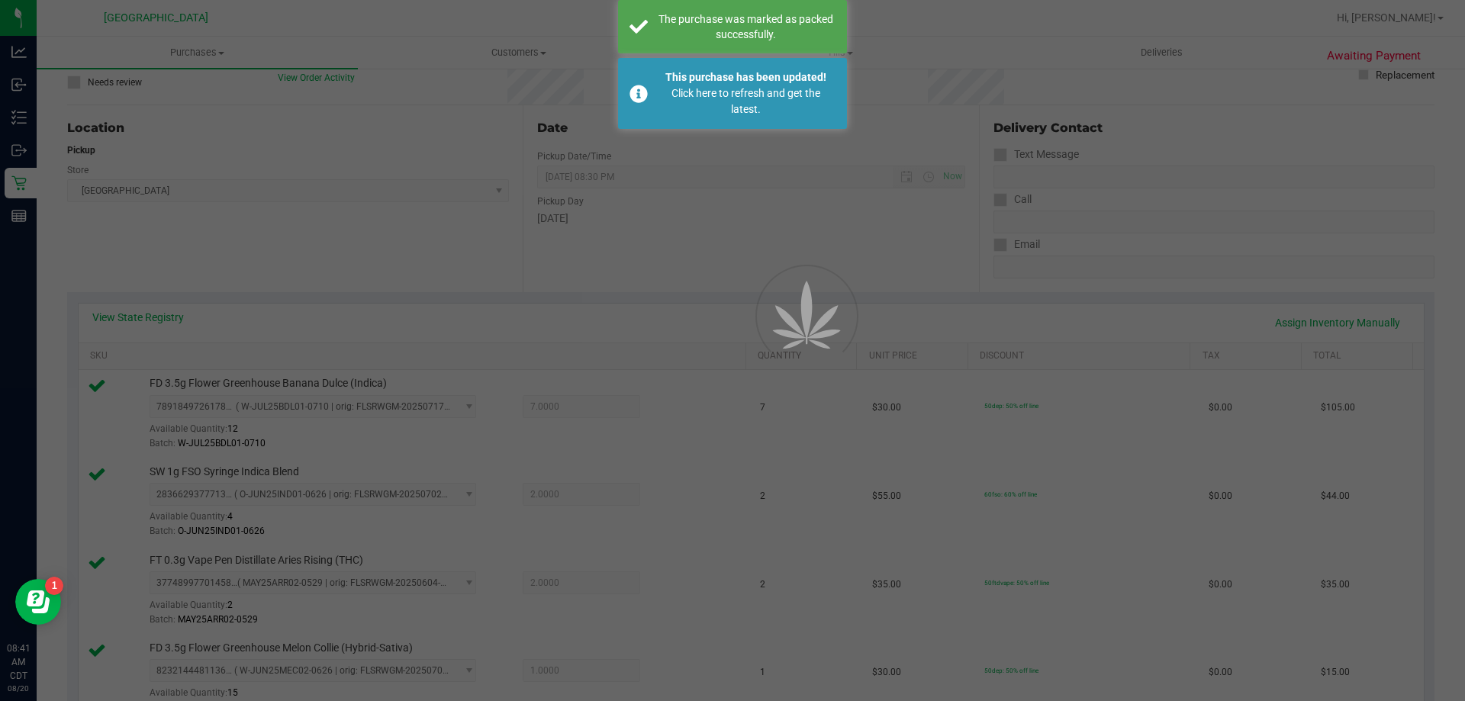
scroll to position [0, 0]
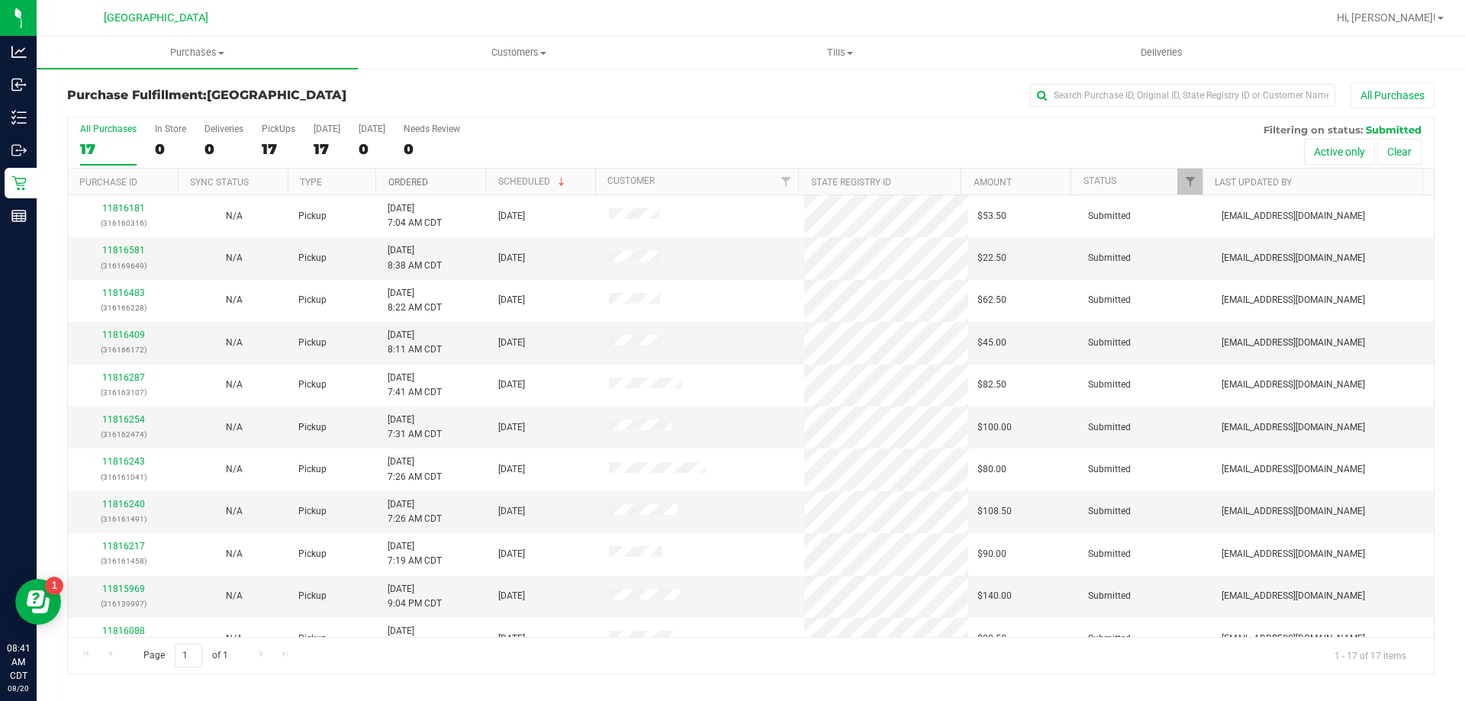
click at [420, 181] on link "Ordered" at bounding box center [408, 182] width 40 height 11
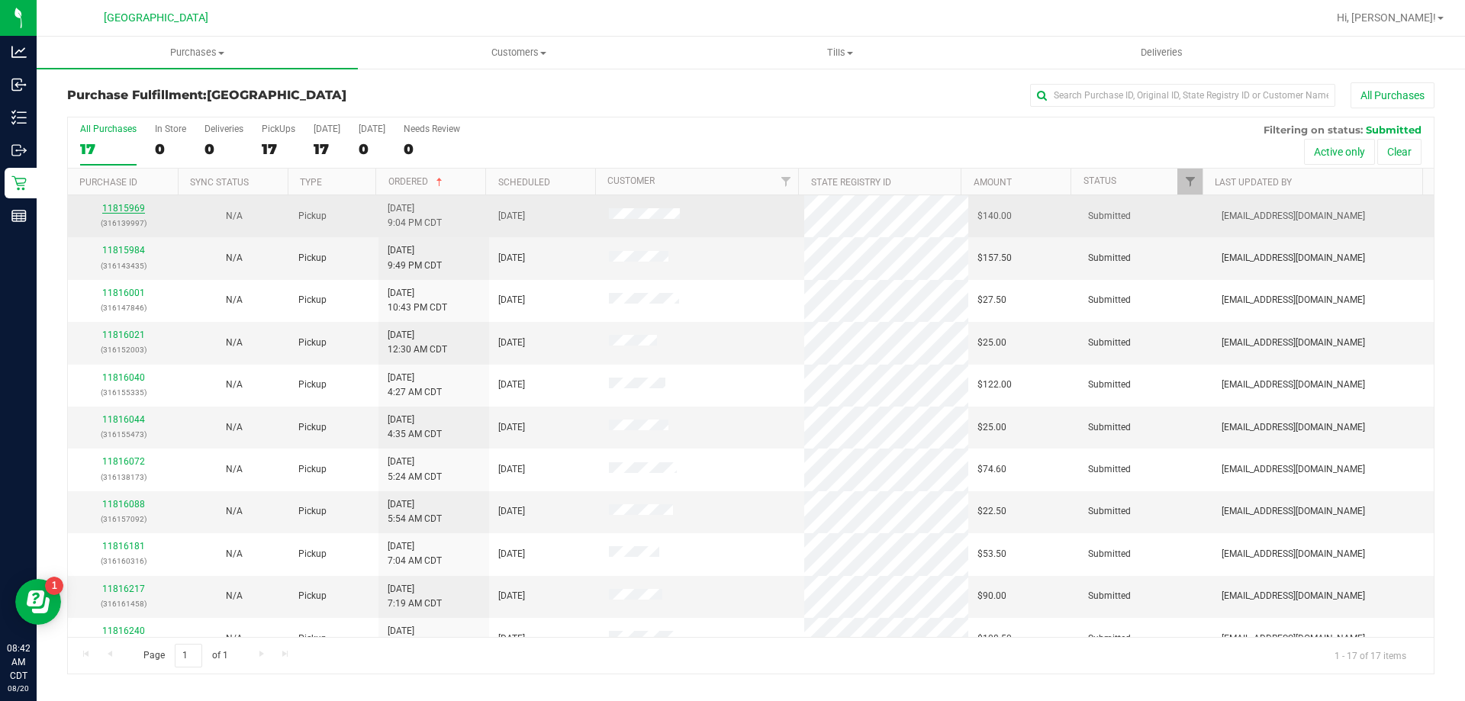
click at [125, 206] on link "11815969" at bounding box center [123, 208] width 43 height 11
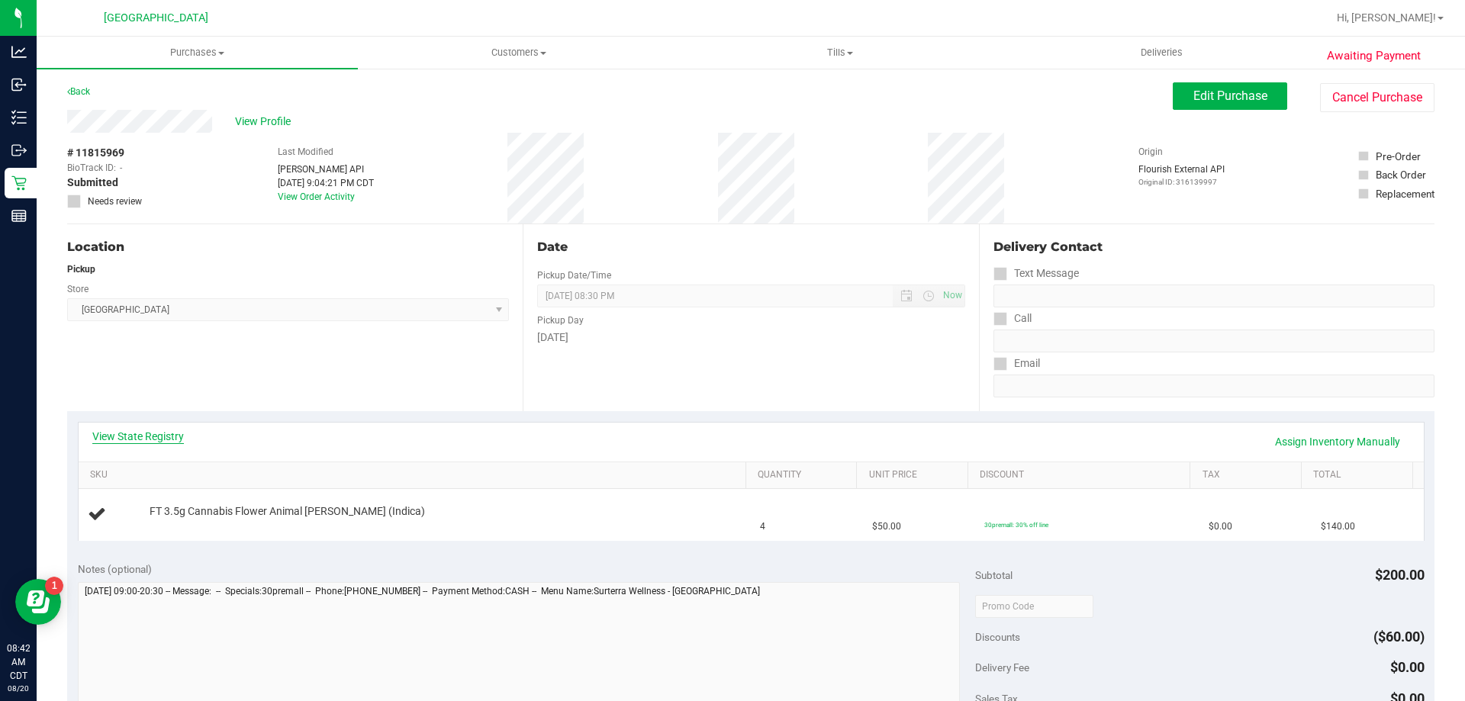
click at [134, 439] on link "View State Registry" at bounding box center [138, 436] width 92 height 15
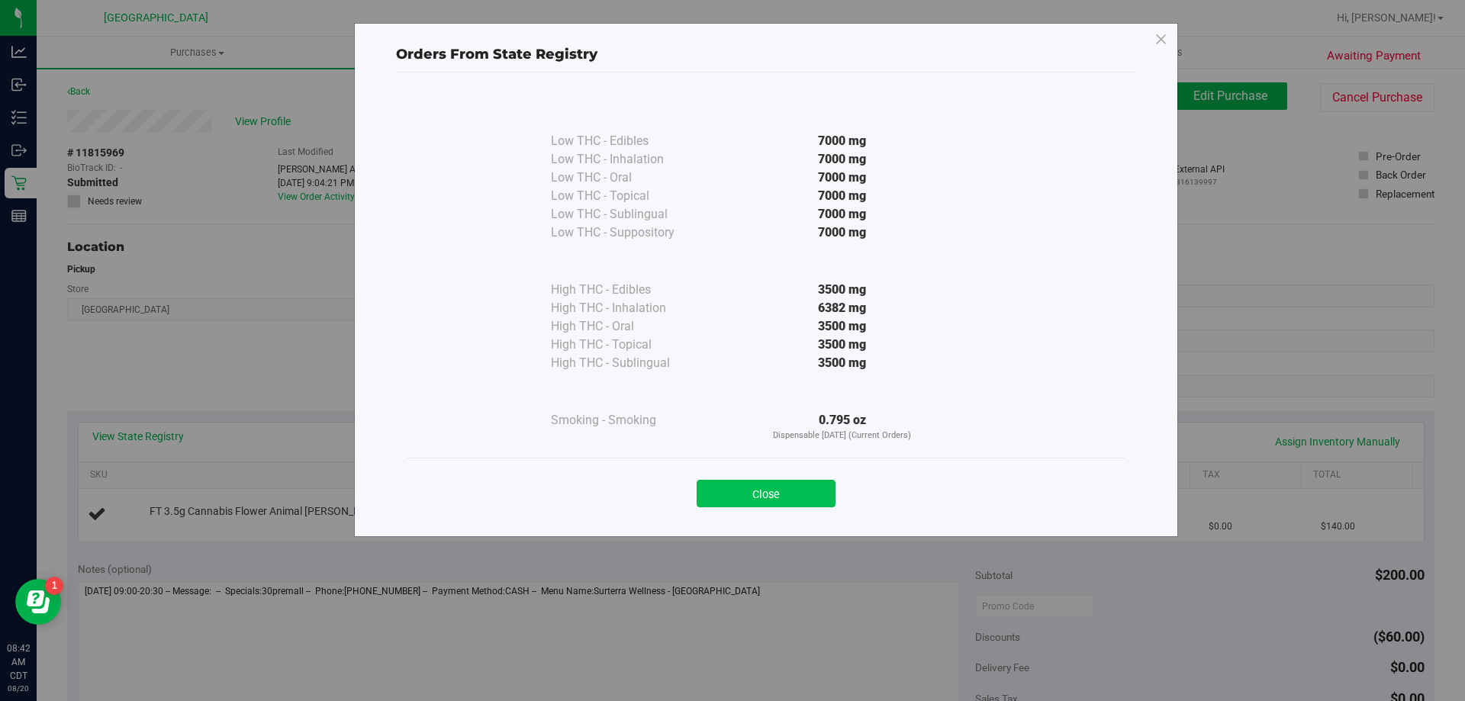
click at [802, 495] on button "Close" at bounding box center [766, 493] width 139 height 27
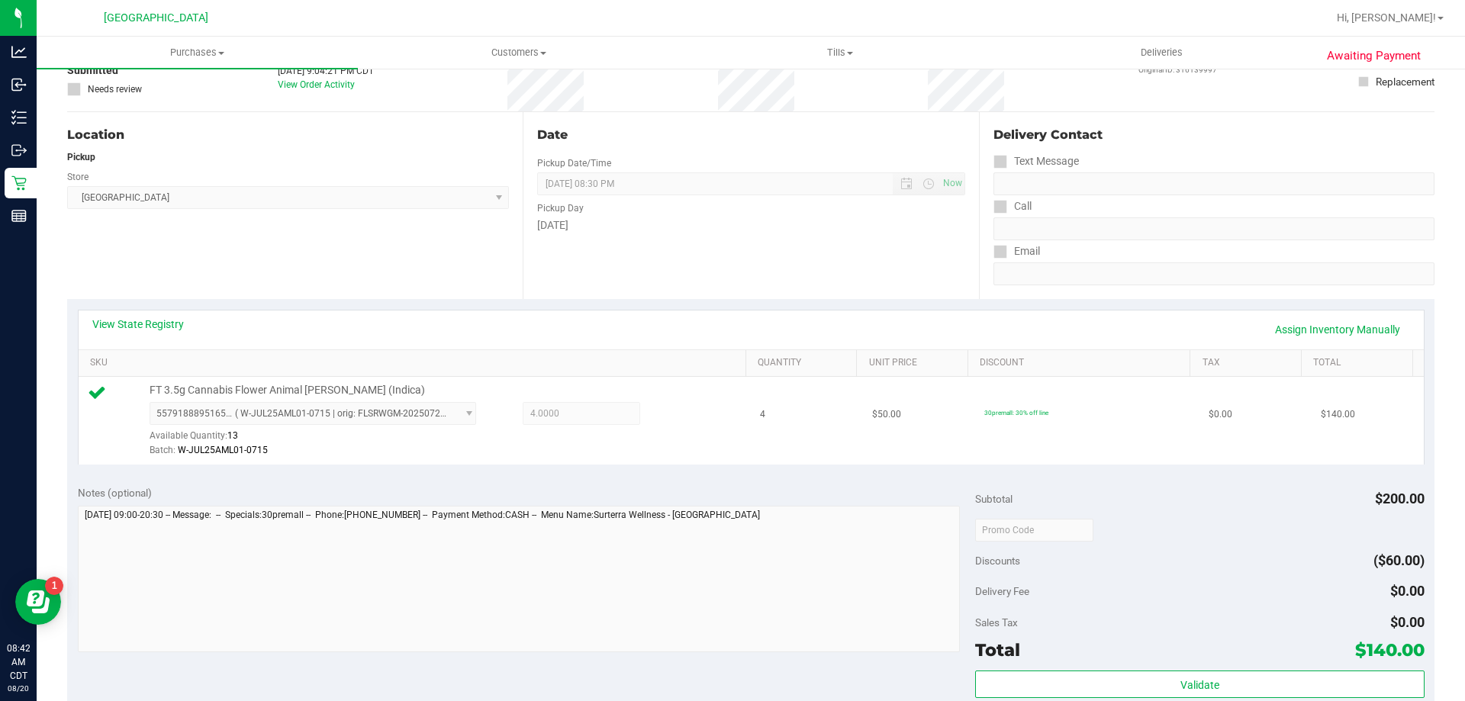
scroll to position [229, 0]
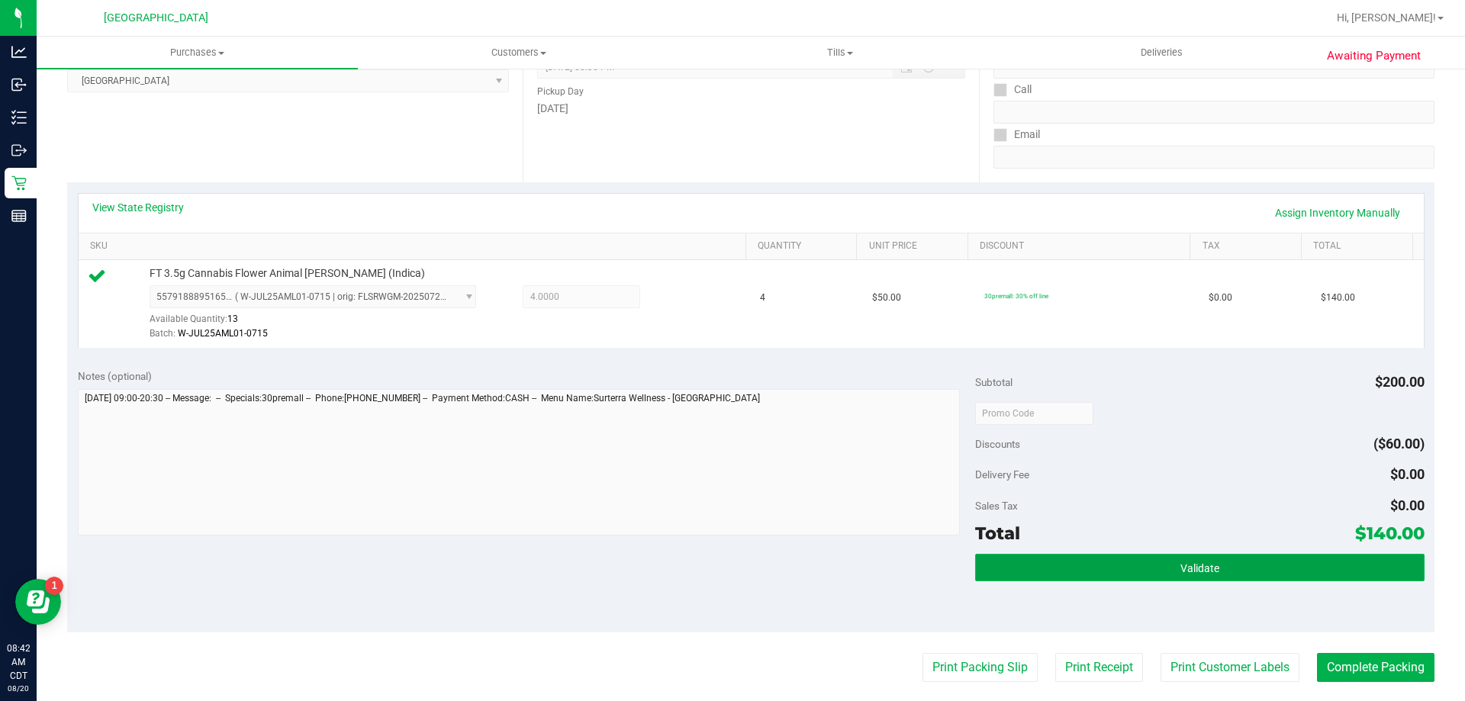
click at [1077, 571] on button "Validate" at bounding box center [1199, 567] width 449 height 27
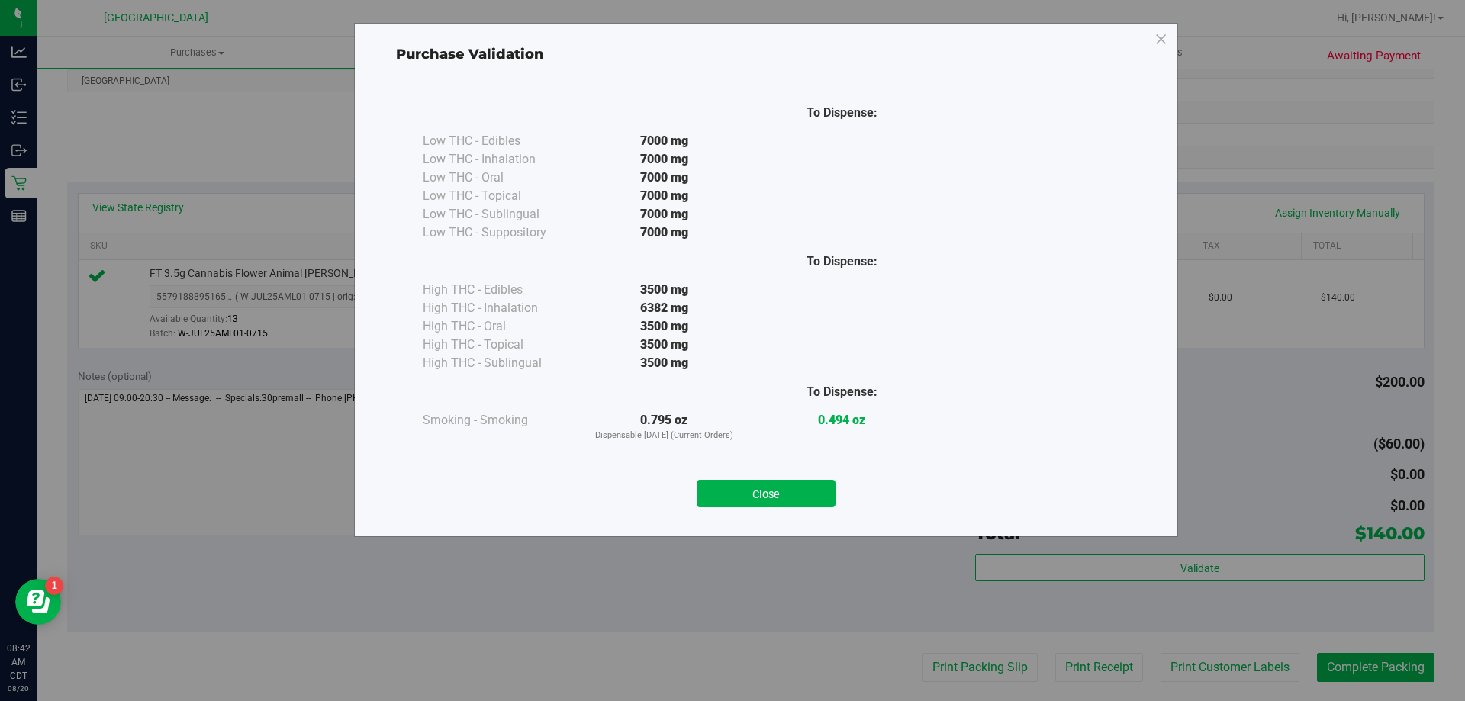
click at [758, 477] on div "Close" at bounding box center [766, 489] width 694 height 38
click at [759, 486] on button "Close" at bounding box center [766, 493] width 139 height 27
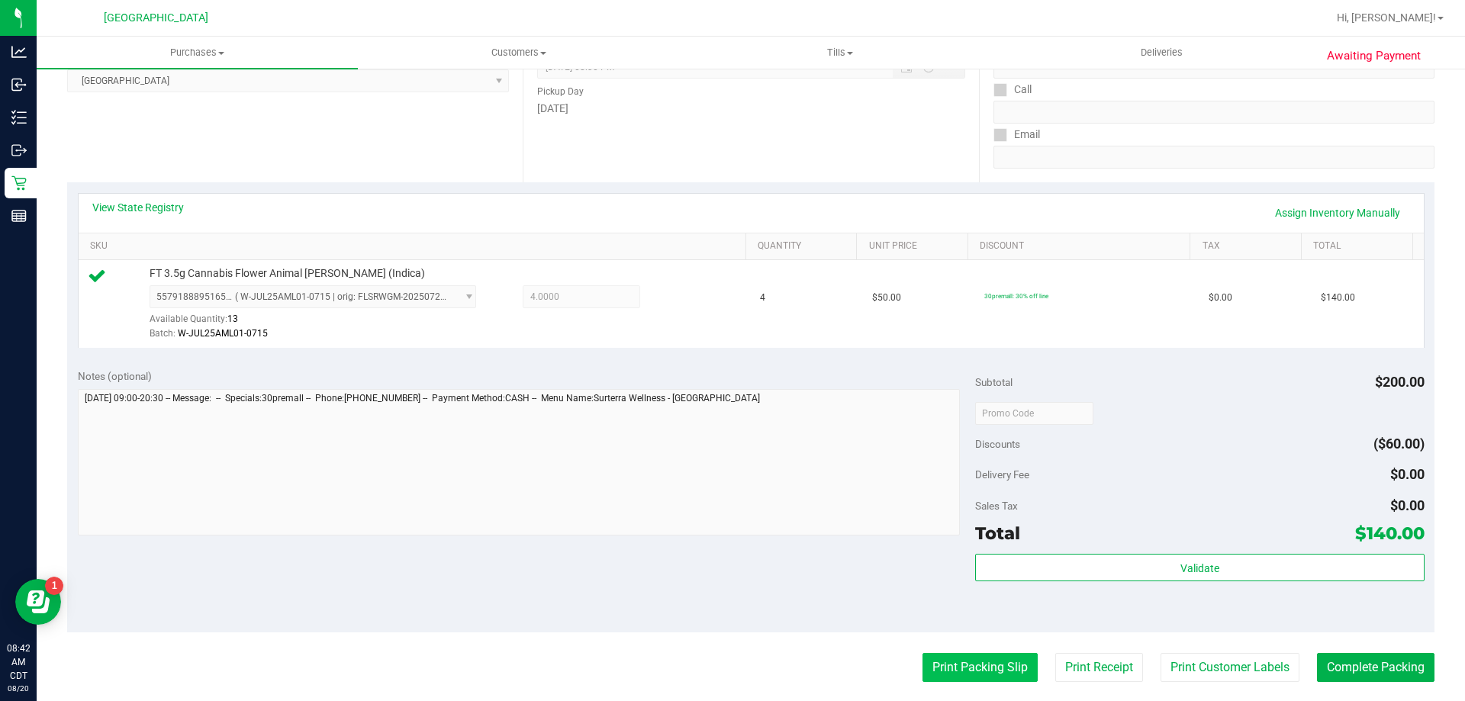
click at [974, 666] on button "Print Packing Slip" at bounding box center [979, 667] width 115 height 29
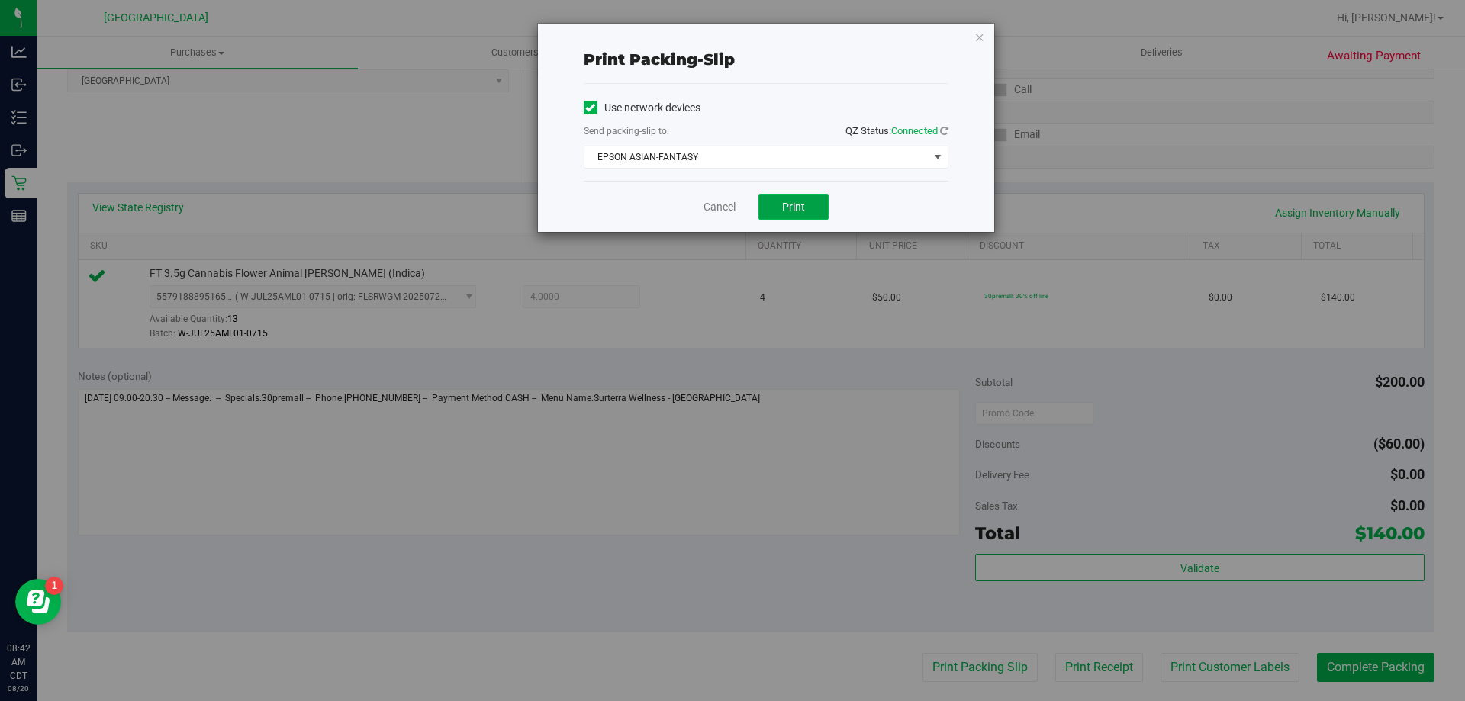
click at [796, 195] on button "Print" at bounding box center [793, 207] width 70 height 26
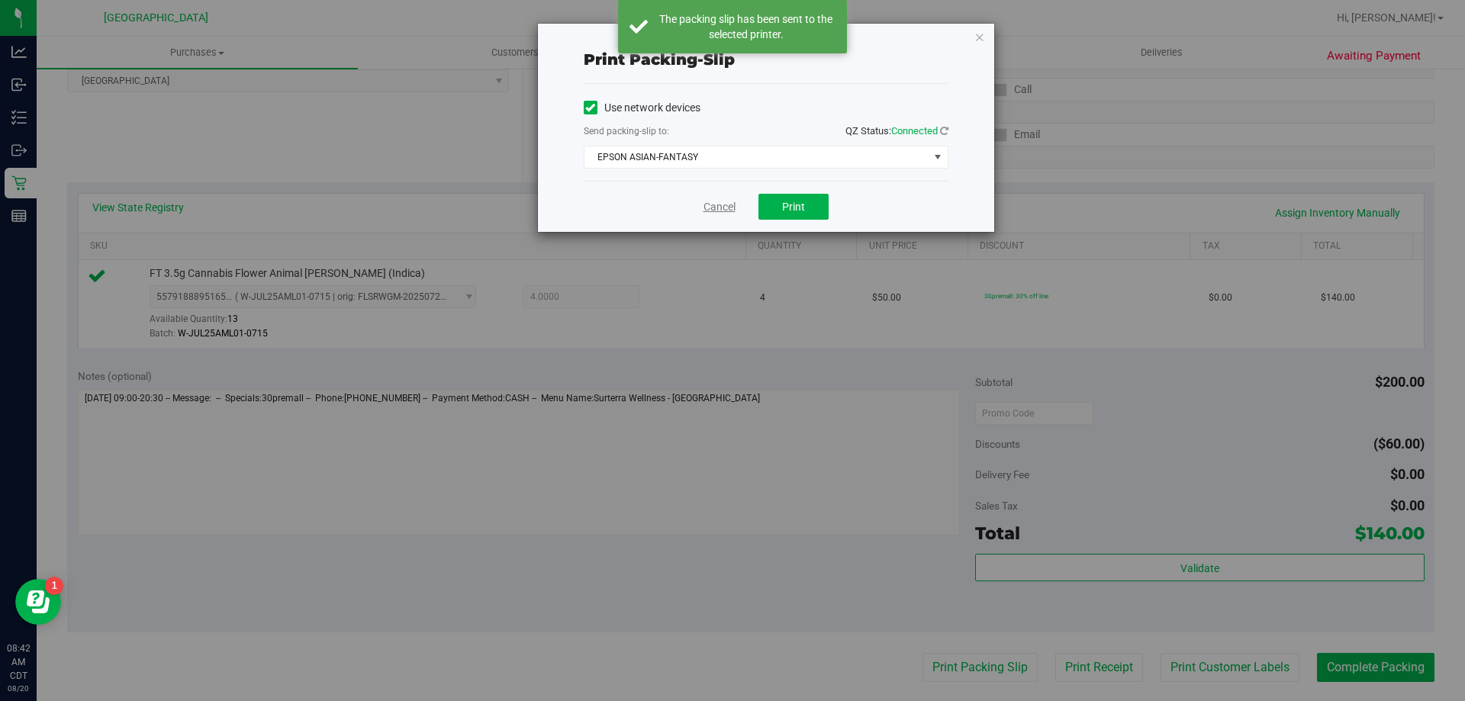
click at [721, 208] on link "Cancel" at bounding box center [719, 207] width 32 height 16
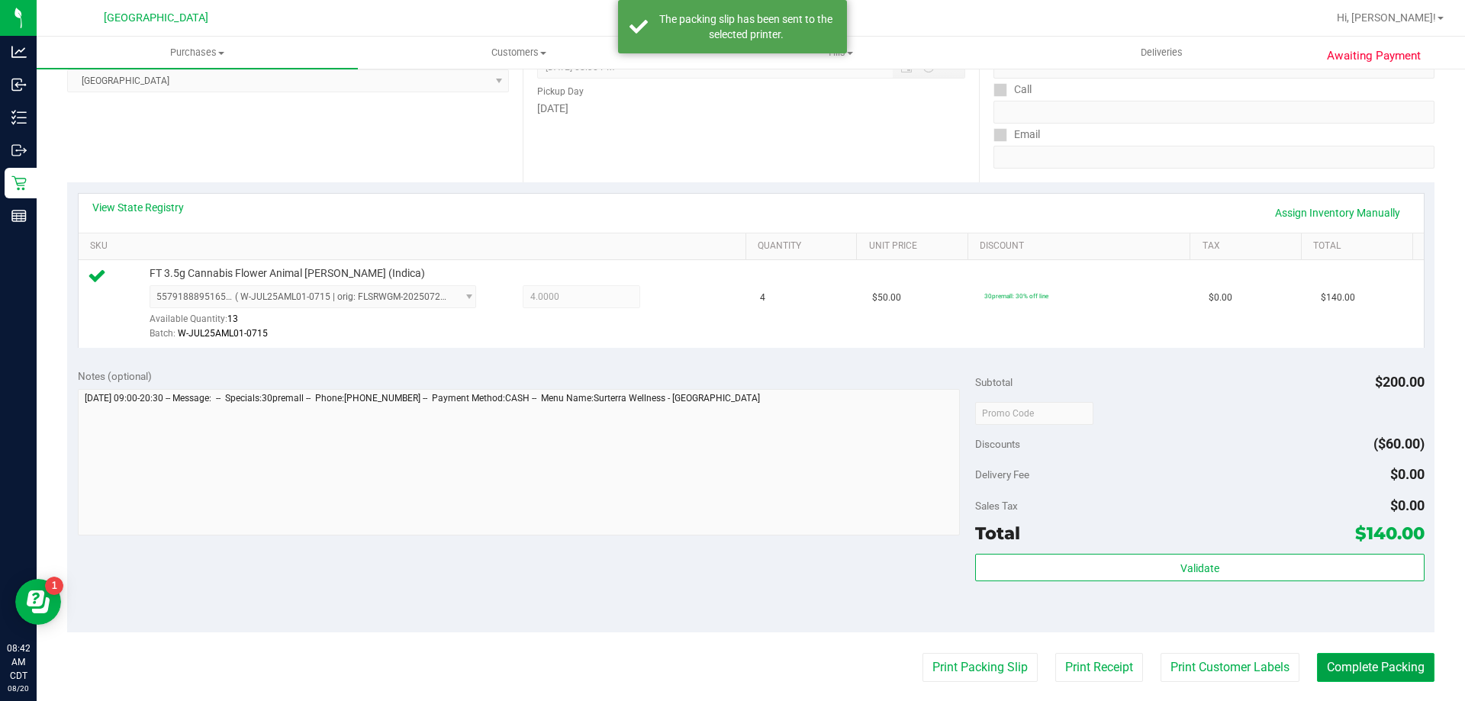
click at [1388, 668] on button "Complete Packing" at bounding box center [1375, 667] width 117 height 29
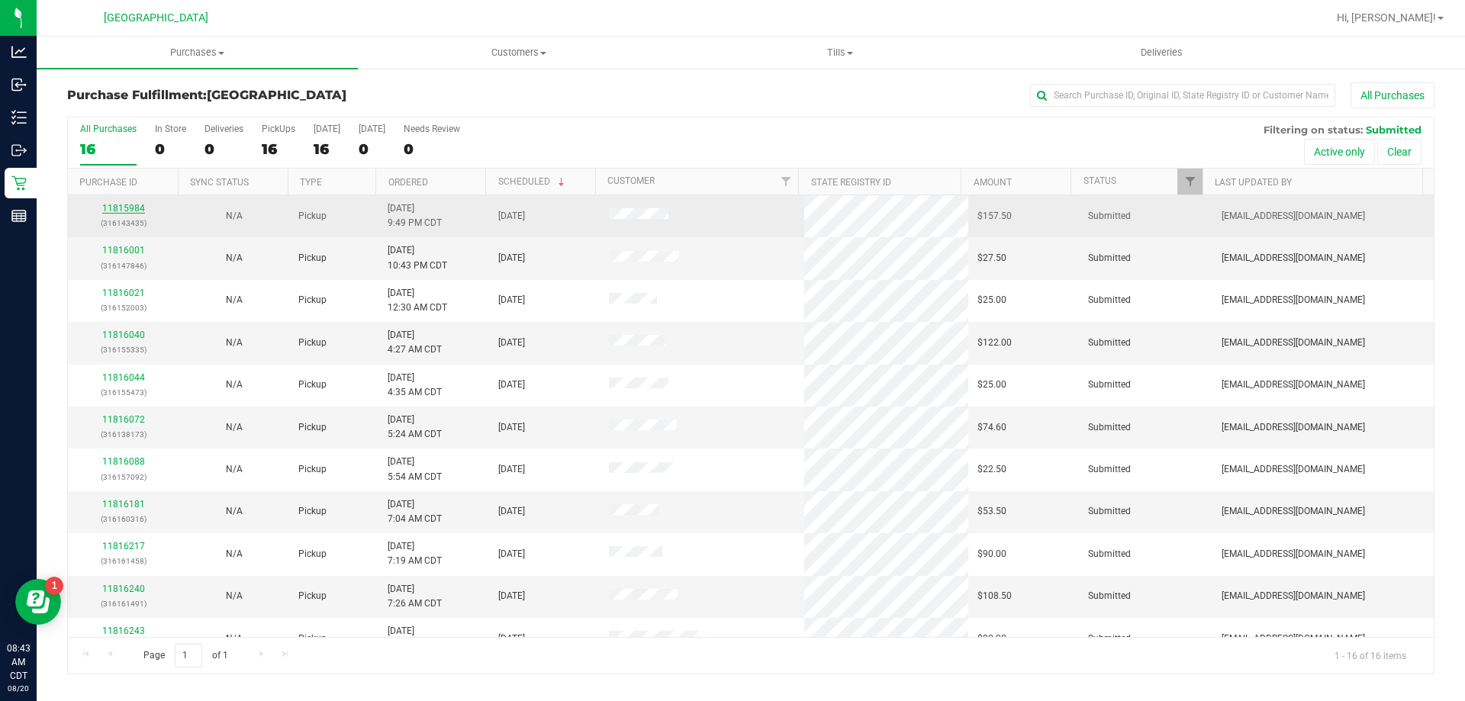
click at [131, 211] on link "11815984" at bounding box center [123, 208] width 43 height 11
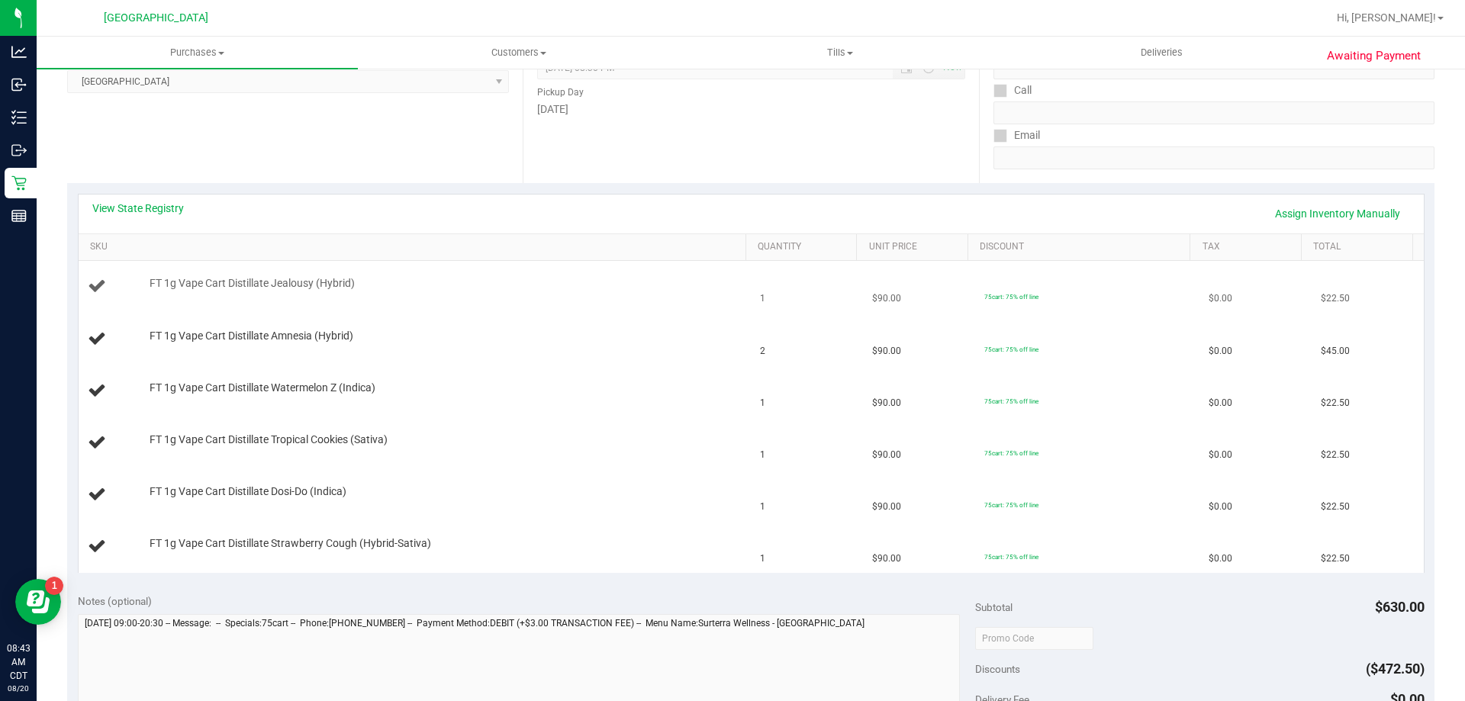
scroll to position [229, 0]
click at [141, 198] on div "View State Registry Assign Inventory Manually" at bounding box center [751, 213] width 1345 height 39
click at [143, 202] on link "View State Registry" at bounding box center [138, 207] width 92 height 15
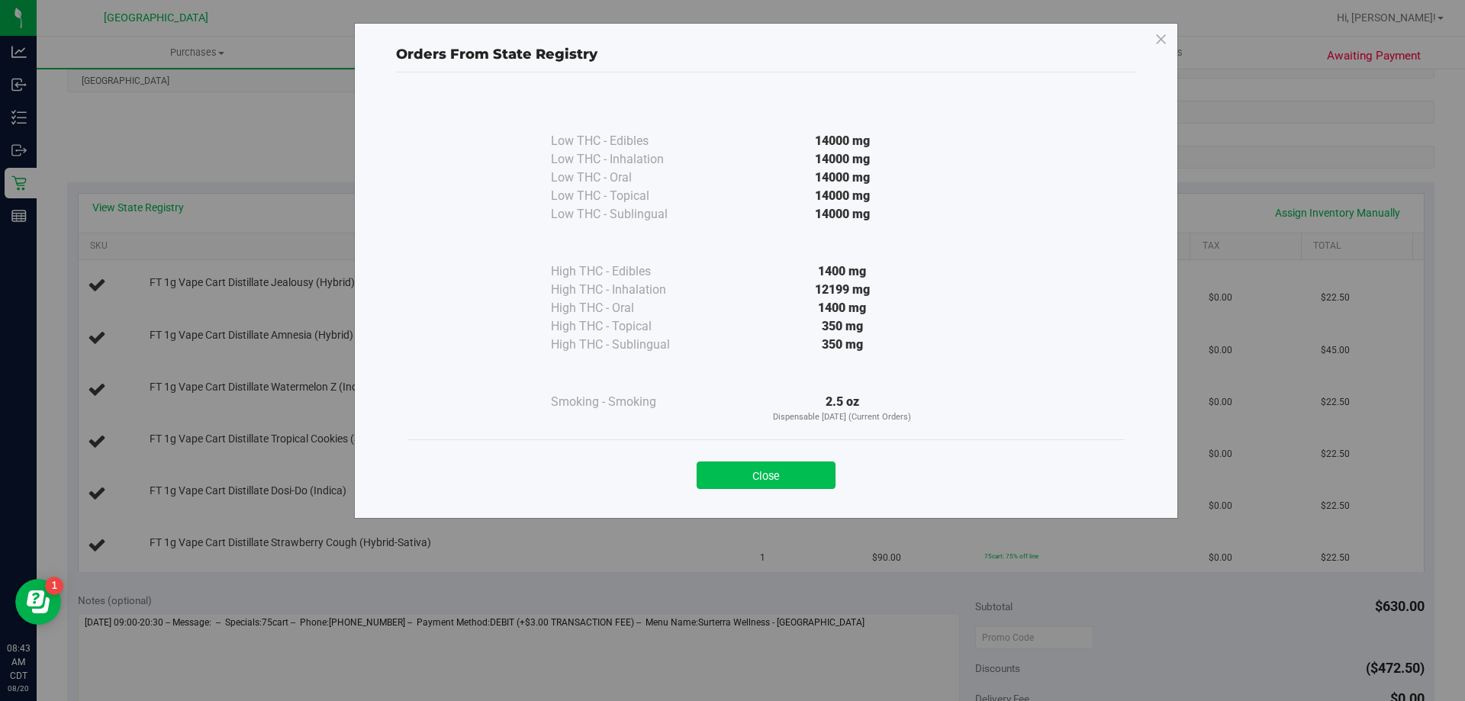
click at [804, 482] on button "Close" at bounding box center [766, 475] width 139 height 27
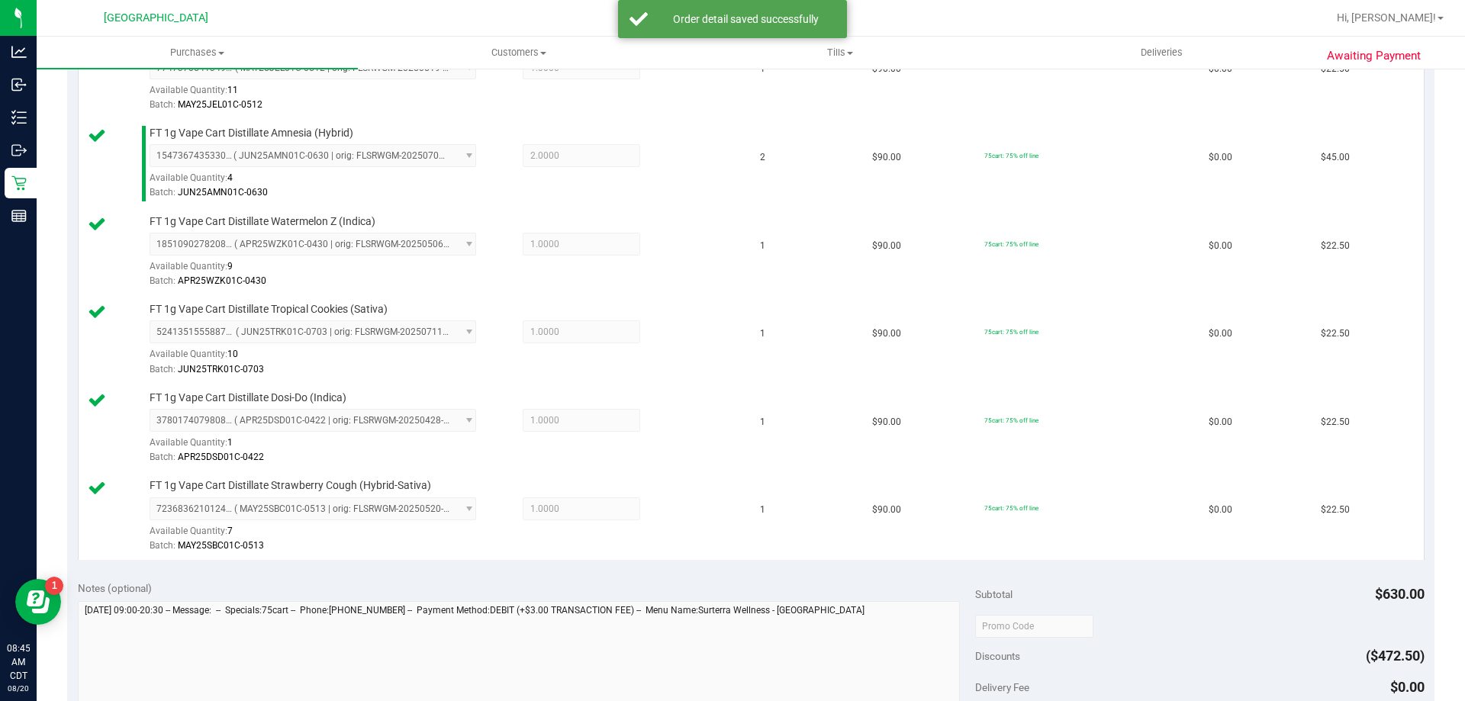
scroll to position [687, 0]
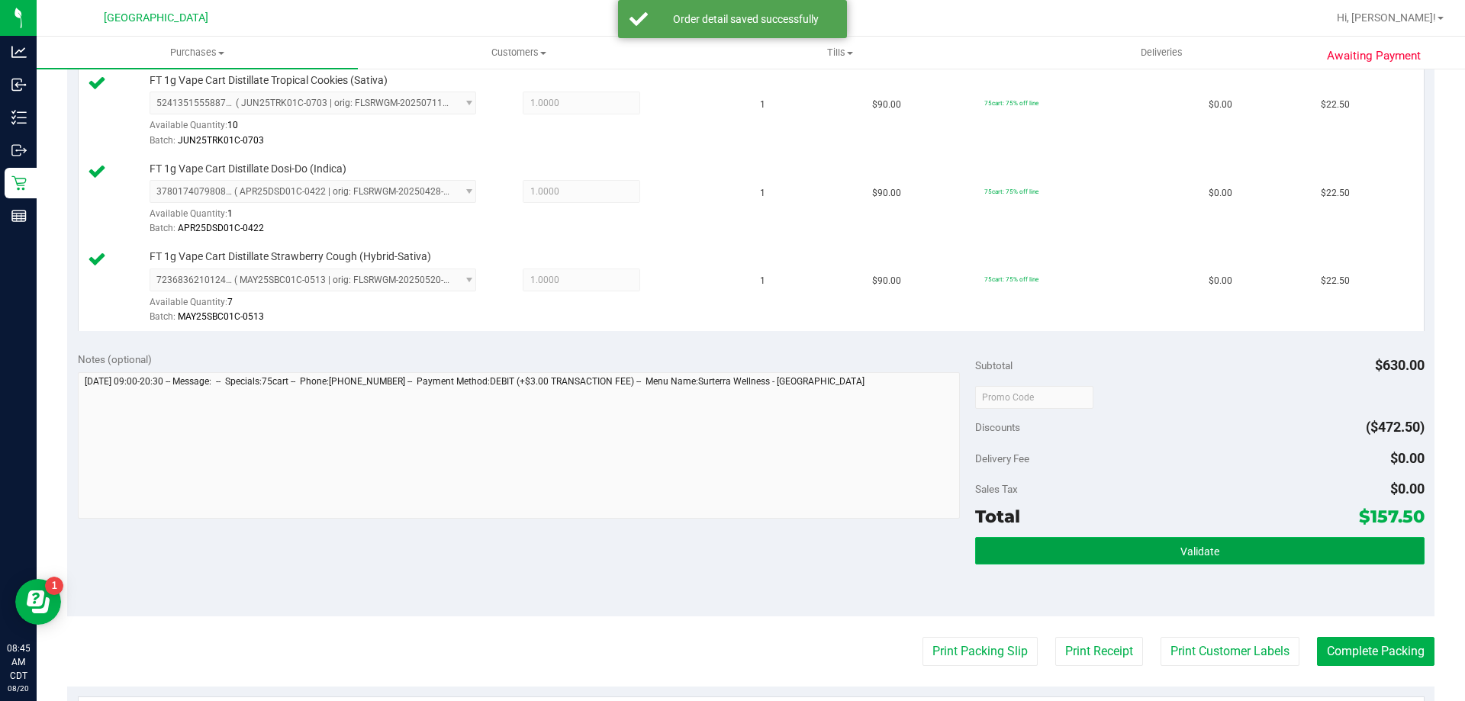
click at [1085, 549] on button "Validate" at bounding box center [1199, 550] width 449 height 27
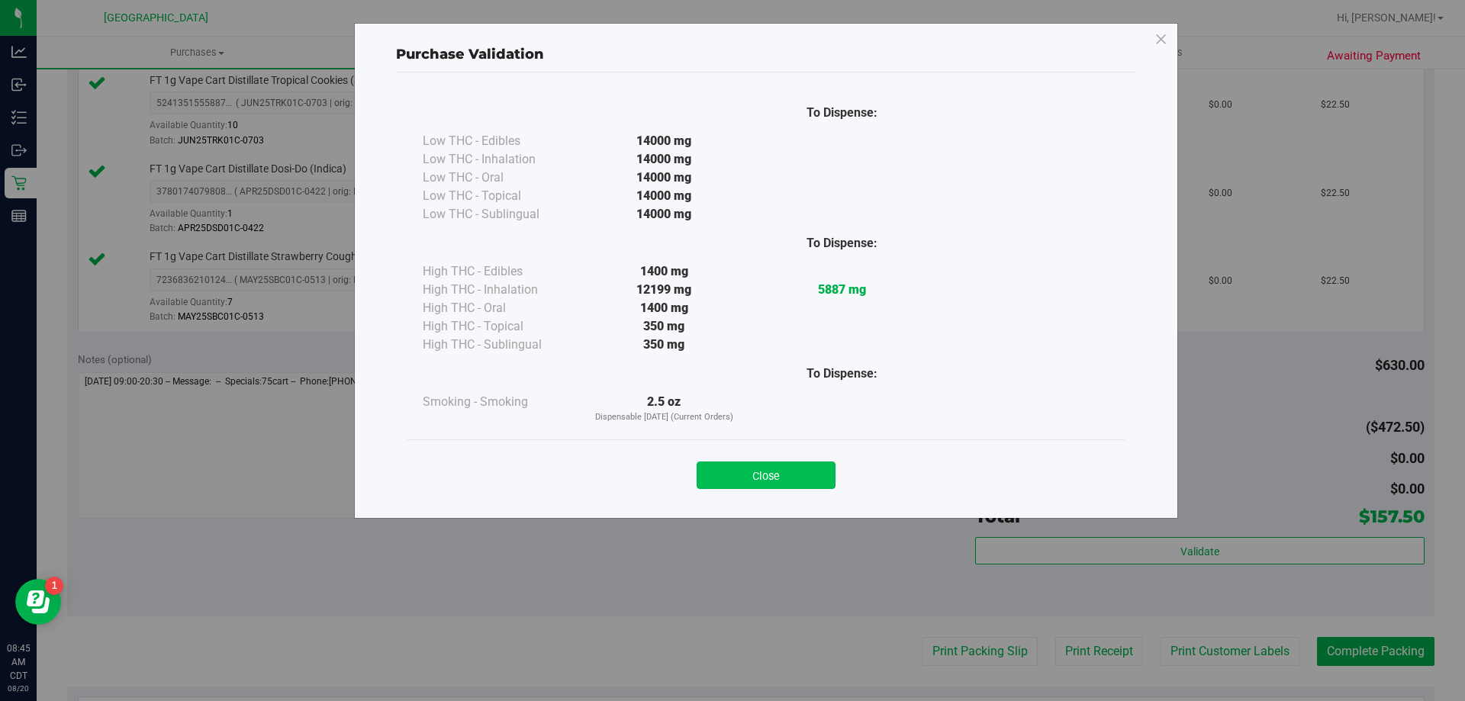
click at [793, 476] on button "Close" at bounding box center [766, 475] width 139 height 27
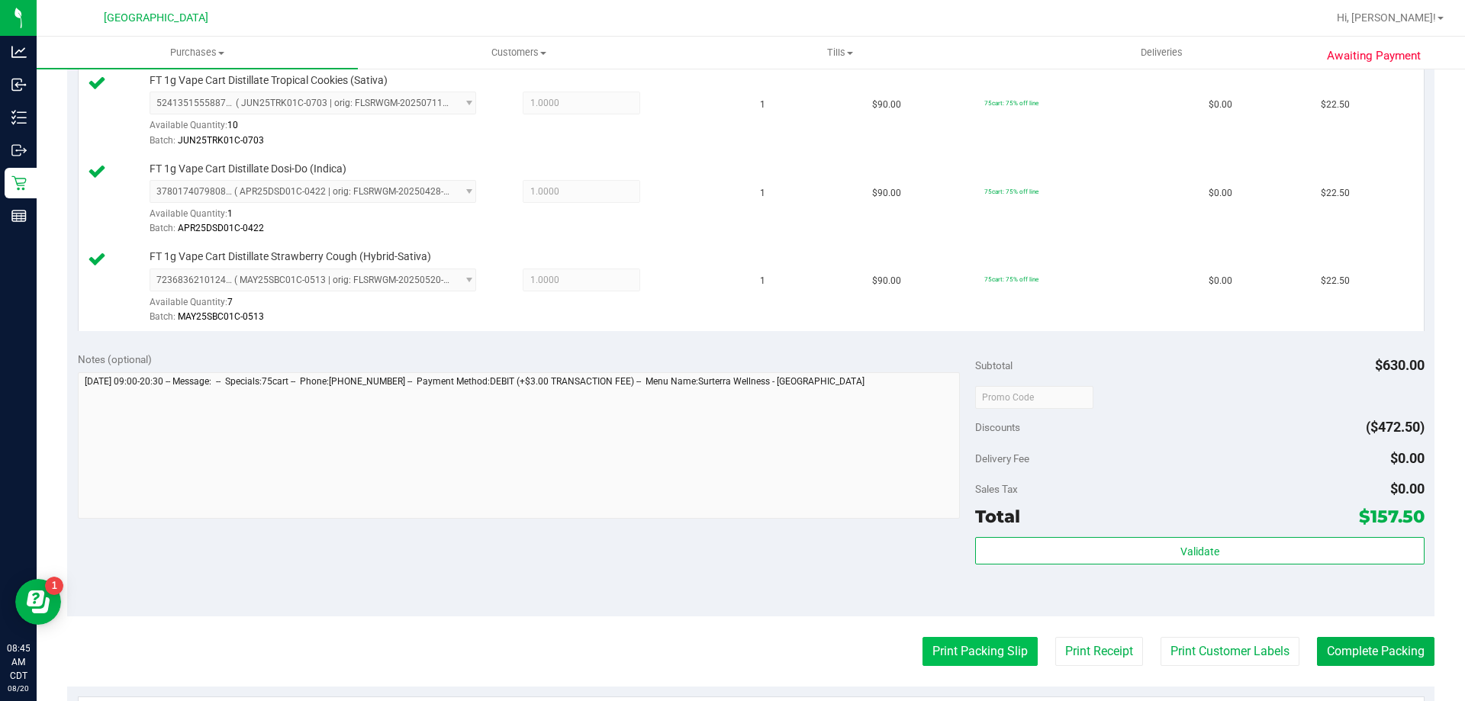
click at [970, 658] on button "Print Packing Slip" at bounding box center [979, 651] width 115 height 29
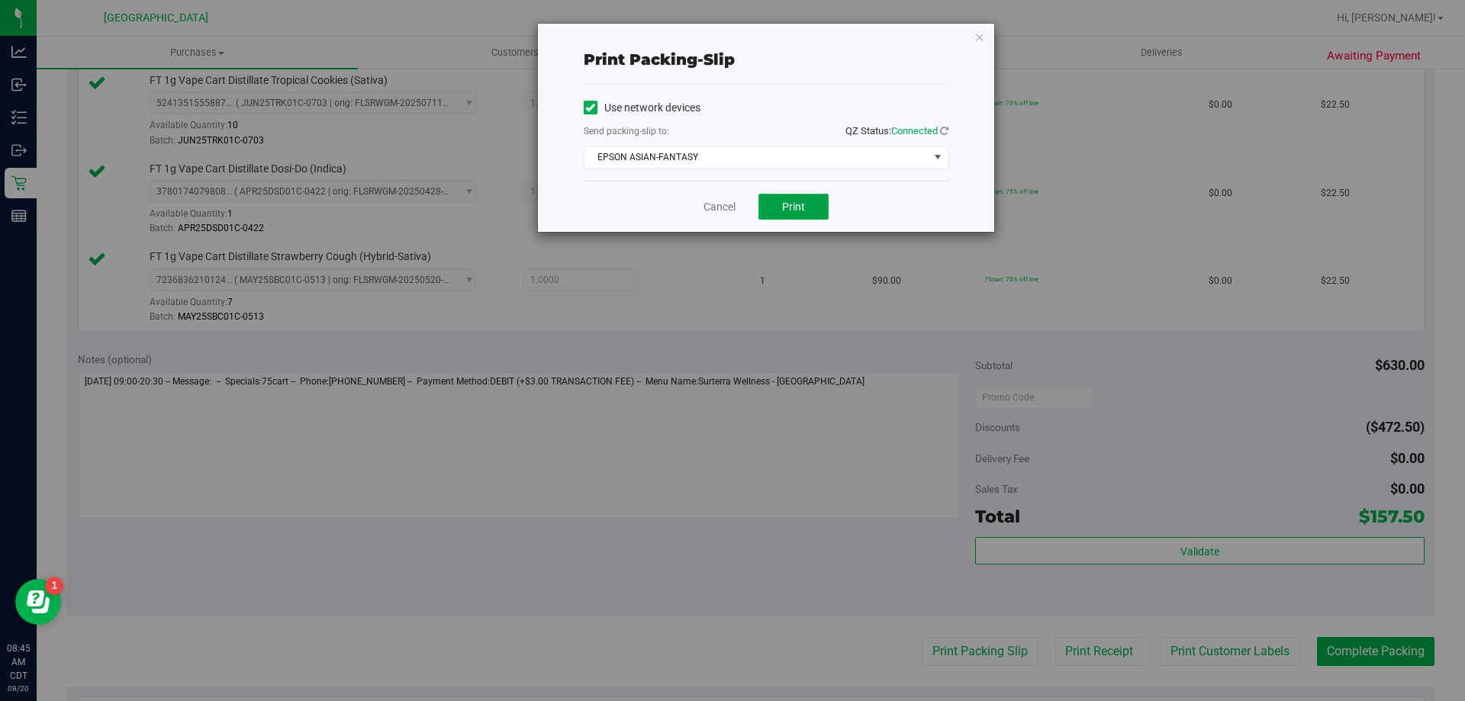
click at [776, 204] on button "Print" at bounding box center [793, 207] width 70 height 26
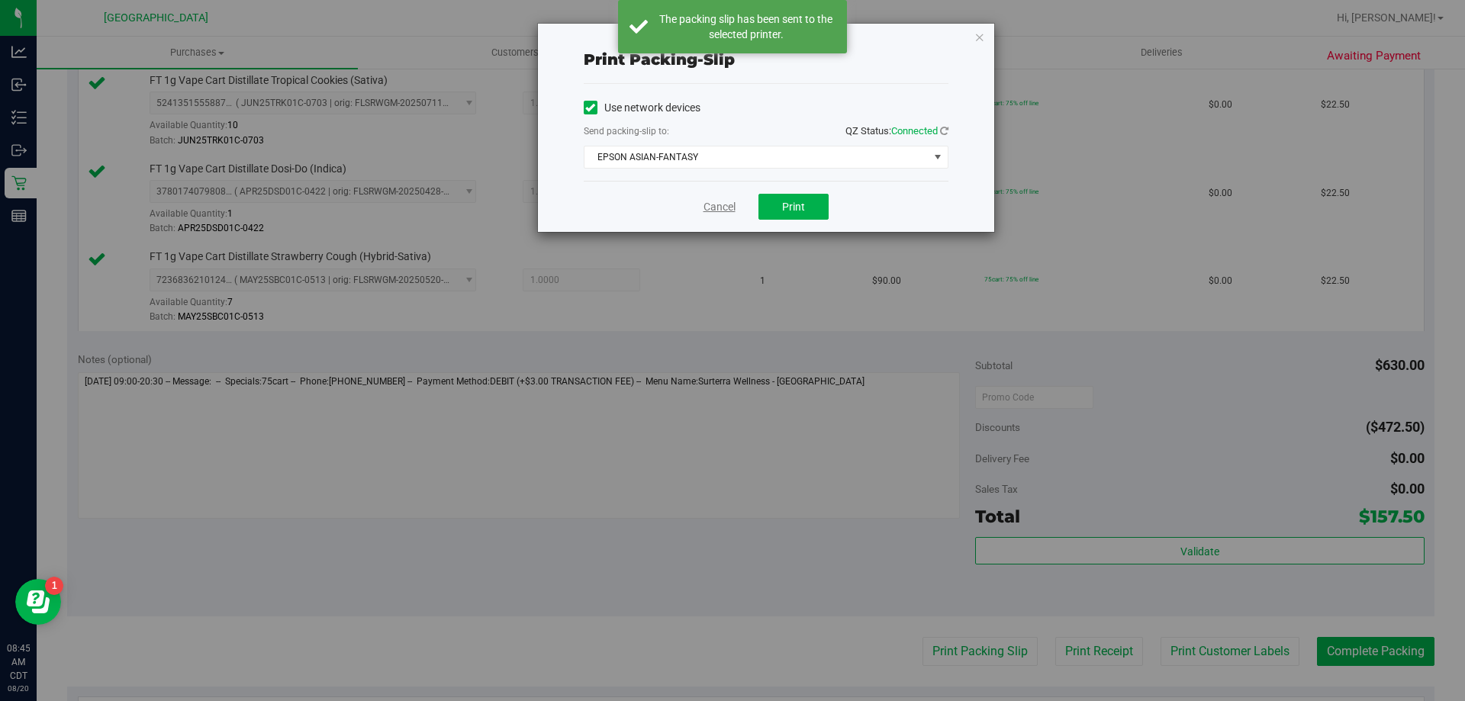
click at [725, 206] on link "Cancel" at bounding box center [719, 207] width 32 height 16
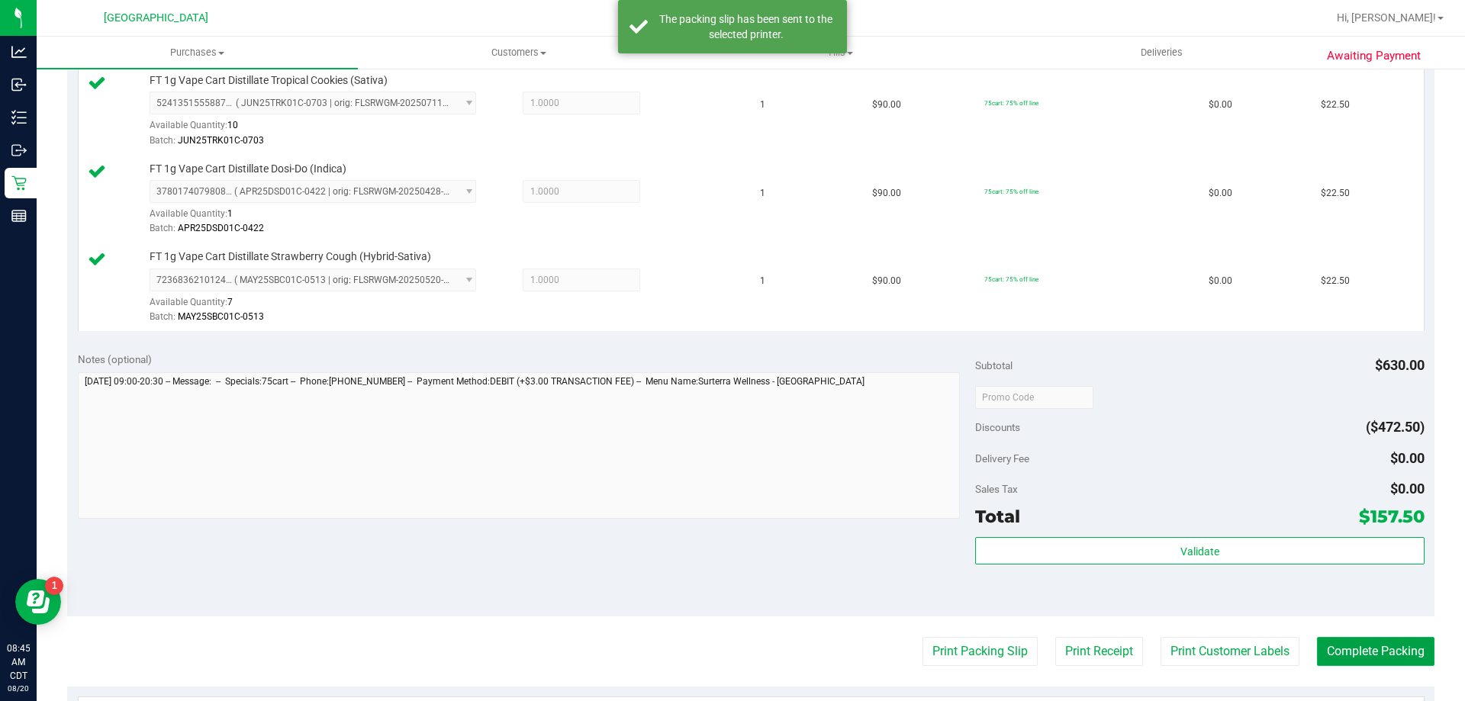
click at [1361, 661] on button "Complete Packing" at bounding box center [1375, 651] width 117 height 29
